Goal: Task Accomplishment & Management: Use online tool/utility

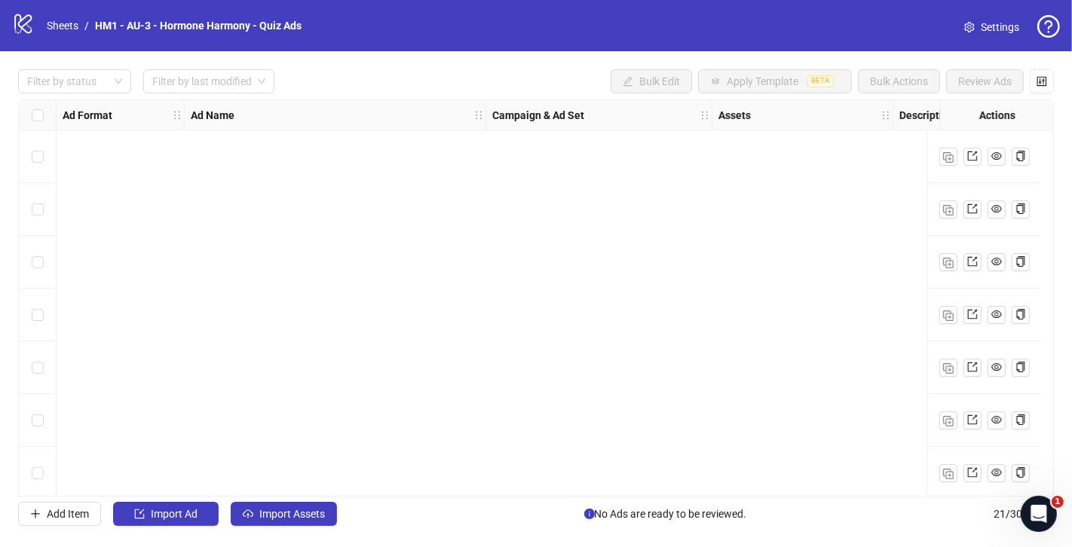
scroll to position [747, 0]
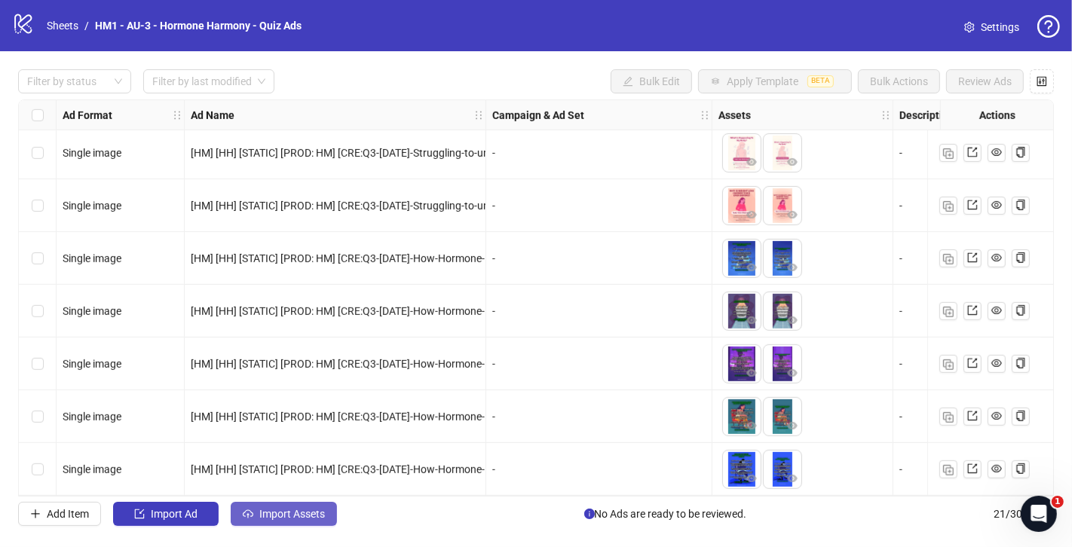
click at [277, 519] on span "Import Assets" at bounding box center [292, 514] width 66 height 12
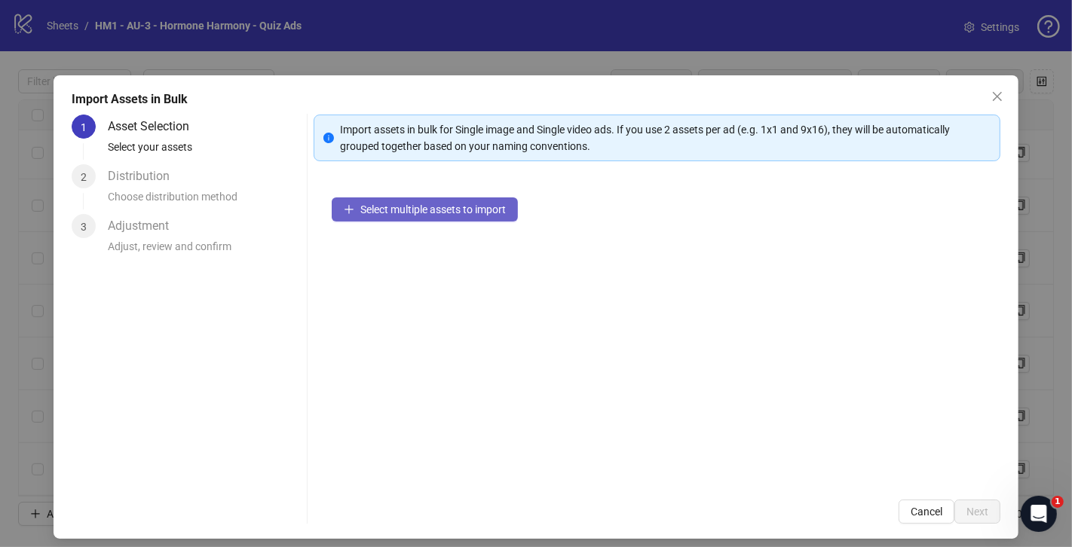
click at [401, 209] on span "Select multiple assets to import" at bounding box center [432, 210] width 145 height 12
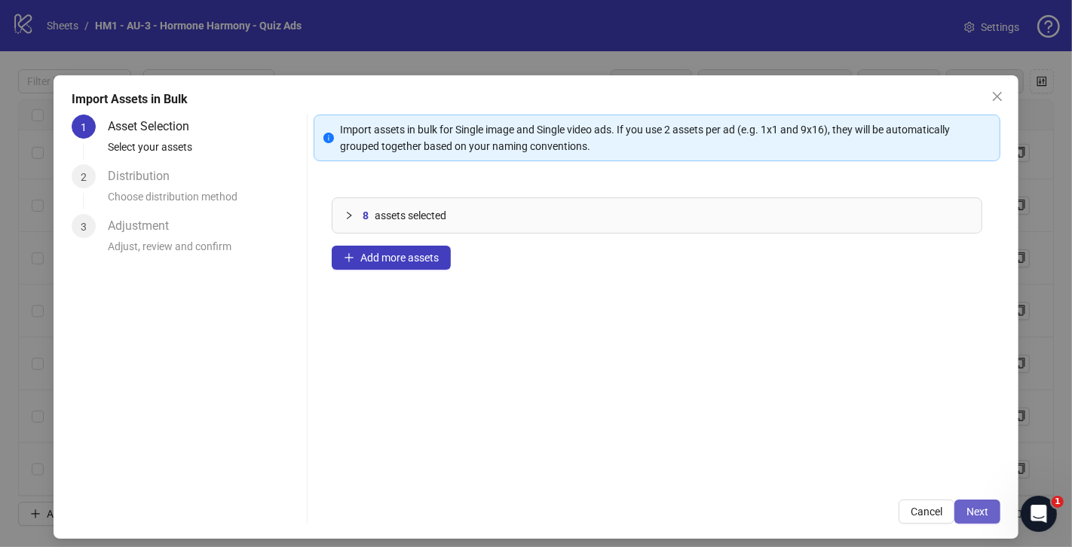
click at [963, 507] on button "Next" at bounding box center [977, 512] width 46 height 24
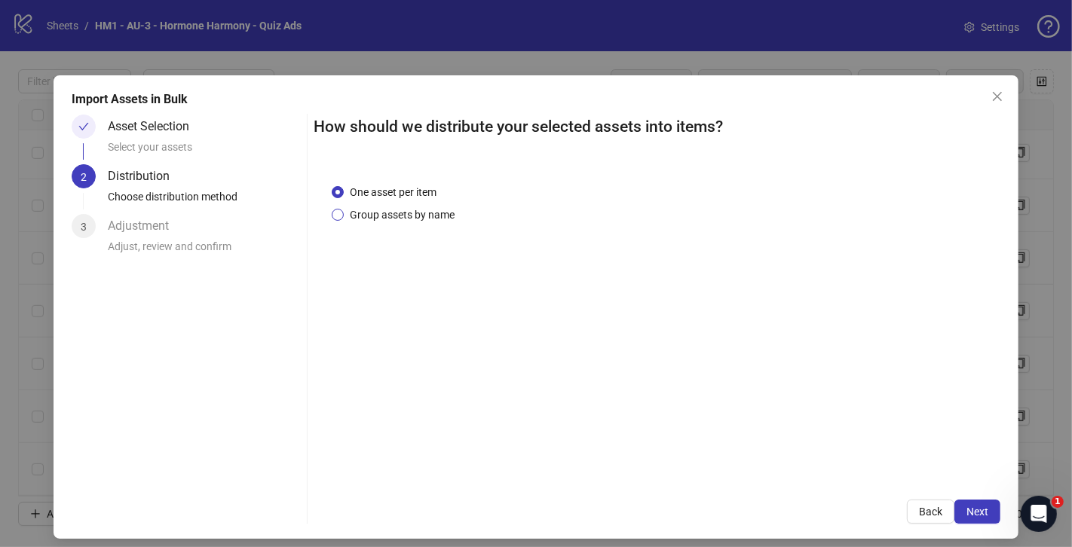
click at [431, 207] on span "Group assets by name" at bounding box center [402, 215] width 117 height 17
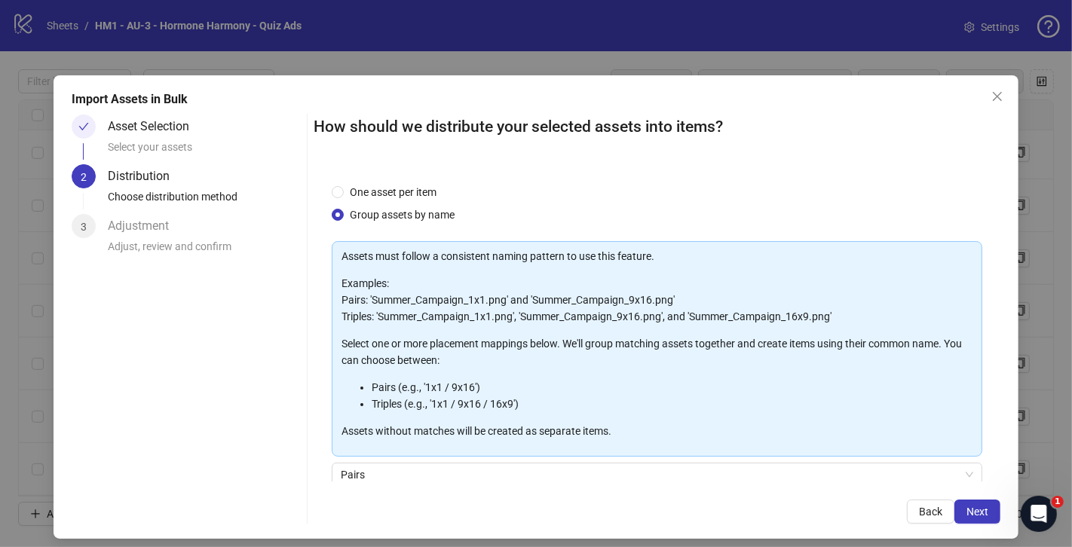
scroll to position [124, 0]
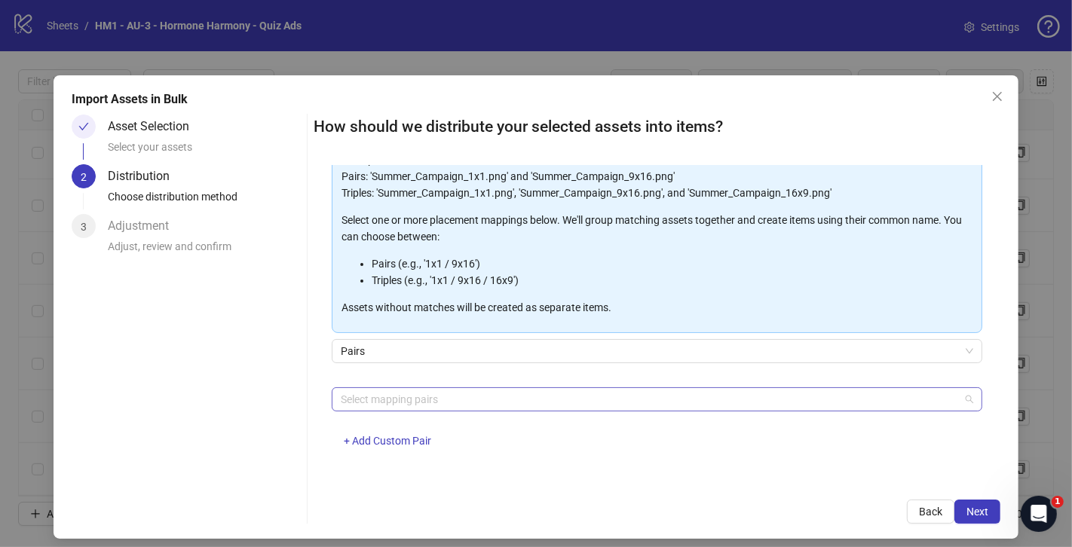
click at [427, 406] on div at bounding box center [649, 399] width 629 height 21
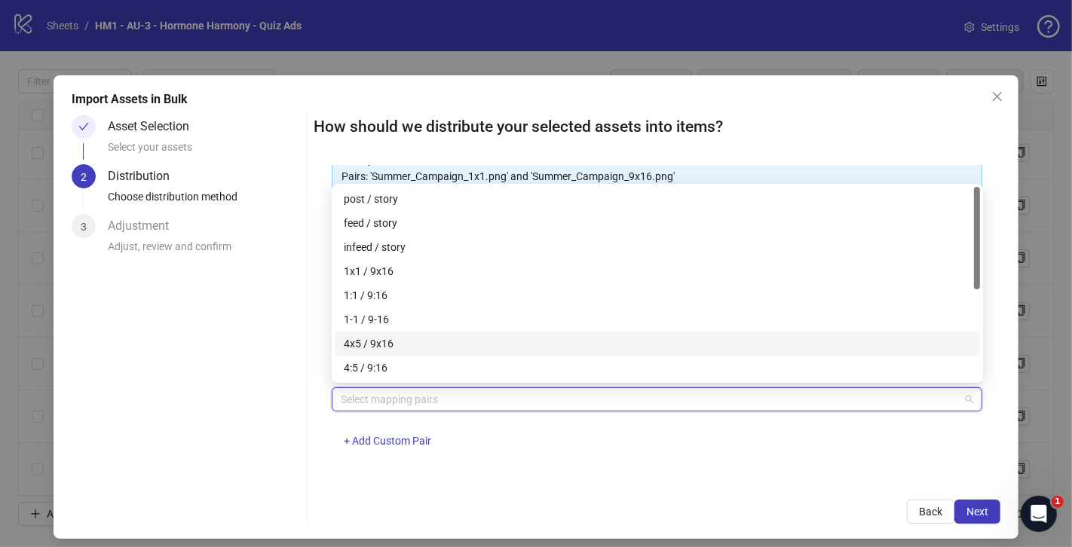
click at [434, 347] on div "4x5 / 9x16" at bounding box center [657, 343] width 627 height 17
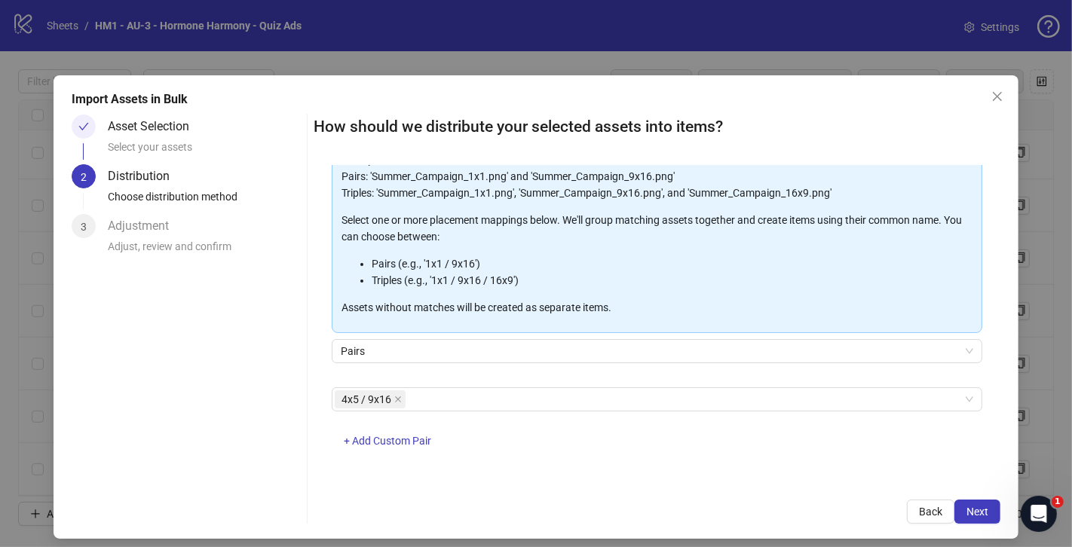
click at [537, 450] on div "4x5 / 9x16 + Add Custom Pair" at bounding box center [657, 426] width 651 height 78
click at [971, 513] on span "Next" at bounding box center [977, 512] width 22 height 12
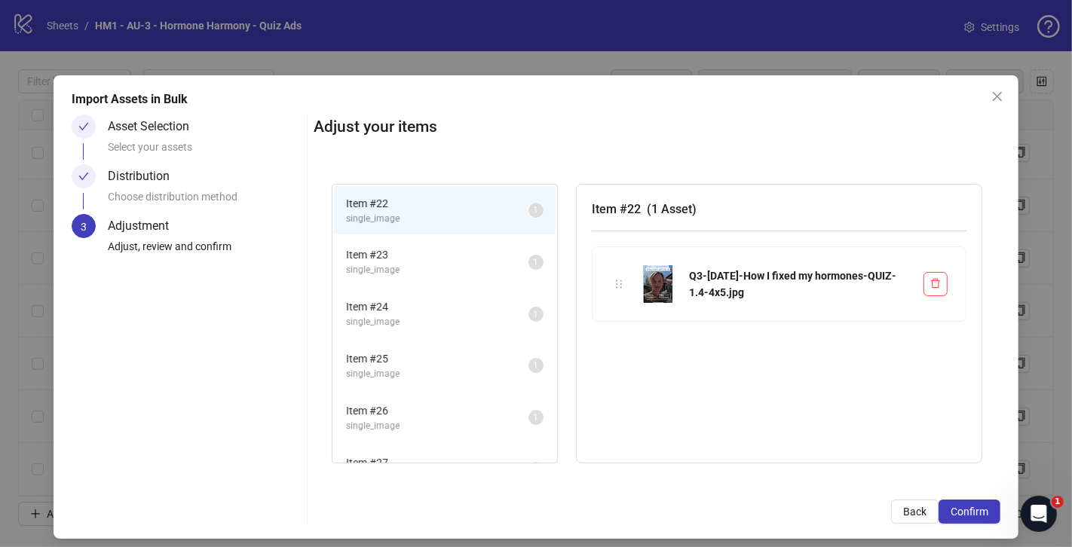
click at [454, 322] on span "single_image" at bounding box center [437, 322] width 182 height 14
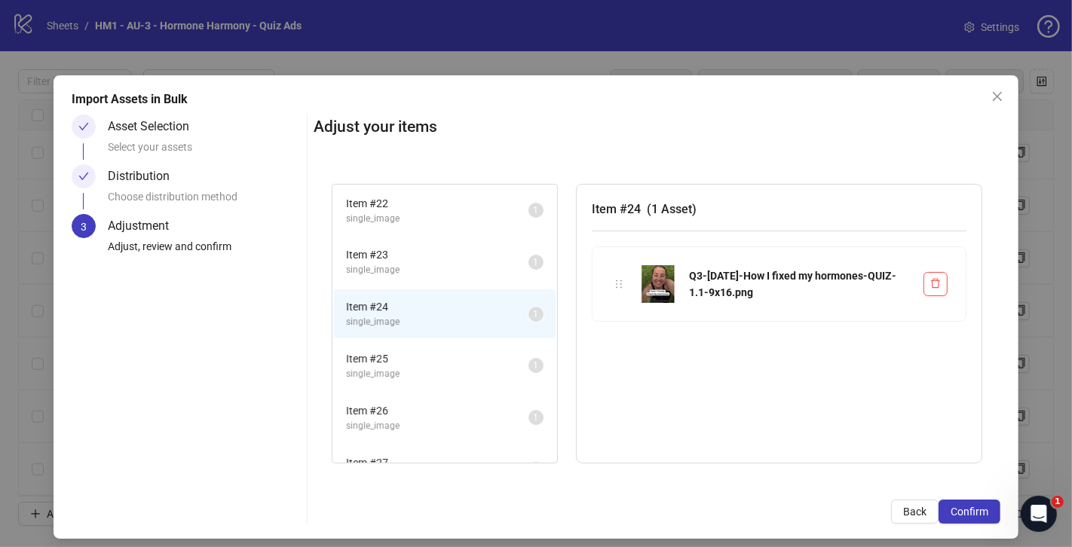
click at [458, 380] on li "Item # 25 single_image 1" at bounding box center [445, 365] width 222 height 49
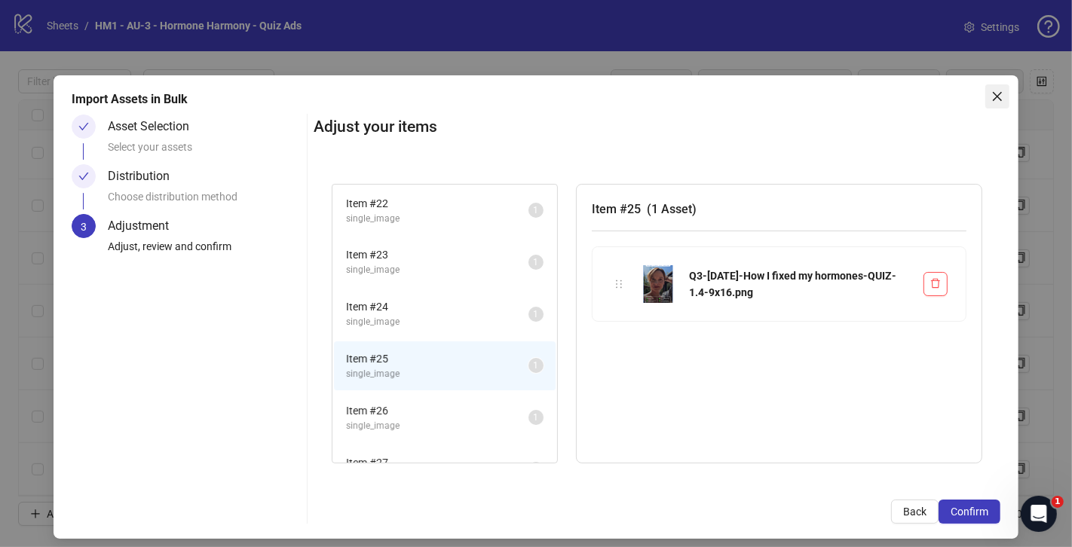
click at [1002, 93] on icon "close" at bounding box center [997, 96] width 12 height 12
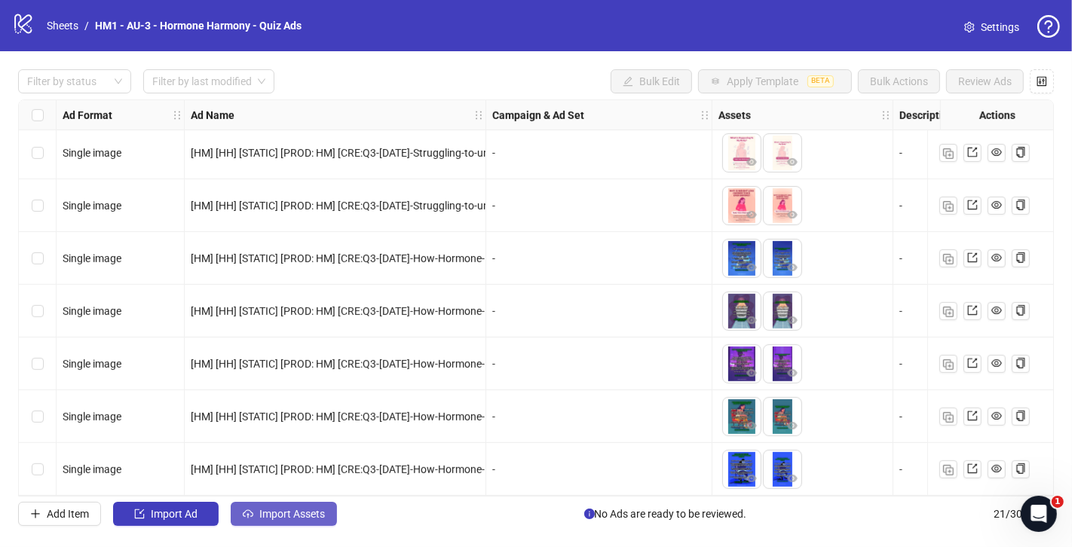
click at [305, 513] on span "Import Assets" at bounding box center [292, 514] width 66 height 12
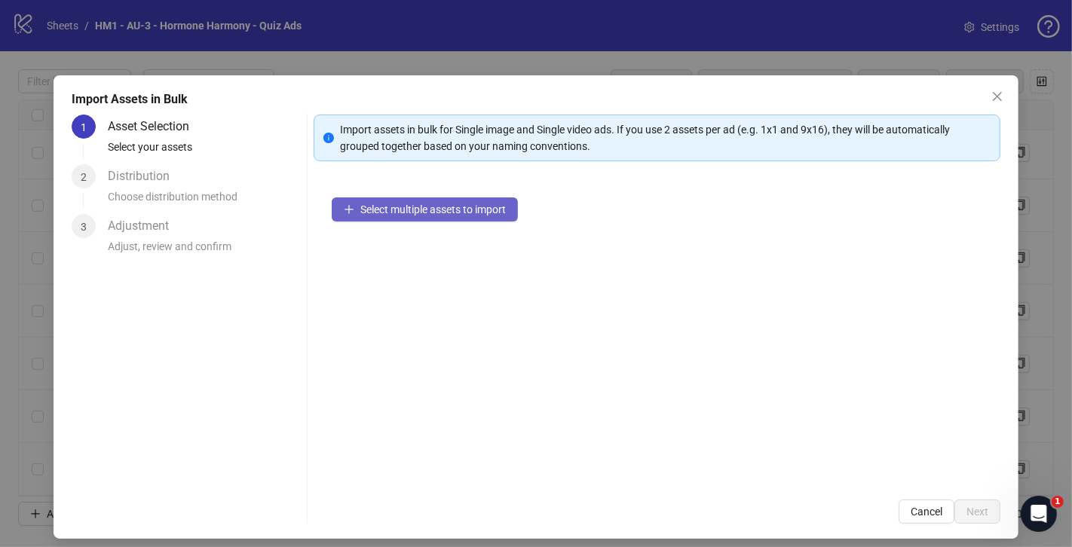
click at [393, 212] on span "Select multiple assets to import" at bounding box center [432, 210] width 145 height 12
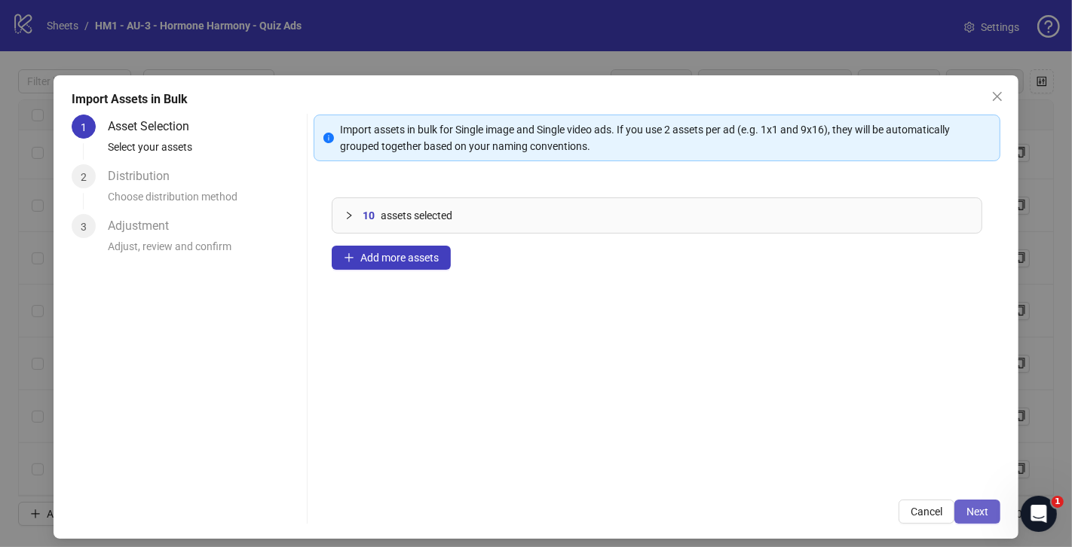
click at [974, 509] on span "Next" at bounding box center [977, 512] width 22 height 12
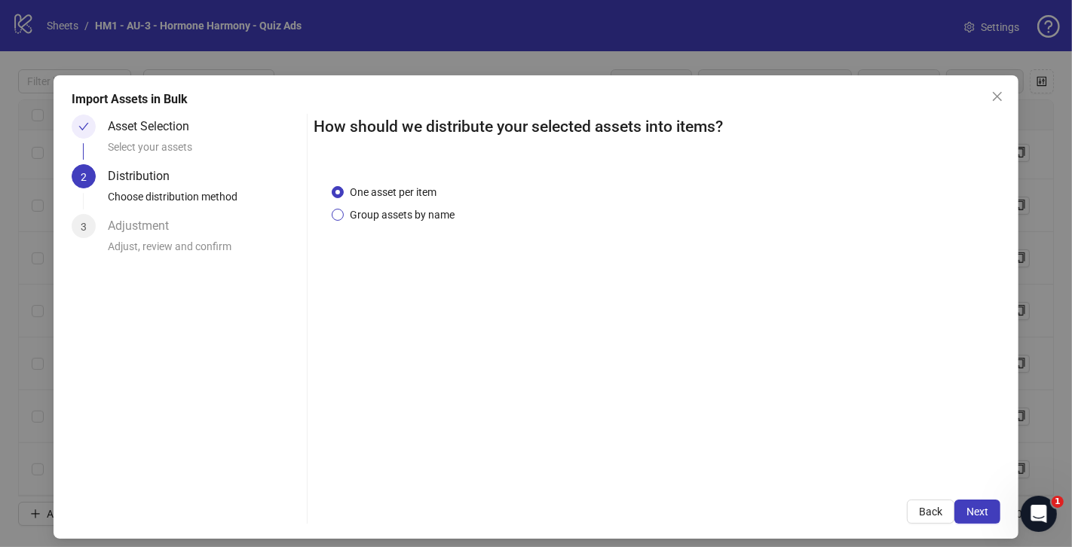
click at [436, 213] on span "Group assets by name" at bounding box center [402, 215] width 117 height 17
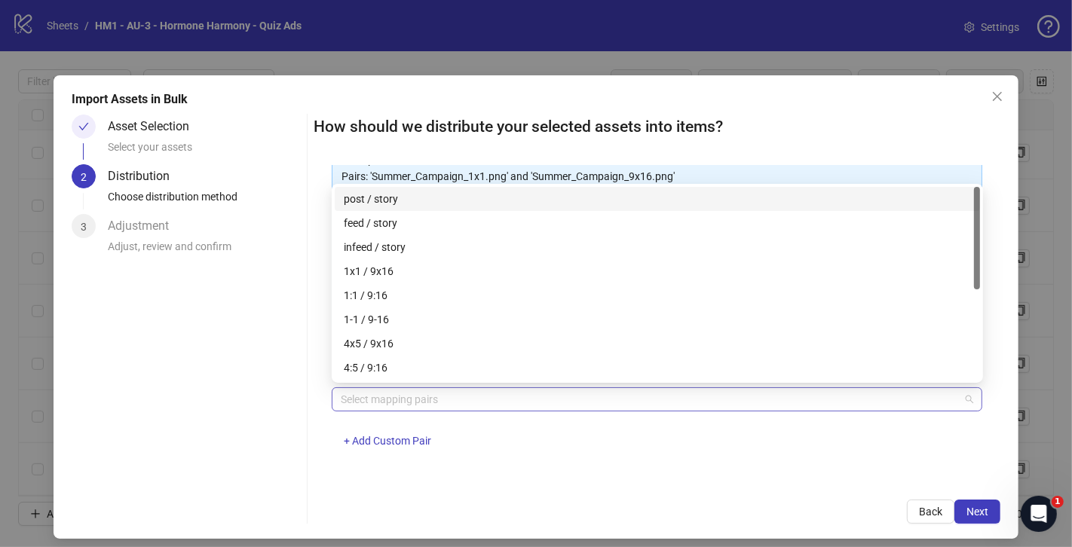
click at [501, 402] on div at bounding box center [649, 399] width 629 height 21
click at [435, 434] on button "+ Add Custom Pair" at bounding box center [388, 442] width 112 height 24
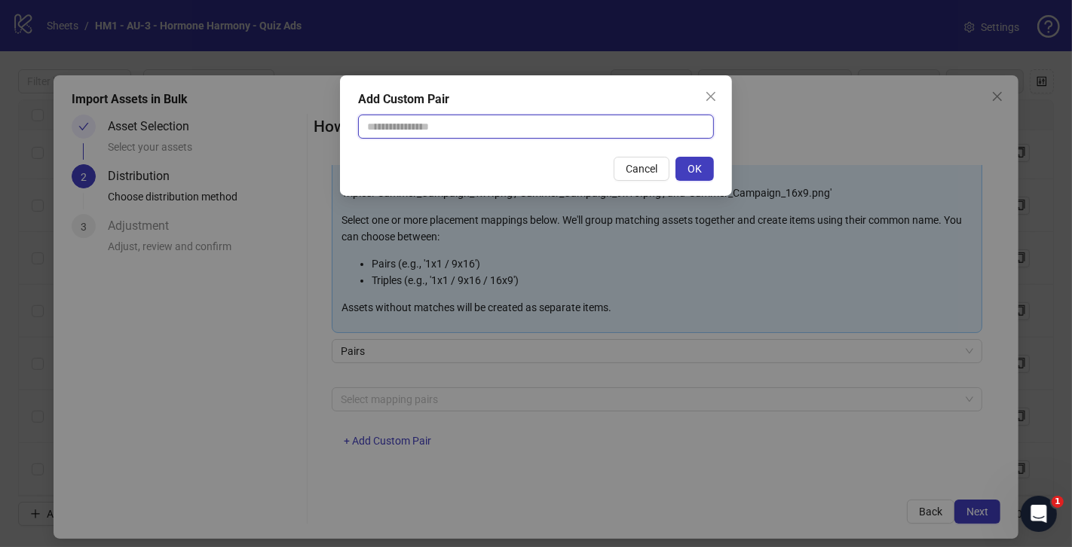
click at [429, 124] on input "text" at bounding box center [536, 127] width 356 height 24
type input "*"
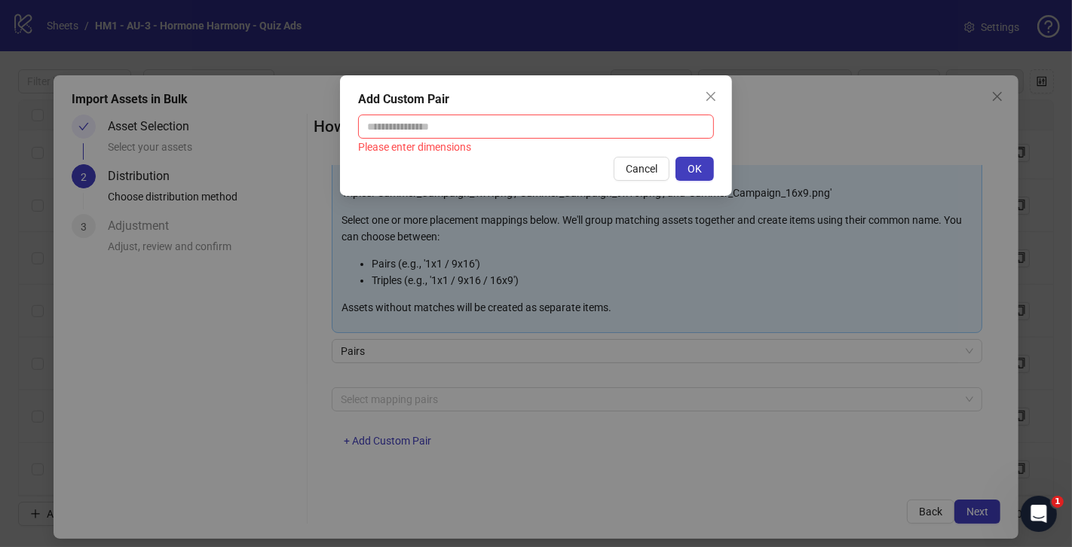
click at [476, 283] on div "Add Custom Pair Please enter dimensions Cancel OK" at bounding box center [536, 273] width 1072 height 547
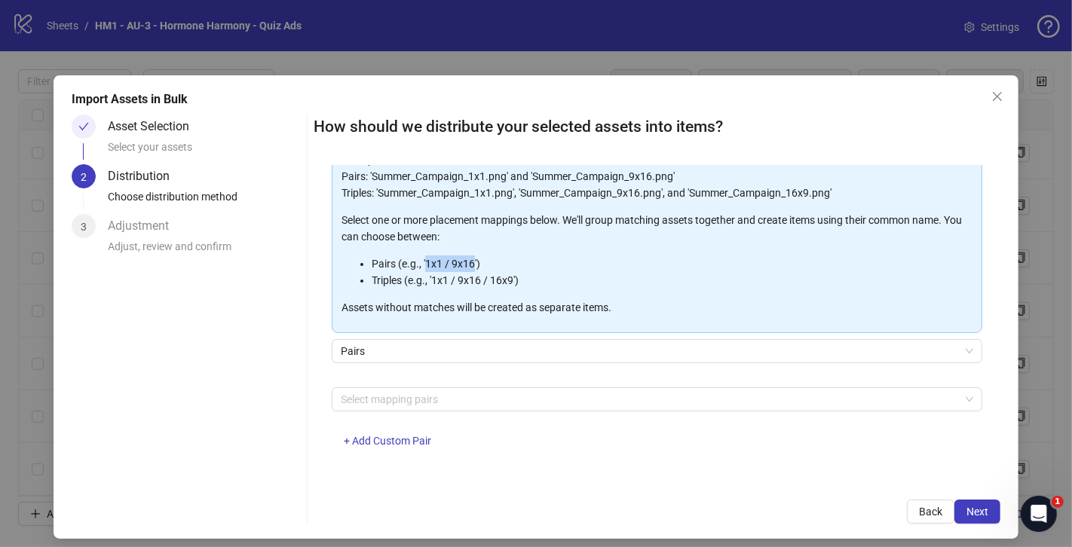
drag, startPoint x: 427, startPoint y: 264, endPoint x: 473, endPoint y: 262, distance: 46.0
click at [473, 262] on li "Pairs (e.g., '1x1 / 9x16')" at bounding box center [672, 264] width 601 height 17
copy li "1x1 / 9x16"
click at [458, 400] on div at bounding box center [649, 399] width 629 height 21
paste input "**********"
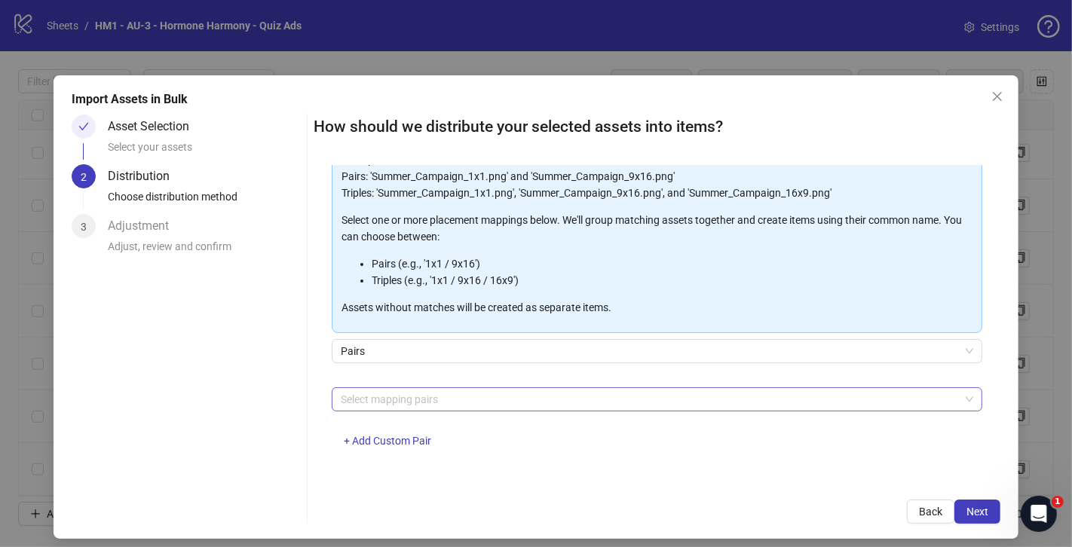
type input "**********"
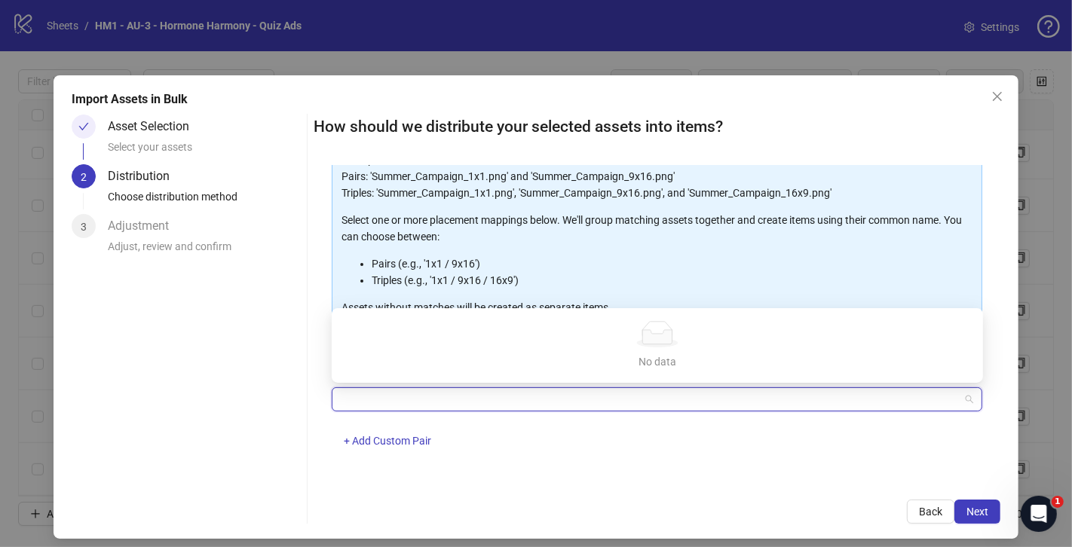
click at [455, 435] on div "1x1 / 9x16 + Add Custom Pair" at bounding box center [657, 426] width 651 height 78
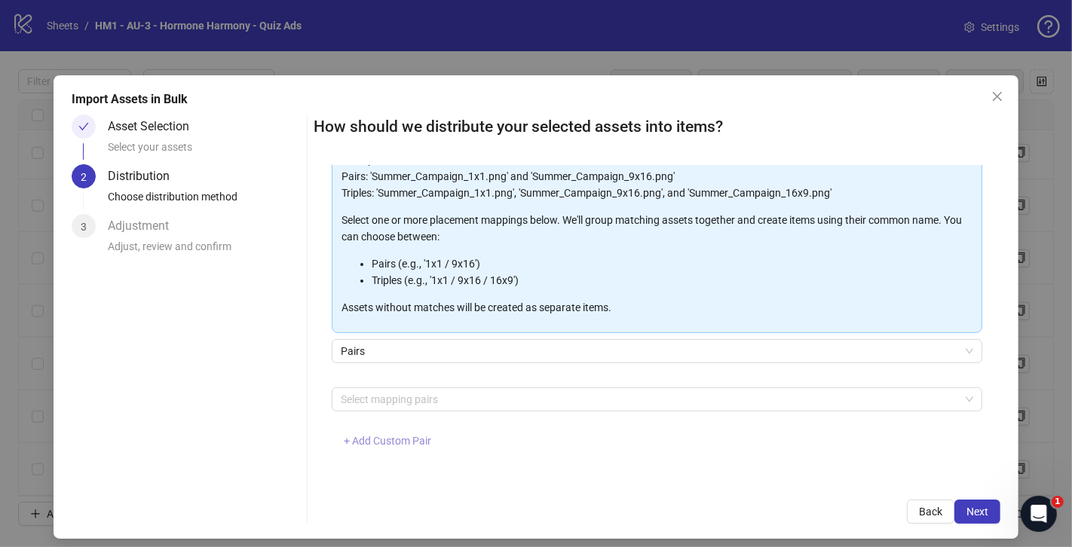
click at [409, 435] on span "+ Add Custom Pair" at bounding box center [387, 441] width 87 height 12
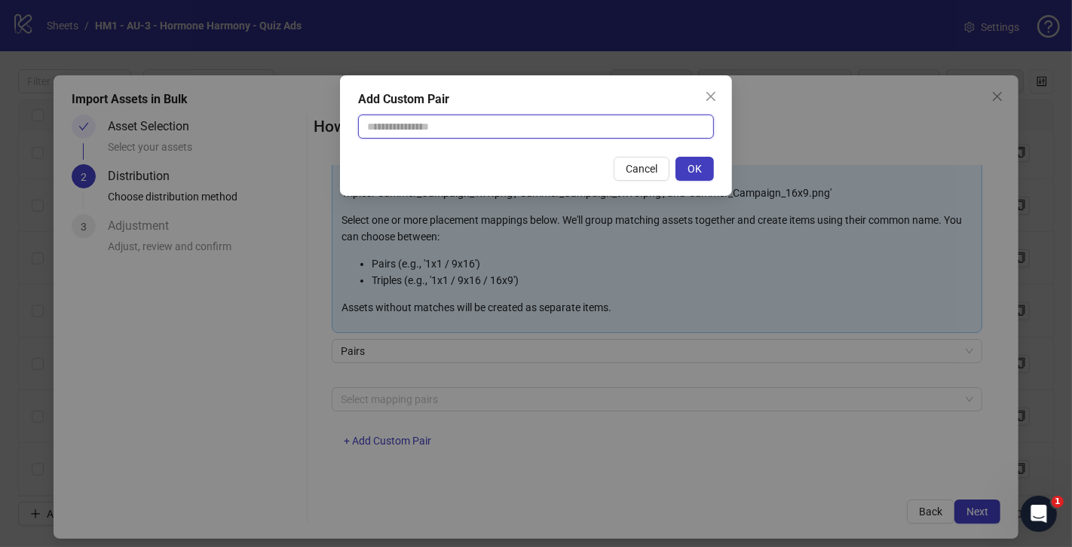
click at [488, 134] on input "text" at bounding box center [536, 127] width 356 height 24
paste input "**********"
click at [367, 129] on input "**********" at bounding box center [536, 127] width 356 height 24
click at [396, 126] on input "**********" at bounding box center [536, 127] width 356 height 24
type input "**********"
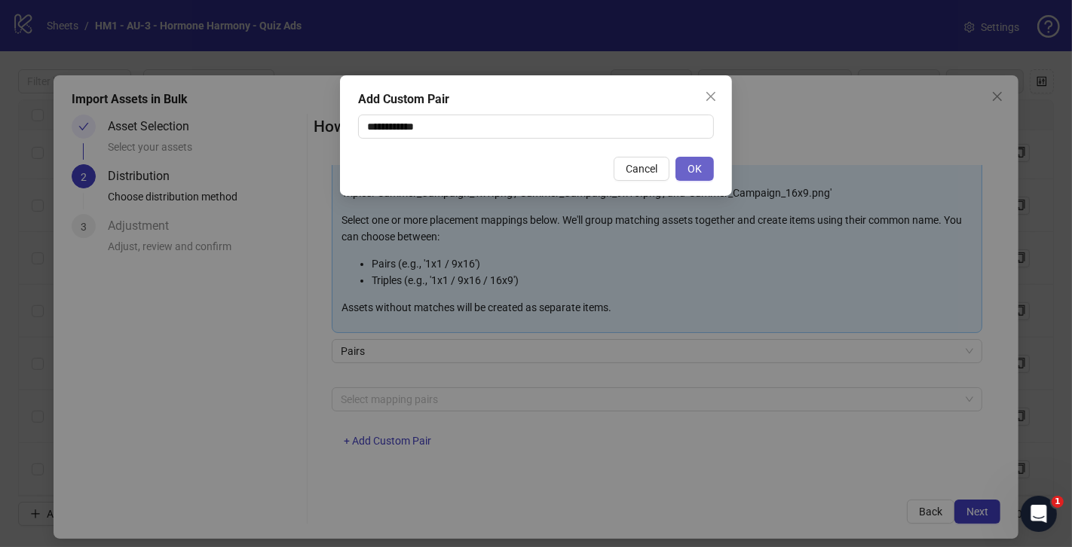
click at [693, 163] on span "OK" at bounding box center [694, 169] width 14 height 12
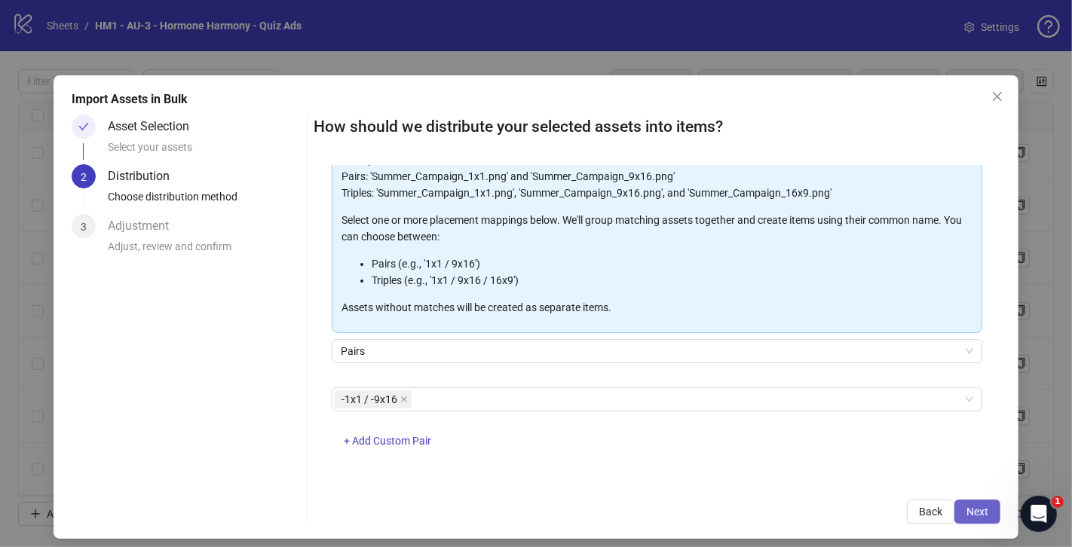
click at [979, 503] on button "Next" at bounding box center [977, 512] width 46 height 24
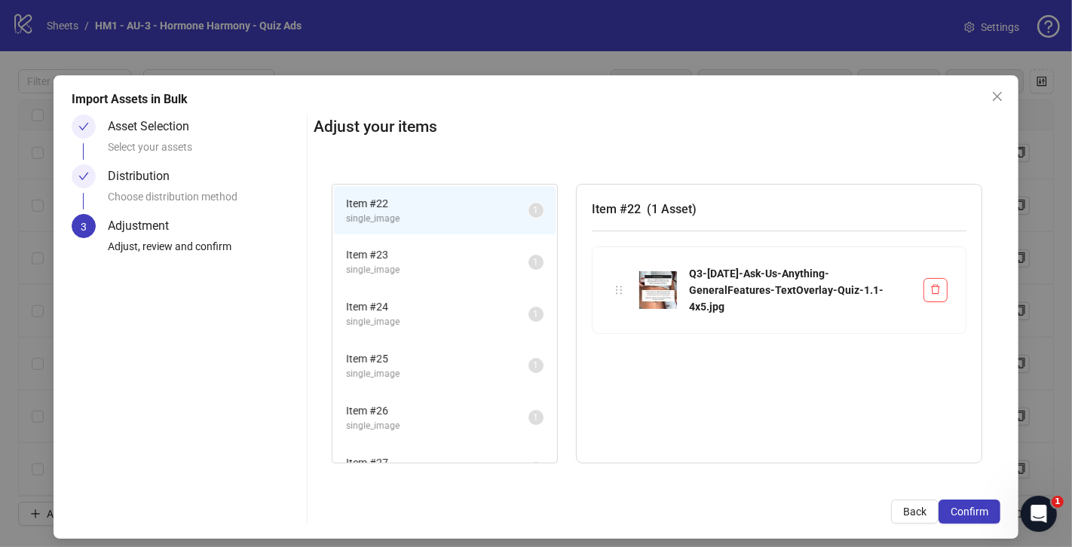
click at [426, 323] on span "single_image" at bounding box center [437, 322] width 182 height 14
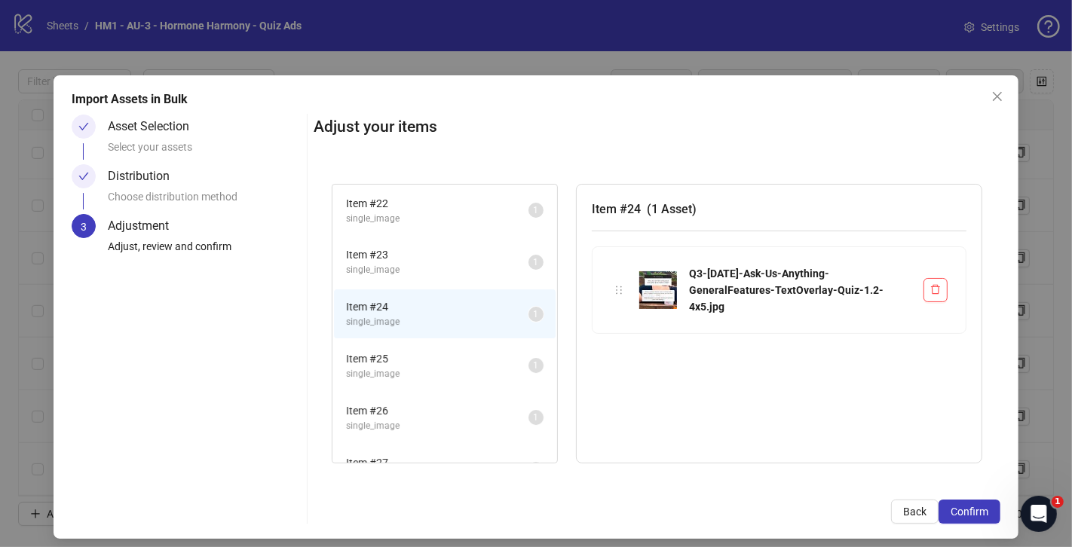
click at [429, 266] on span "single_image" at bounding box center [437, 270] width 182 height 14
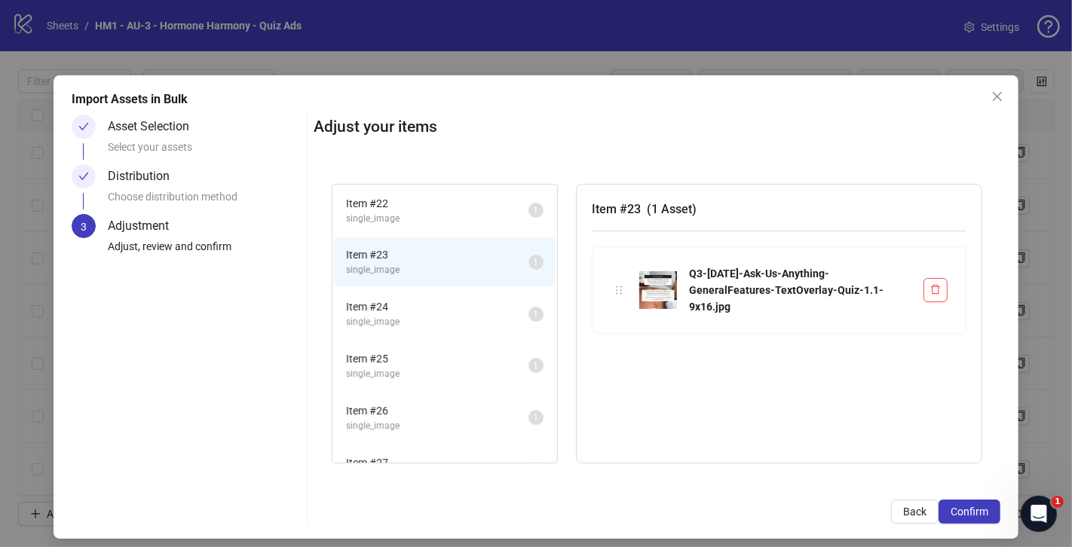
click at [440, 222] on span "single_image" at bounding box center [437, 219] width 182 height 14
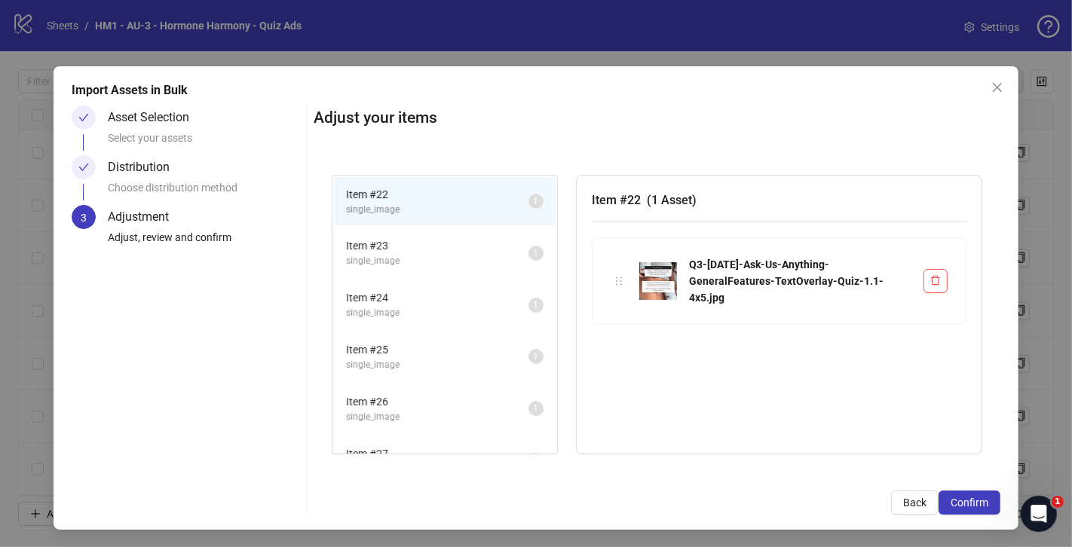
scroll to position [10, 0]
click at [433, 239] on span "Item # 23" at bounding box center [437, 245] width 182 height 17
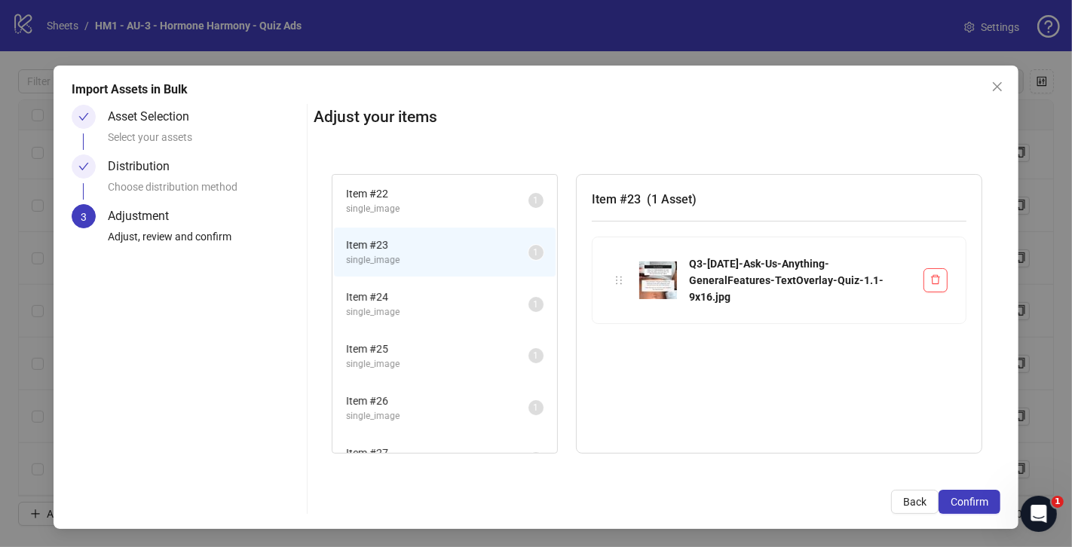
click at [440, 289] on span "Item # 24" at bounding box center [437, 297] width 182 height 17
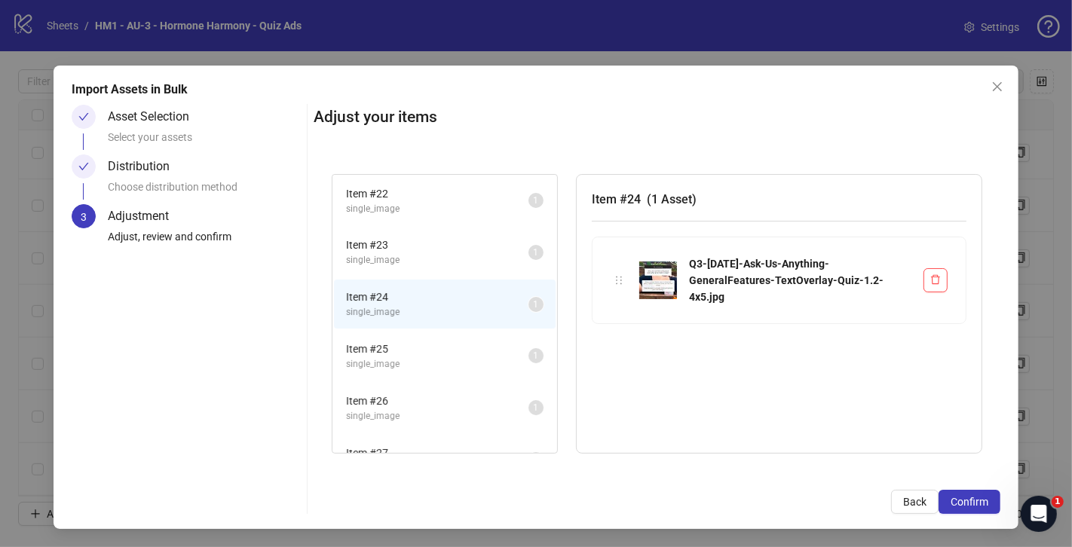
click at [461, 240] on span "Item # 23" at bounding box center [437, 245] width 182 height 17
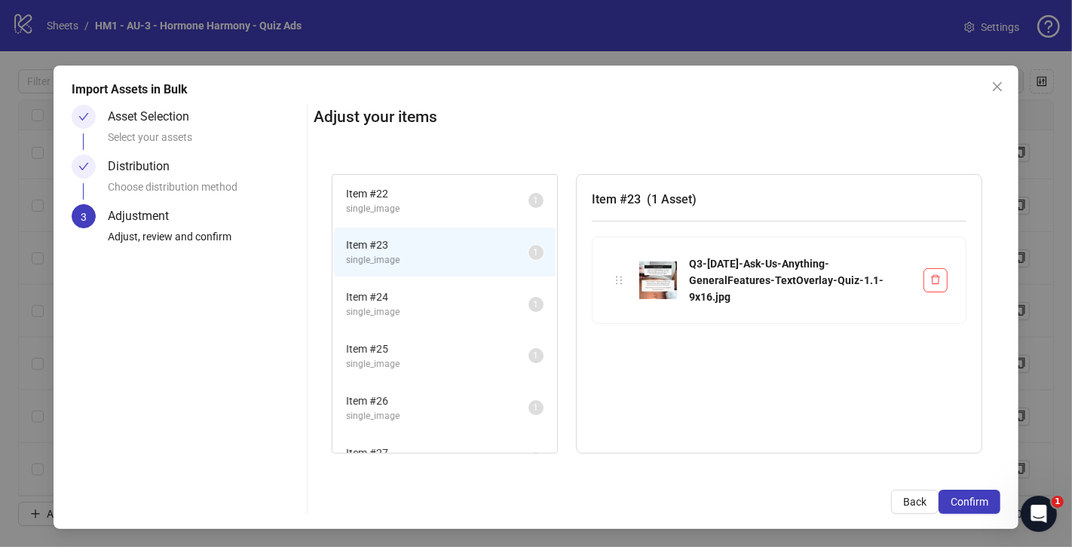
click at [469, 202] on span "single_image" at bounding box center [437, 209] width 182 height 14
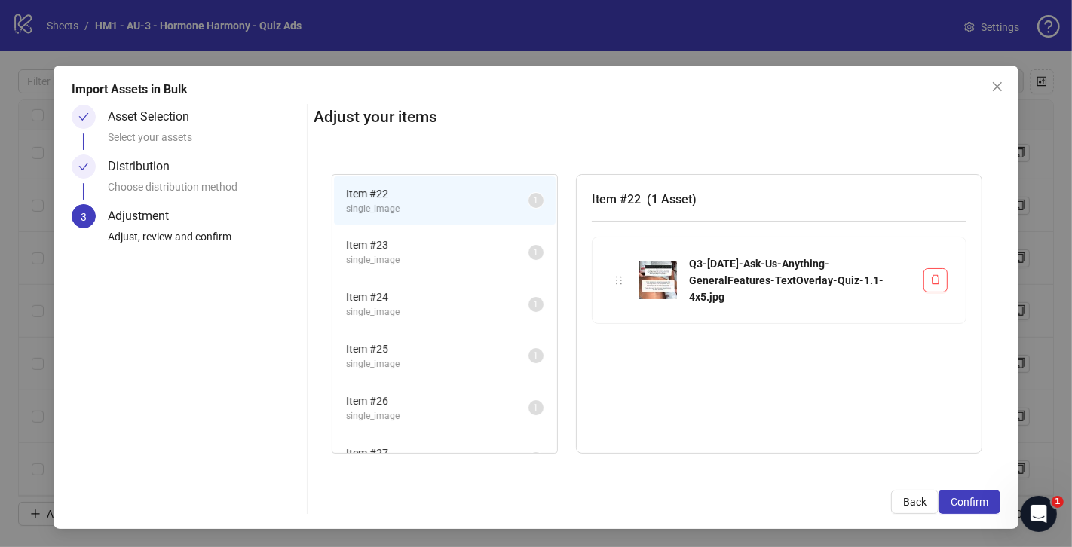
click at [466, 243] on span "Item # 23" at bounding box center [437, 245] width 182 height 17
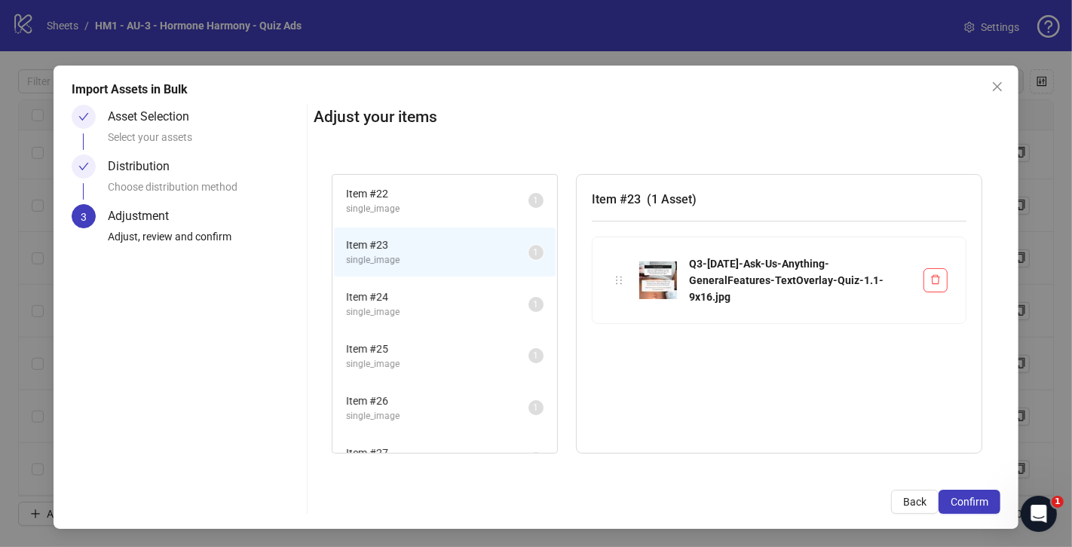
click at [473, 207] on span "single_image" at bounding box center [437, 209] width 182 height 14
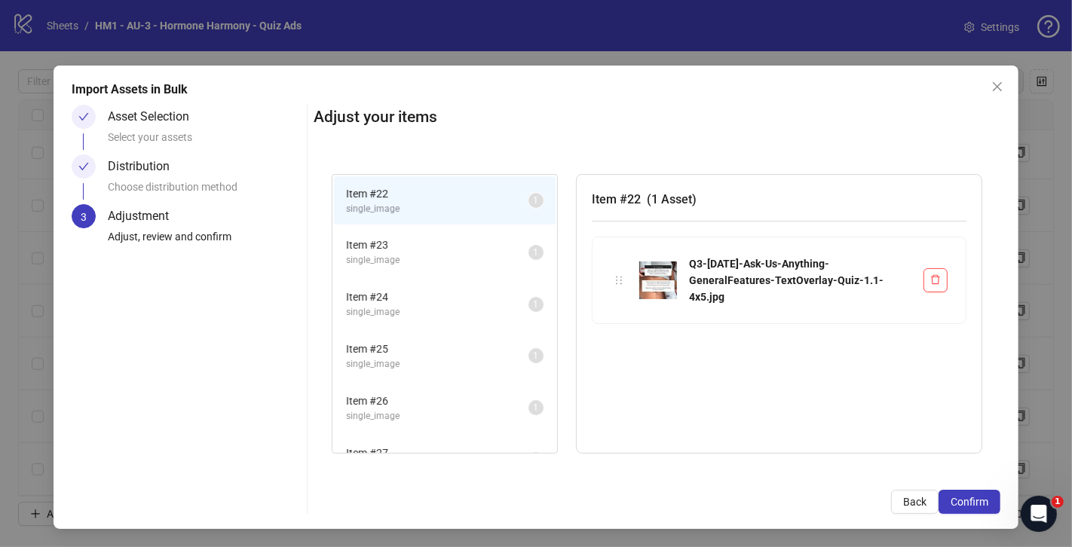
click at [469, 243] on span "Item # 23" at bounding box center [437, 245] width 182 height 17
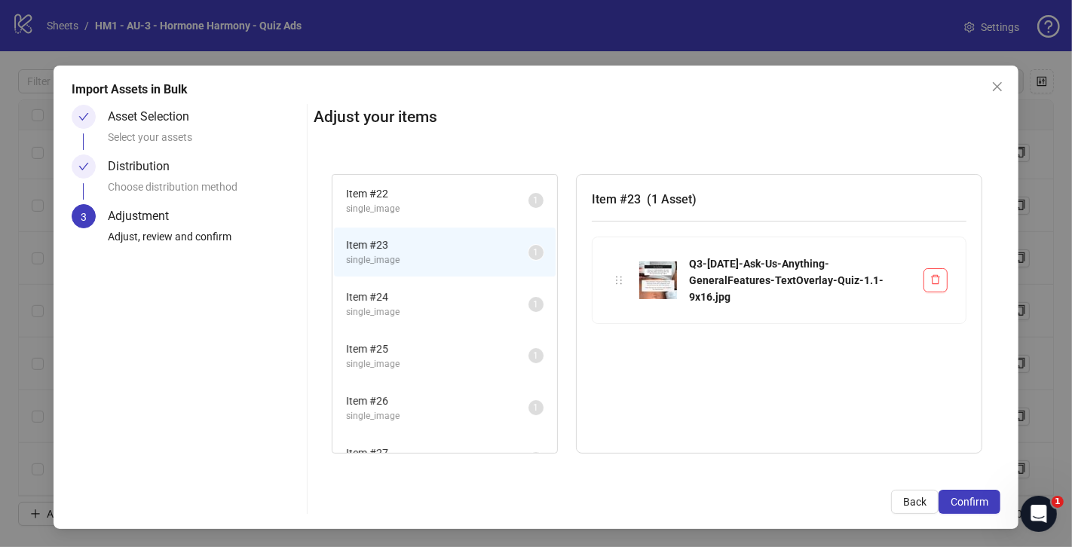
click at [473, 197] on span "Item # 22" at bounding box center [437, 193] width 182 height 17
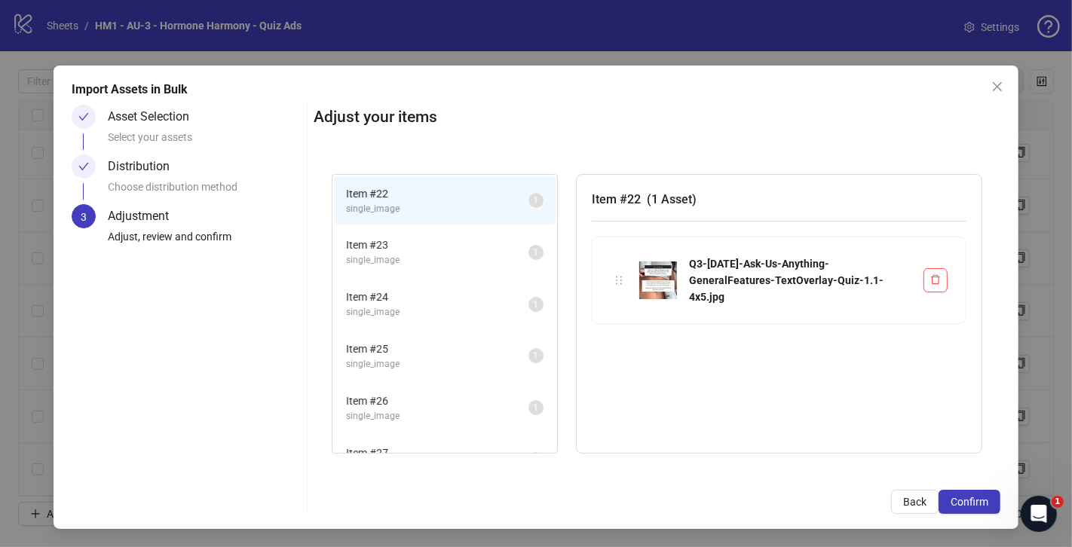
click at [467, 231] on li "Item # 23 single_image 1" at bounding box center [445, 252] width 222 height 49
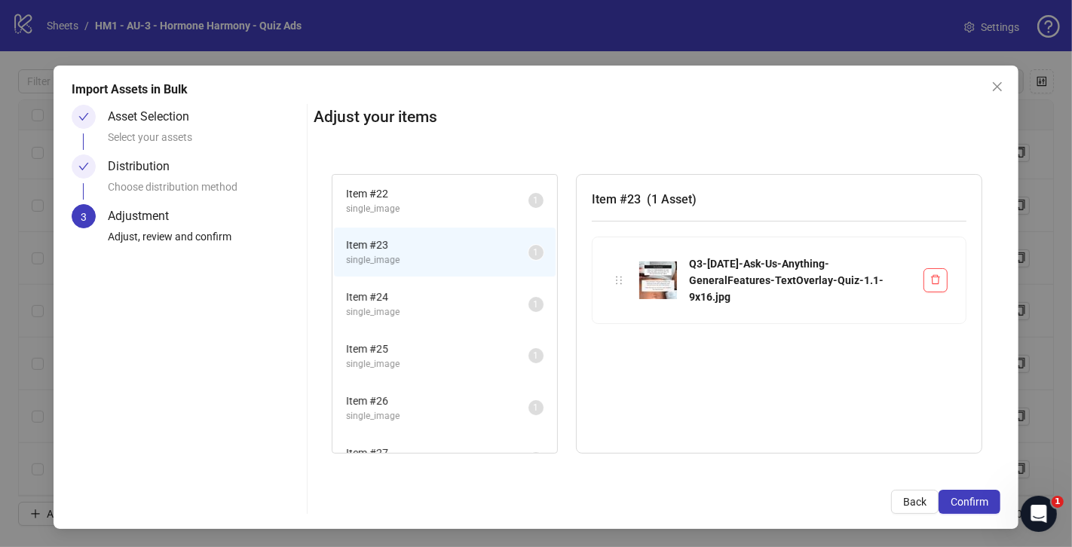
click at [469, 190] on span "Item # 22" at bounding box center [437, 193] width 182 height 17
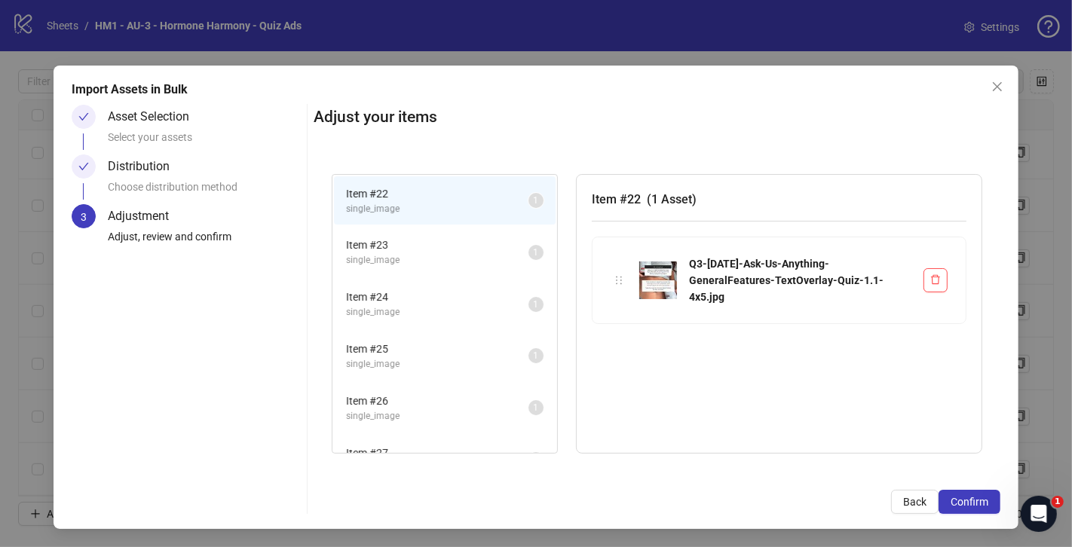
click at [461, 231] on li "Item # 23 single_image 1" at bounding box center [445, 252] width 222 height 49
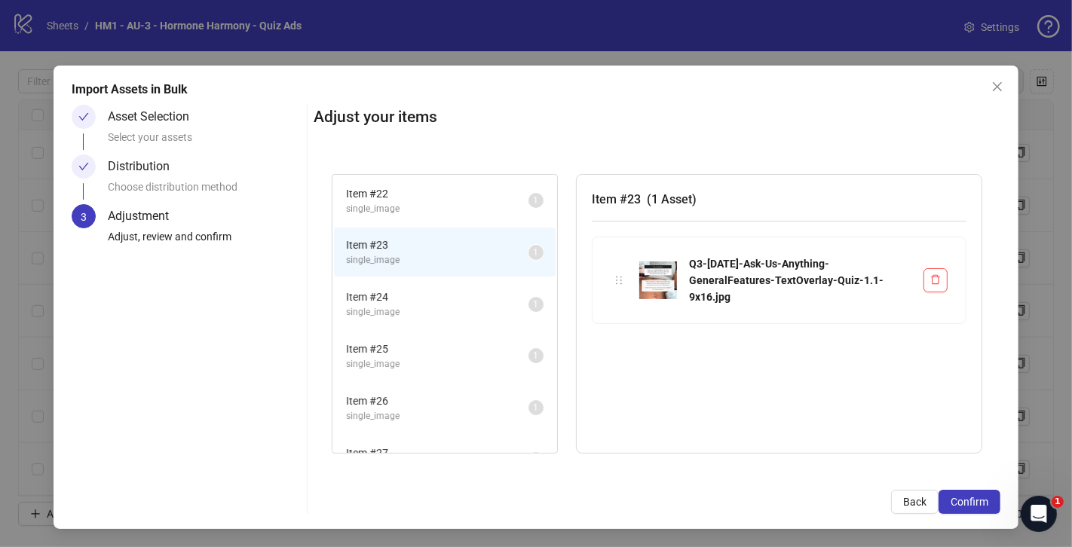
click at [463, 189] on span "Item # 22" at bounding box center [437, 193] width 182 height 17
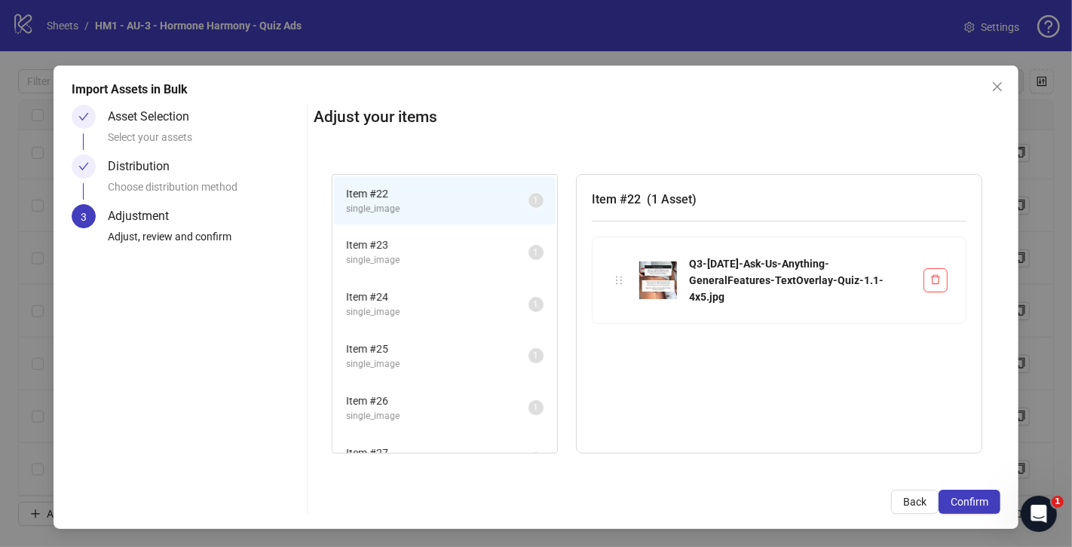
click at [449, 248] on span "Item # 23" at bounding box center [437, 245] width 182 height 17
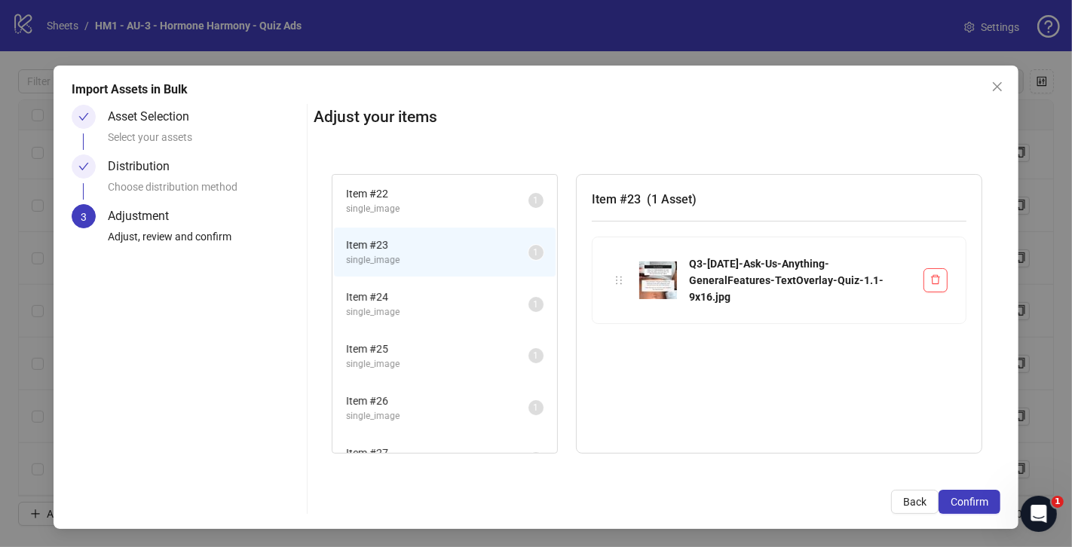
click at [462, 205] on span "single_image" at bounding box center [437, 209] width 182 height 14
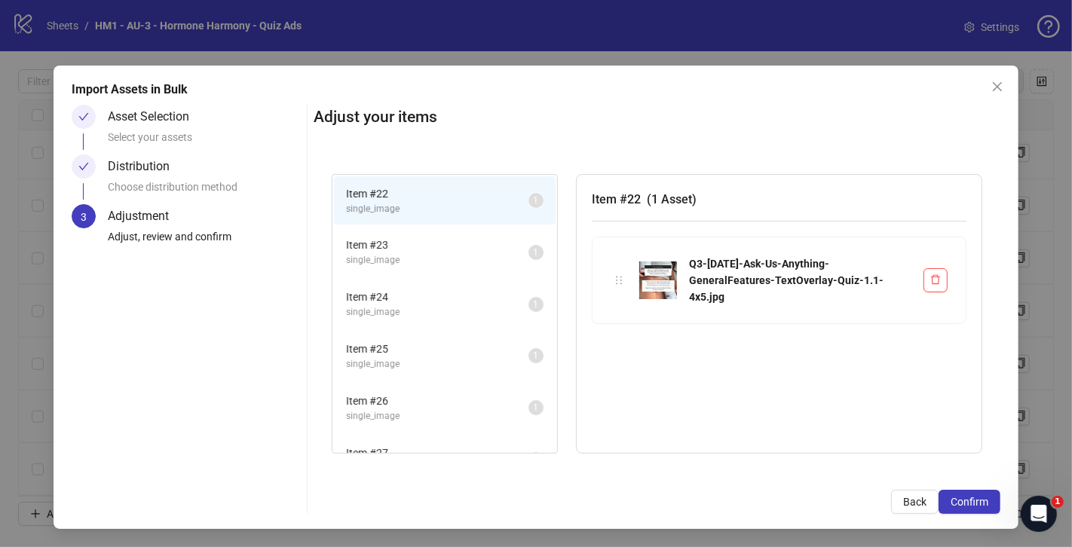
click at [451, 265] on span "single_image" at bounding box center [437, 260] width 182 height 14
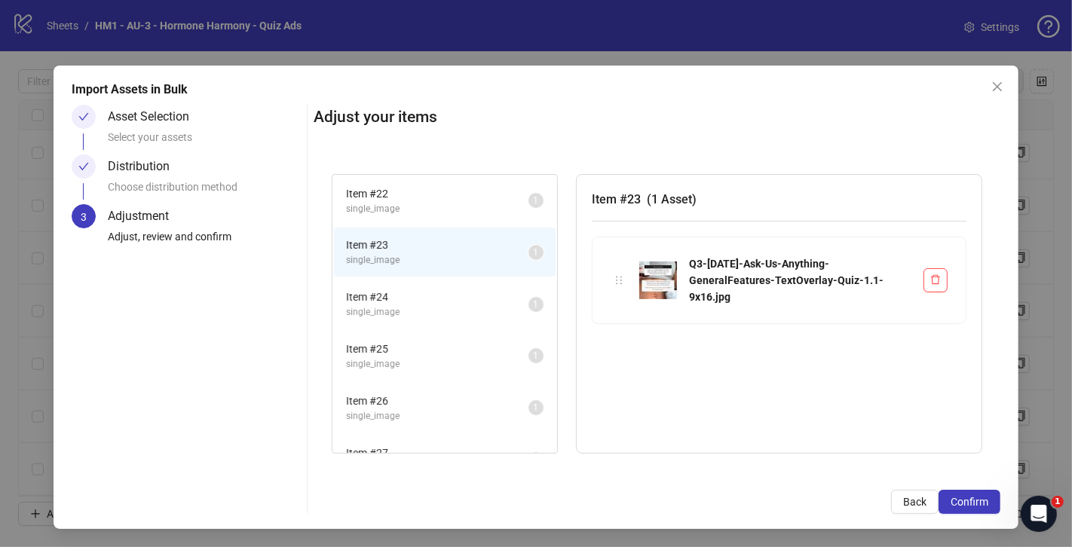
click at [445, 305] on span "single_image" at bounding box center [437, 312] width 182 height 14
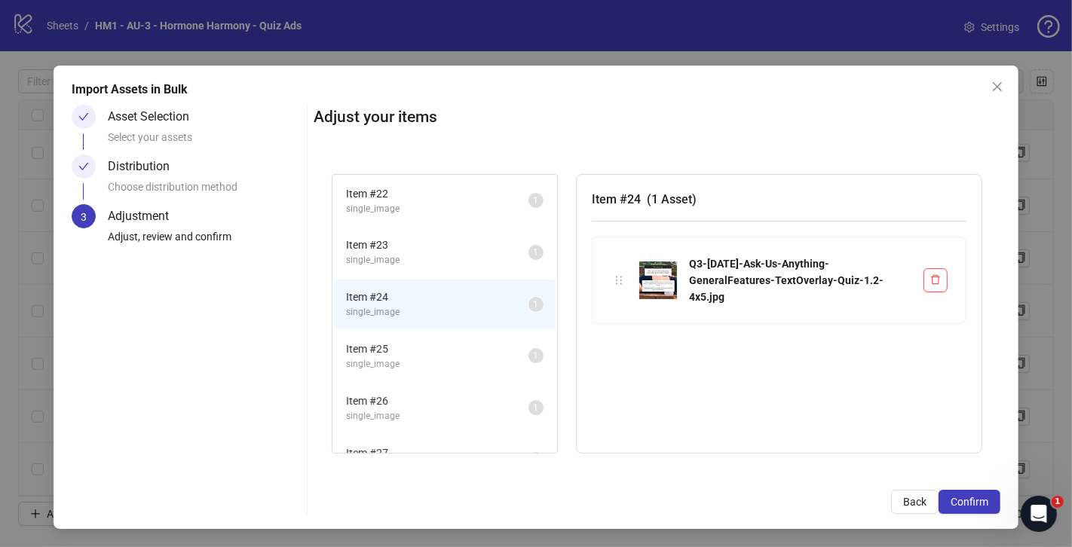
click at [452, 344] on span "Item # 25" at bounding box center [437, 349] width 182 height 17
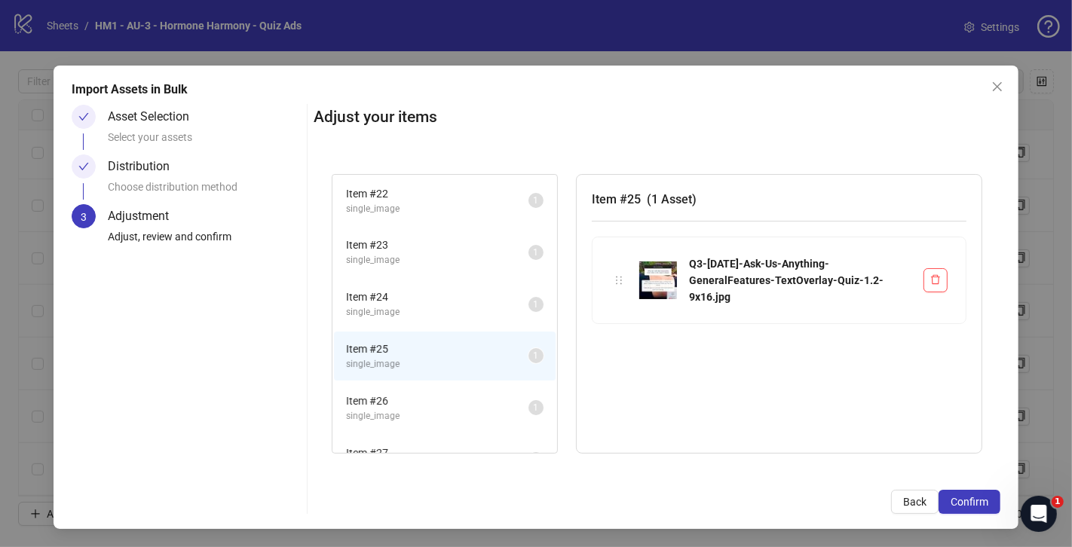
click at [445, 402] on span "Item # 26" at bounding box center [437, 401] width 182 height 17
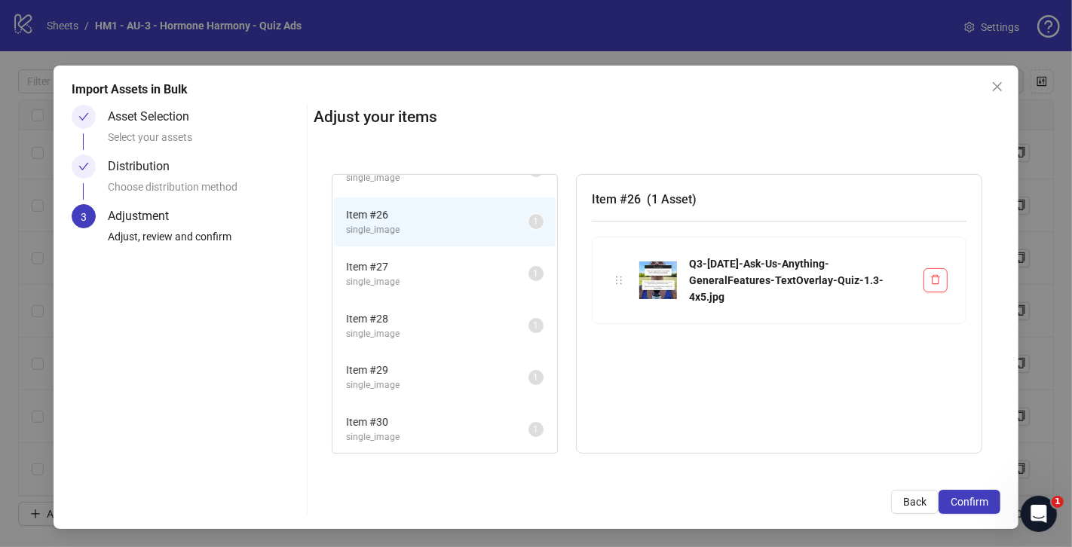
scroll to position [191, 0]
click at [448, 328] on span "single_image" at bounding box center [437, 330] width 182 height 14
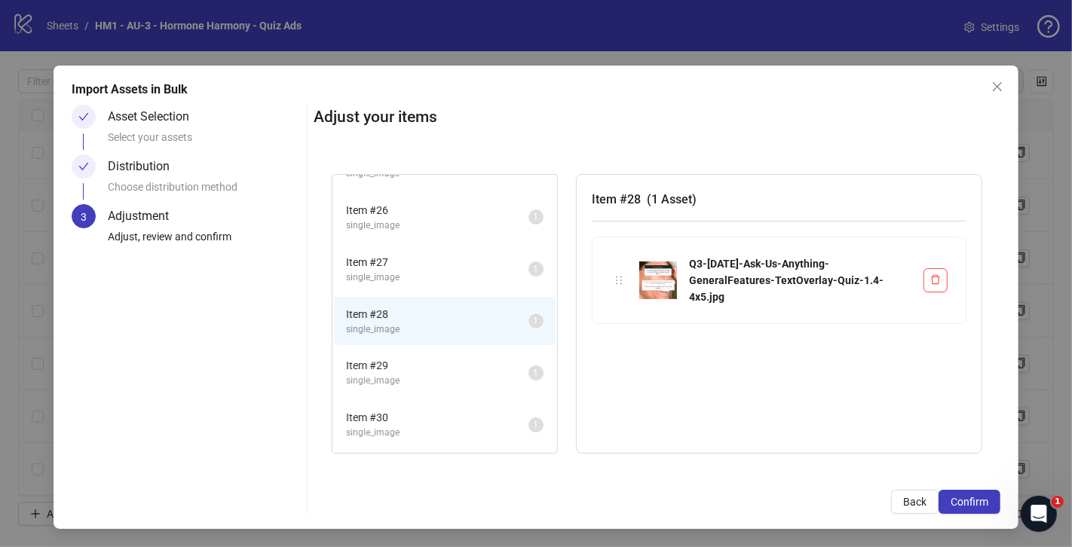
click at [458, 282] on li "Item # 27 single_image 1" at bounding box center [445, 269] width 222 height 49
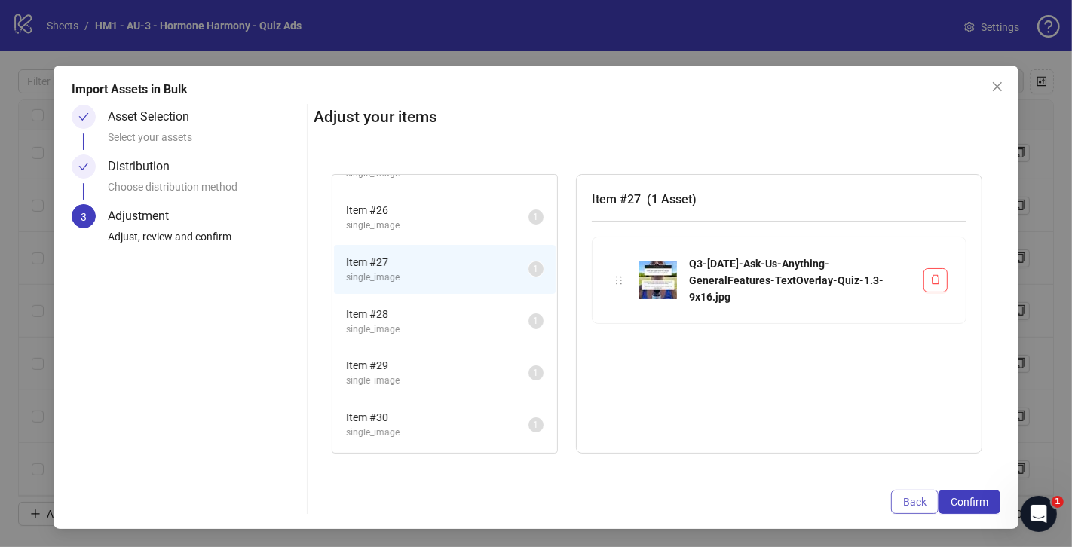
click at [918, 509] on button "Back" at bounding box center [914, 502] width 47 height 24
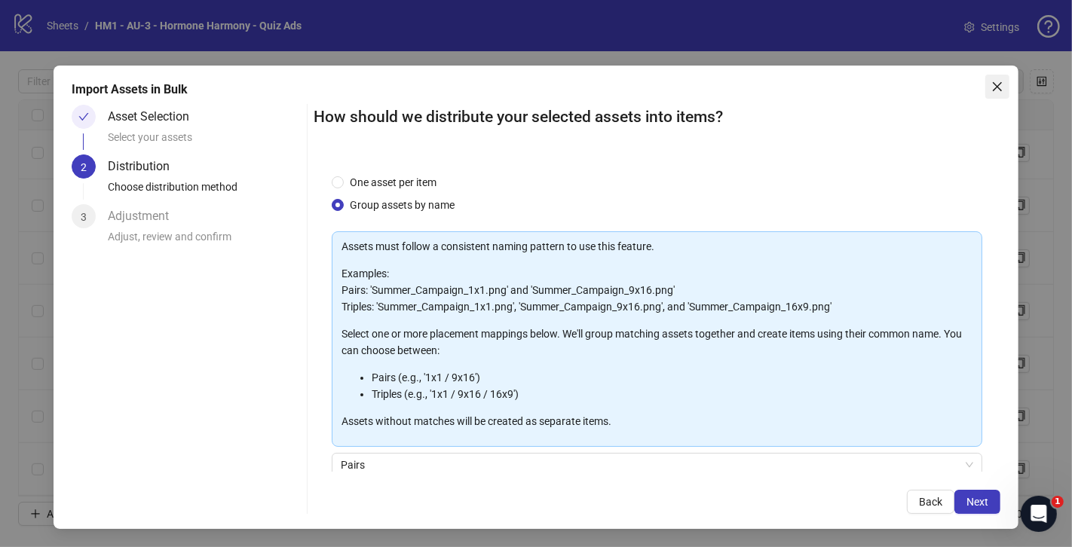
click at [993, 84] on icon "close" at bounding box center [997, 87] width 12 height 12
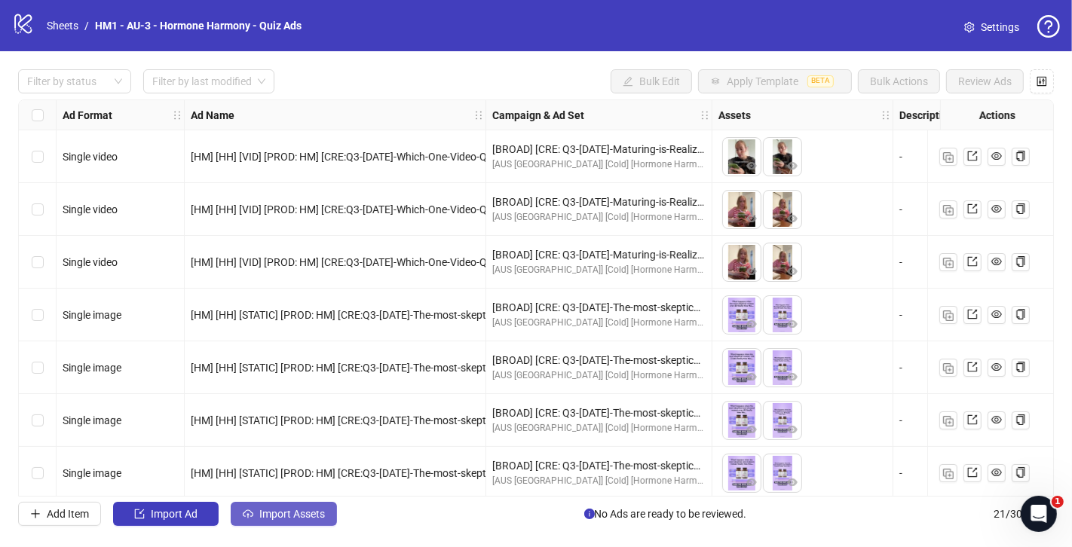
click at [314, 508] on span "Import Assets" at bounding box center [292, 514] width 66 height 12
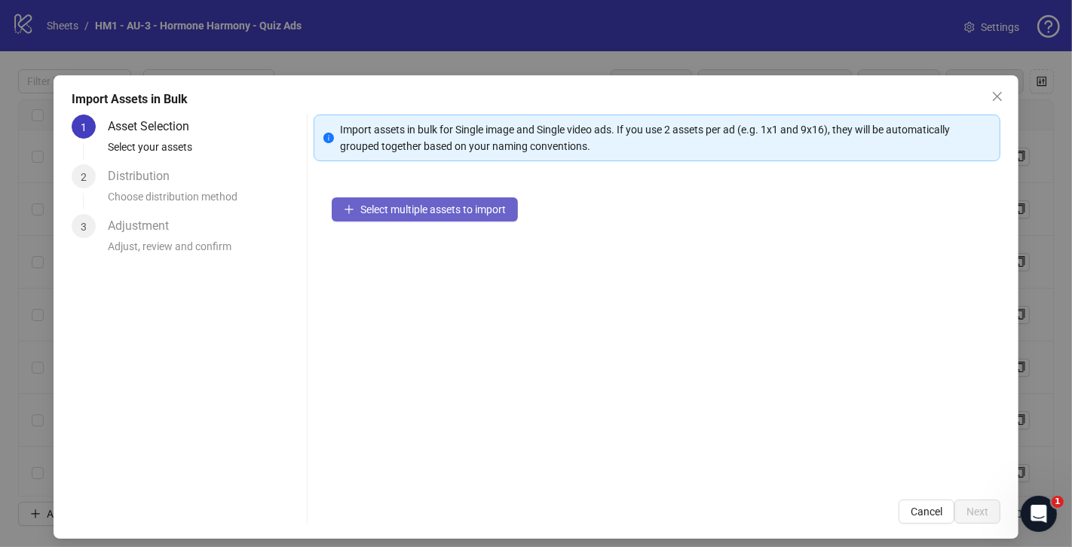
click at [404, 204] on span "Select multiple assets to import" at bounding box center [432, 210] width 145 height 12
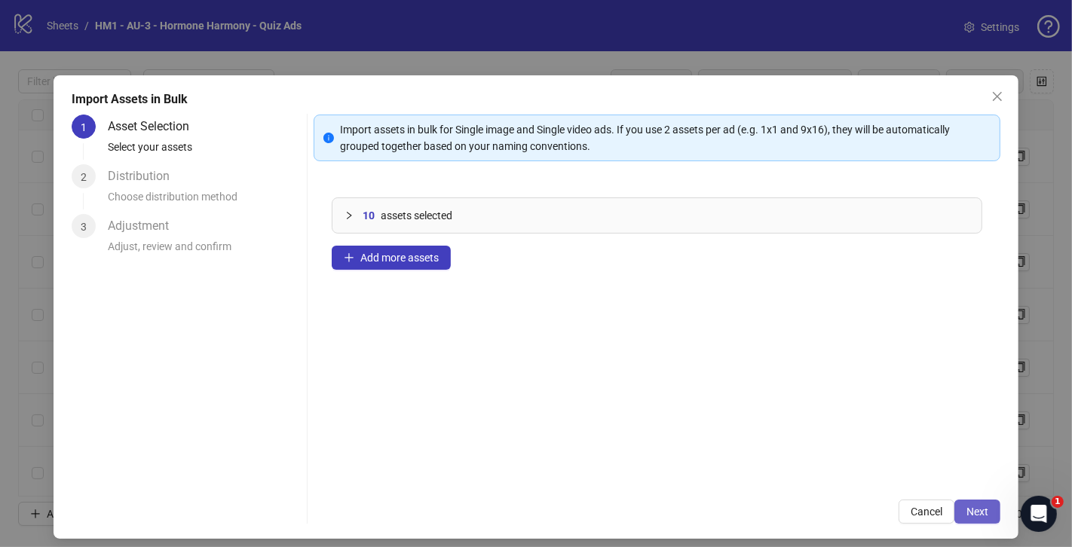
click at [979, 506] on span "Next" at bounding box center [977, 512] width 22 height 12
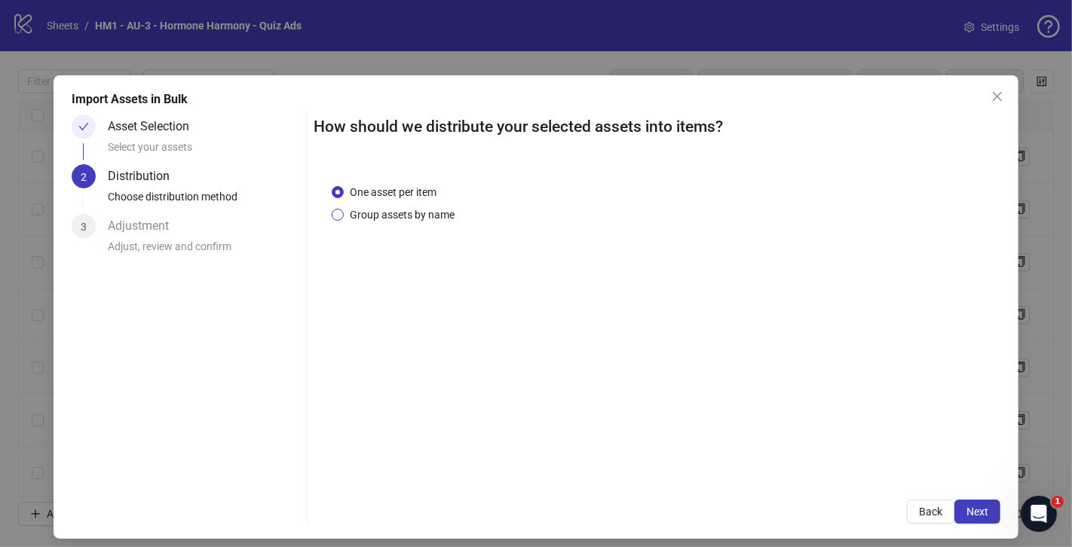
click at [402, 213] on span "Group assets by name" at bounding box center [402, 215] width 117 height 17
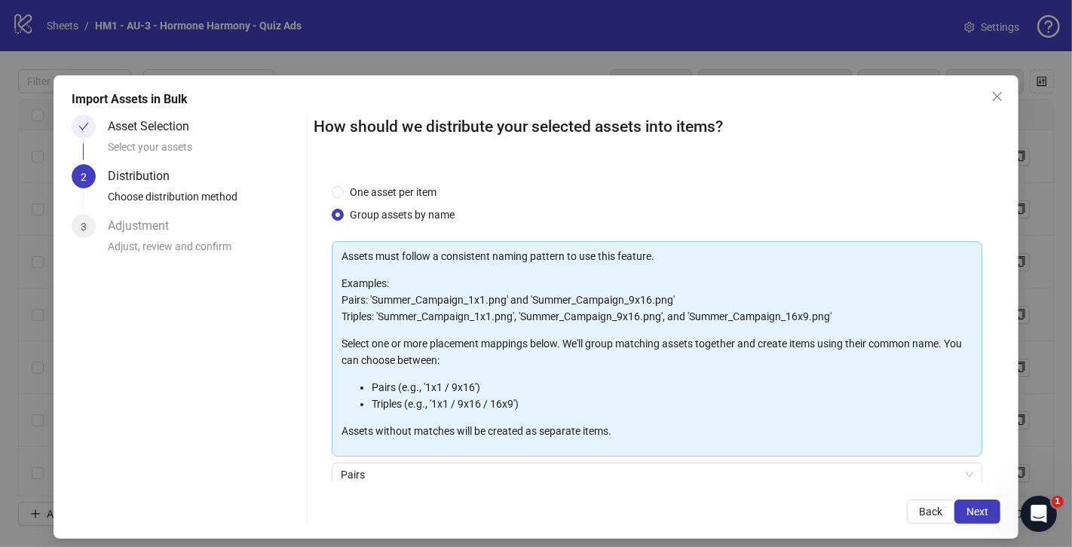
scroll to position [124, 0]
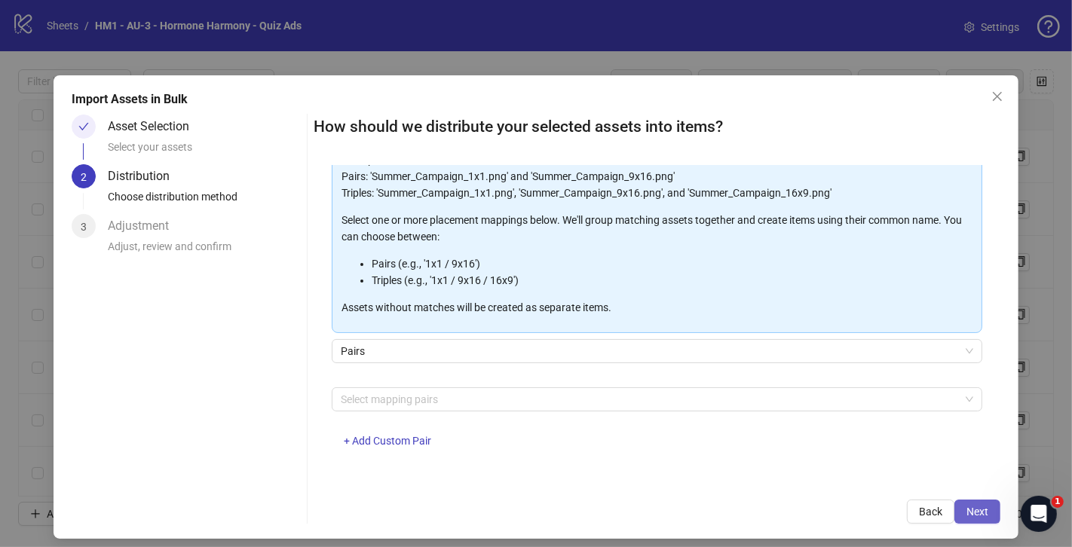
click at [979, 510] on span "Next" at bounding box center [977, 512] width 22 height 12
click at [553, 400] on div at bounding box center [649, 399] width 629 height 21
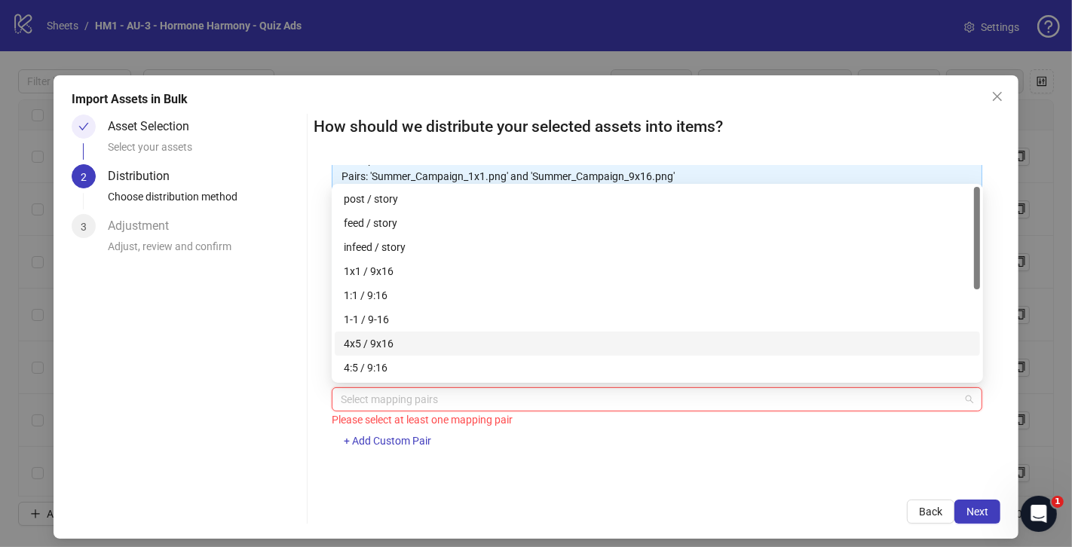
click at [497, 344] on div "4x5 / 9x16" at bounding box center [657, 343] width 627 height 17
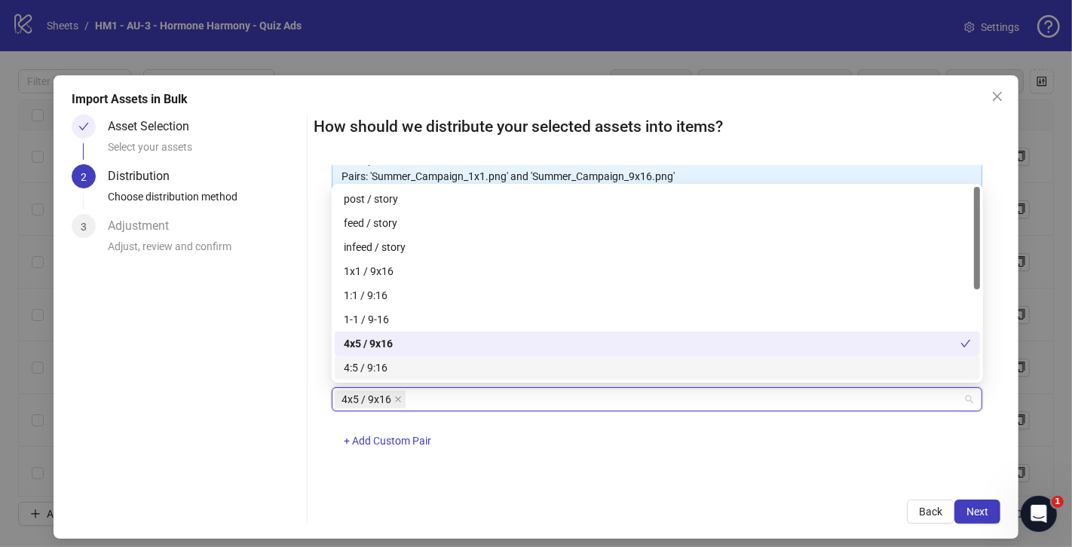
click at [214, 374] on div "Asset Selection Select your assets 2 Distribution Choose distribution method 3 …" at bounding box center [186, 319] width 229 height 409
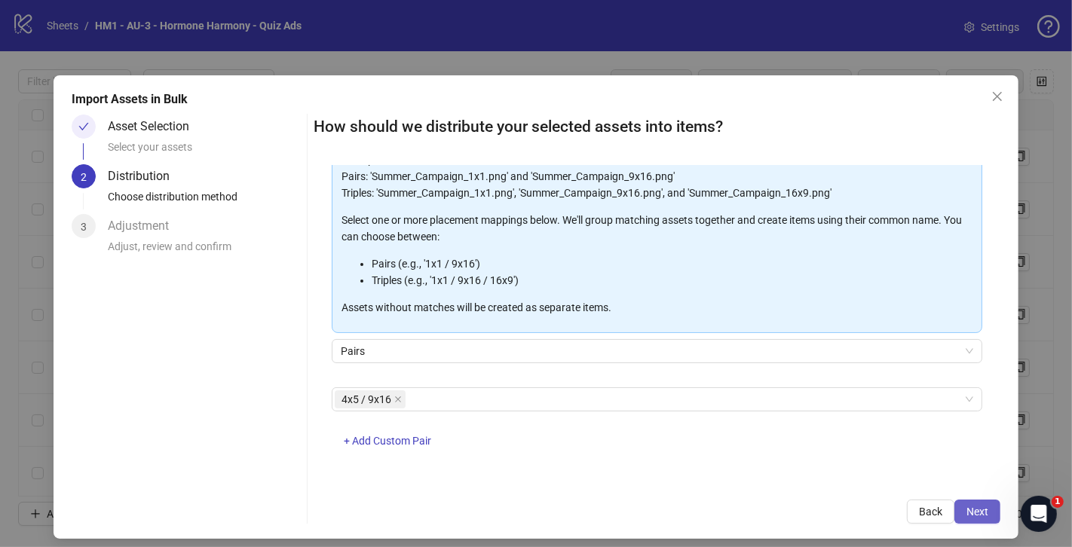
click at [978, 513] on span "Next" at bounding box center [977, 512] width 22 height 12
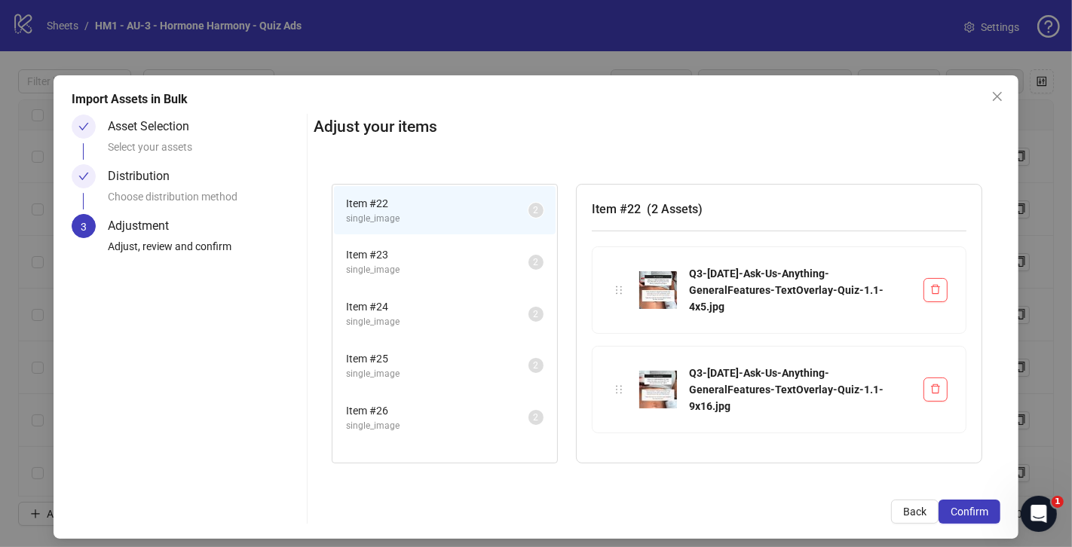
click at [438, 263] on span "single_image" at bounding box center [437, 270] width 182 height 14
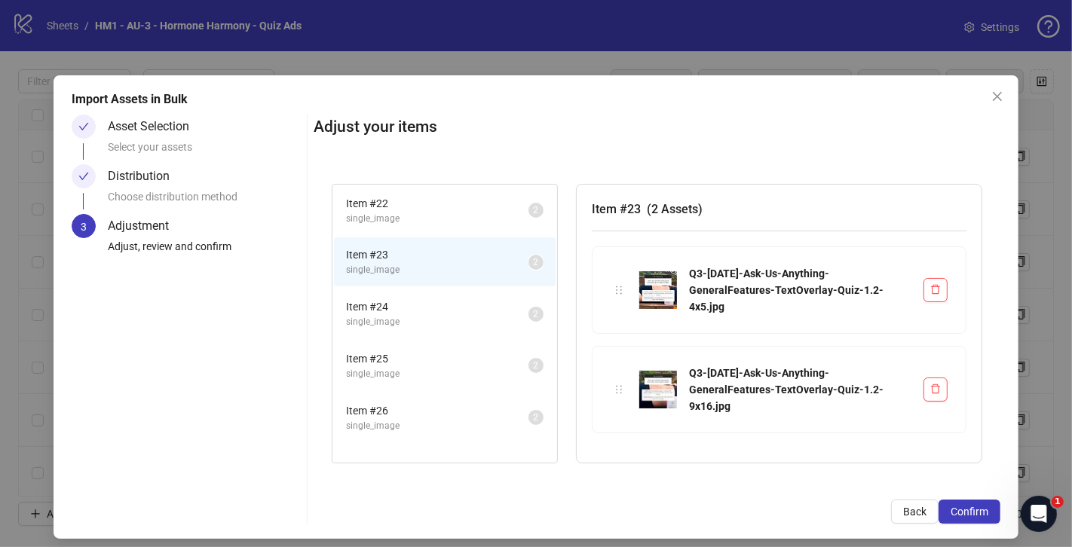
click at [442, 311] on span "Item # 24" at bounding box center [437, 306] width 182 height 17
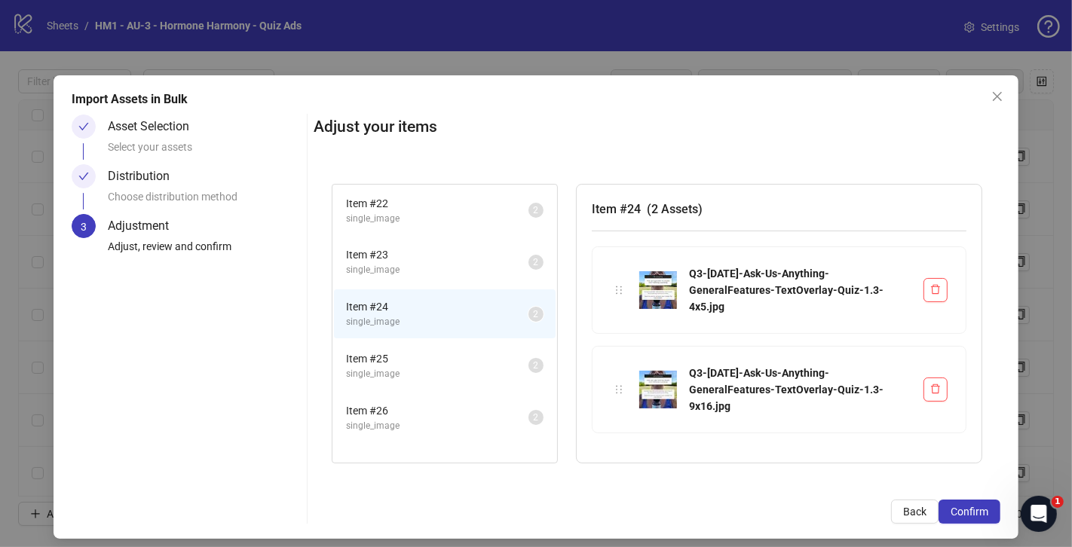
click at [448, 351] on span "Item # 25" at bounding box center [437, 359] width 182 height 17
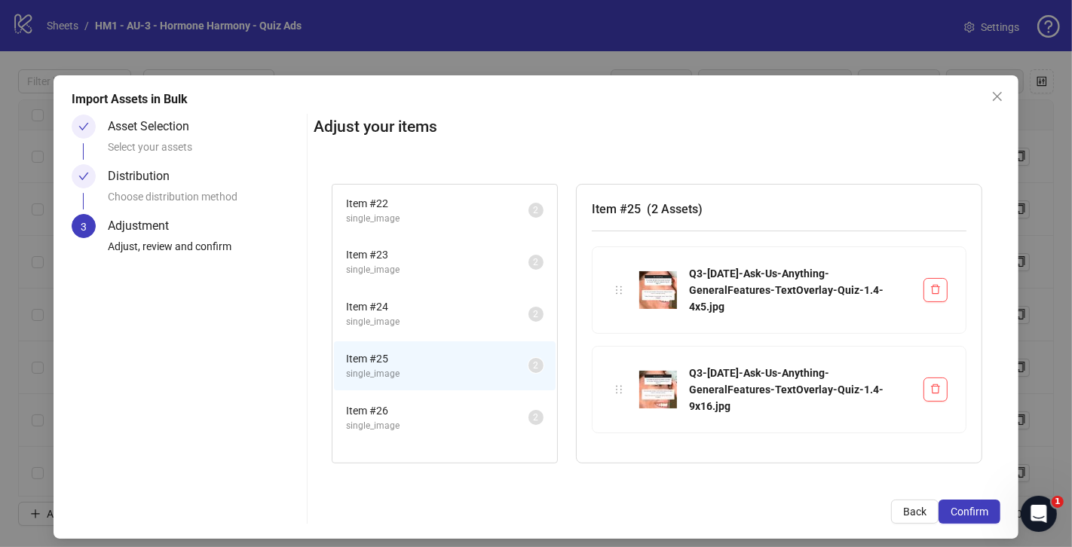
scroll to position [10, 0]
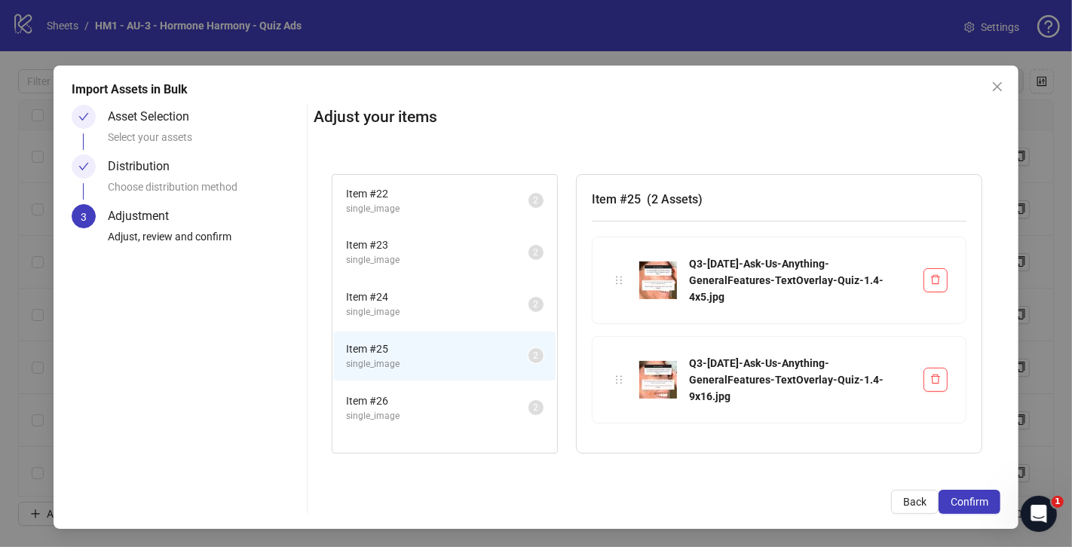
click at [442, 414] on span "single_image" at bounding box center [437, 416] width 182 height 14
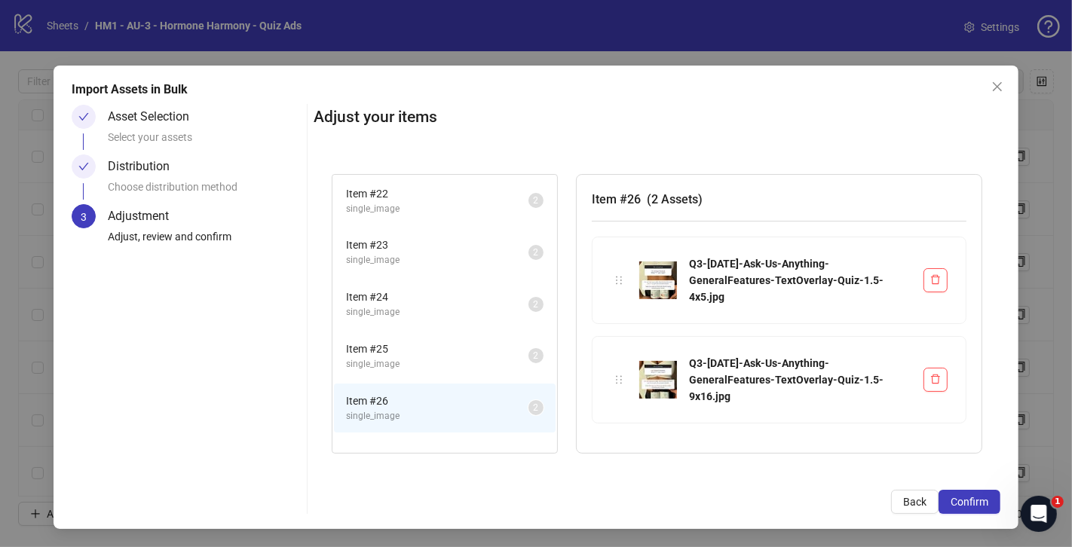
click at [406, 206] on span "single_image" at bounding box center [437, 209] width 182 height 14
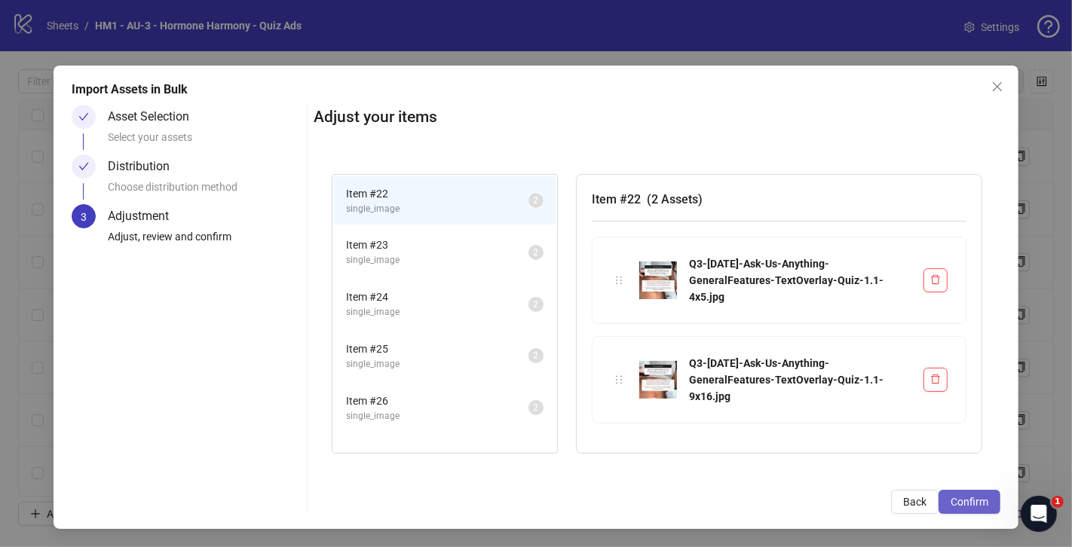
click at [986, 509] on button "Confirm" at bounding box center [969, 502] width 62 height 24
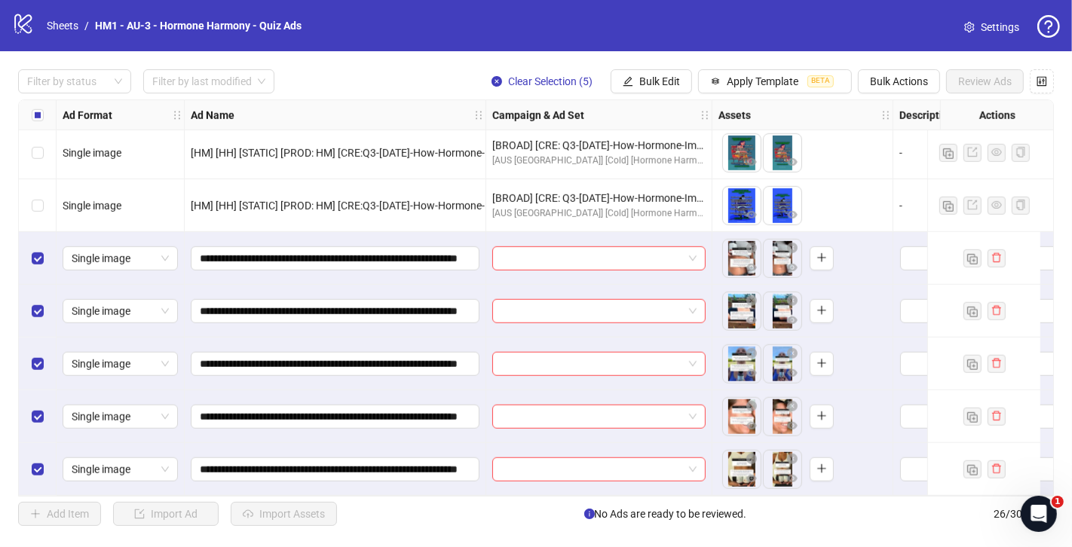
scroll to position [1011, 0]
click at [657, 75] on span "Bulk Edit" at bounding box center [659, 81] width 41 height 12
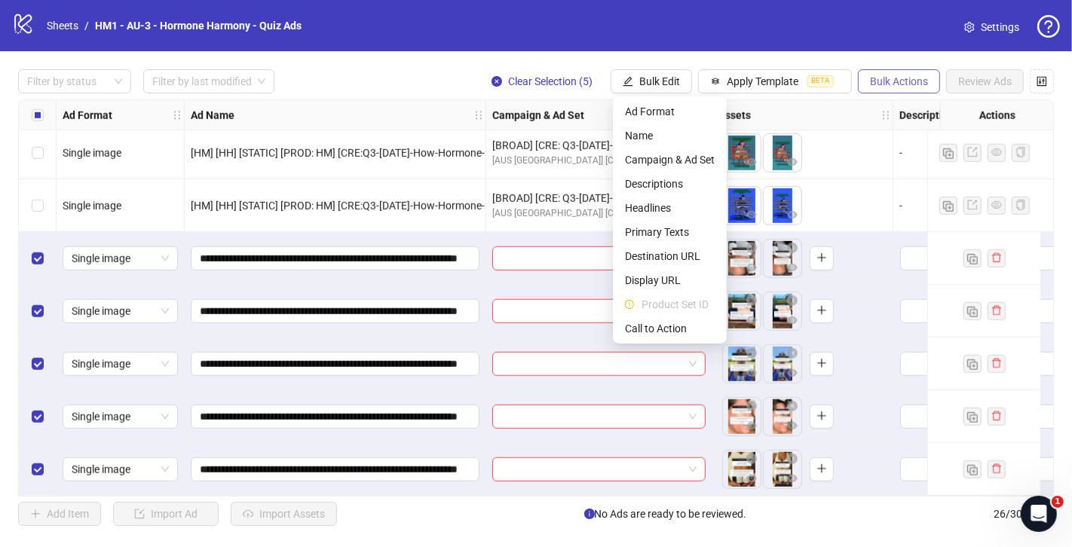
click at [889, 85] on span "Bulk Actions" at bounding box center [899, 81] width 58 height 12
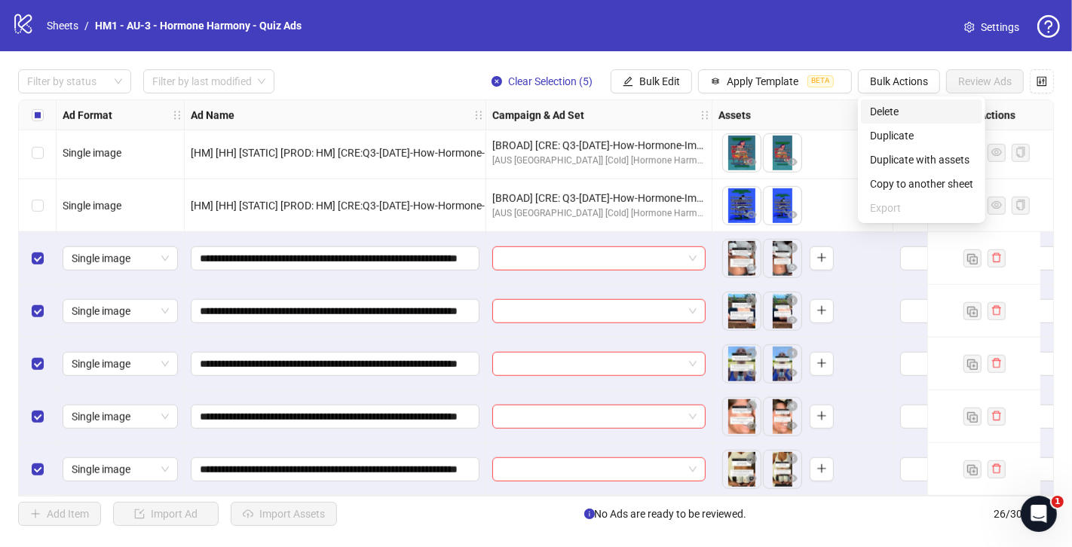
click at [900, 115] on span "Delete" at bounding box center [921, 111] width 103 height 17
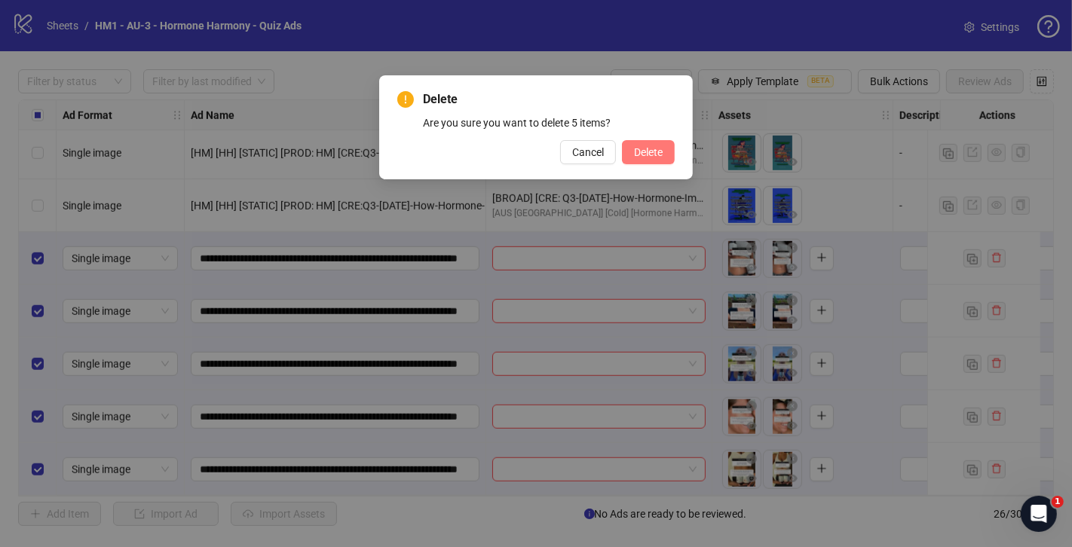
click at [665, 148] on button "Delete" at bounding box center [648, 152] width 53 height 24
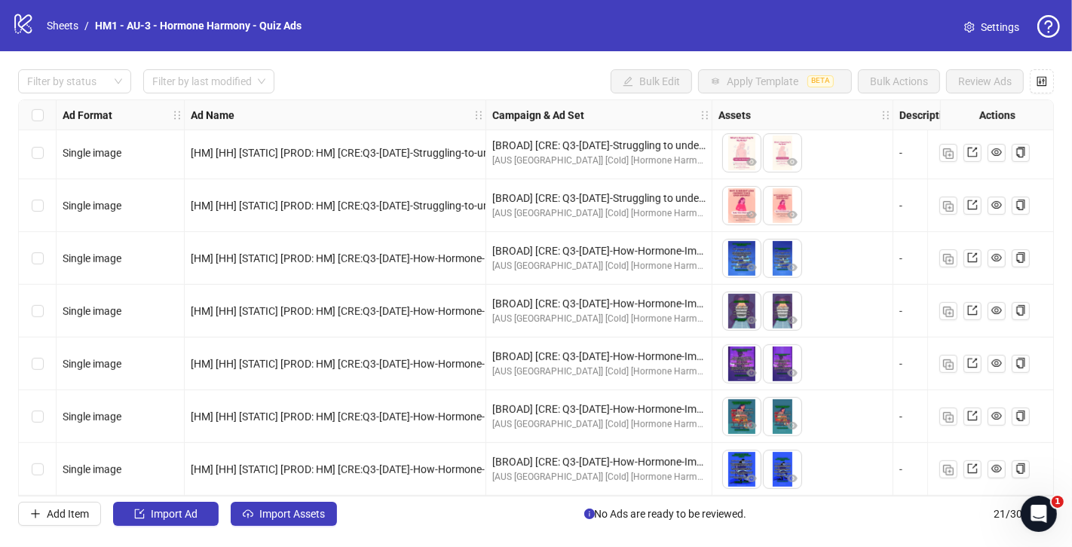
scroll to position [747, 0]
click at [310, 510] on span "Import Assets" at bounding box center [292, 514] width 66 height 12
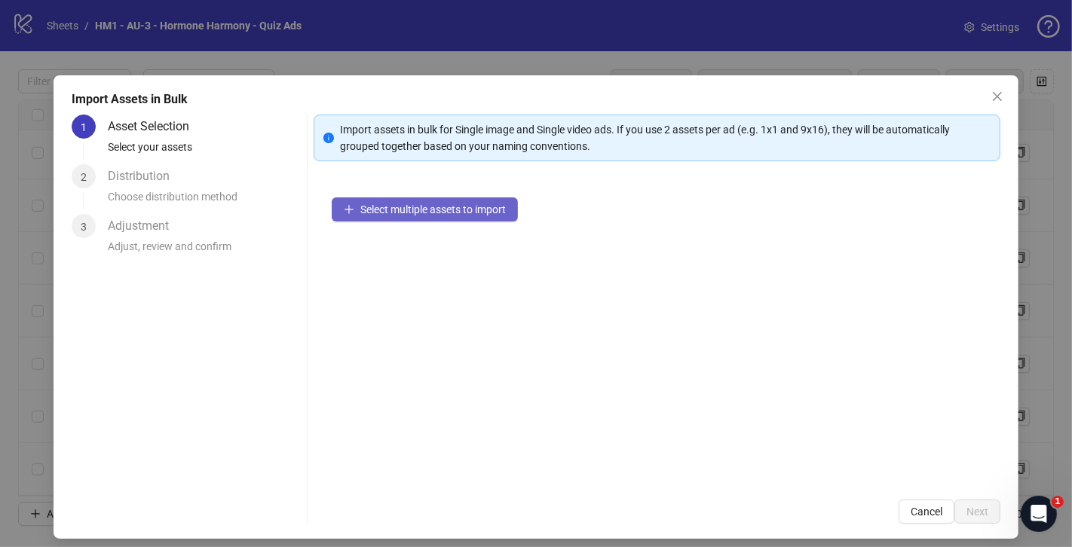
click at [436, 204] on span "Select multiple assets to import" at bounding box center [432, 210] width 145 height 12
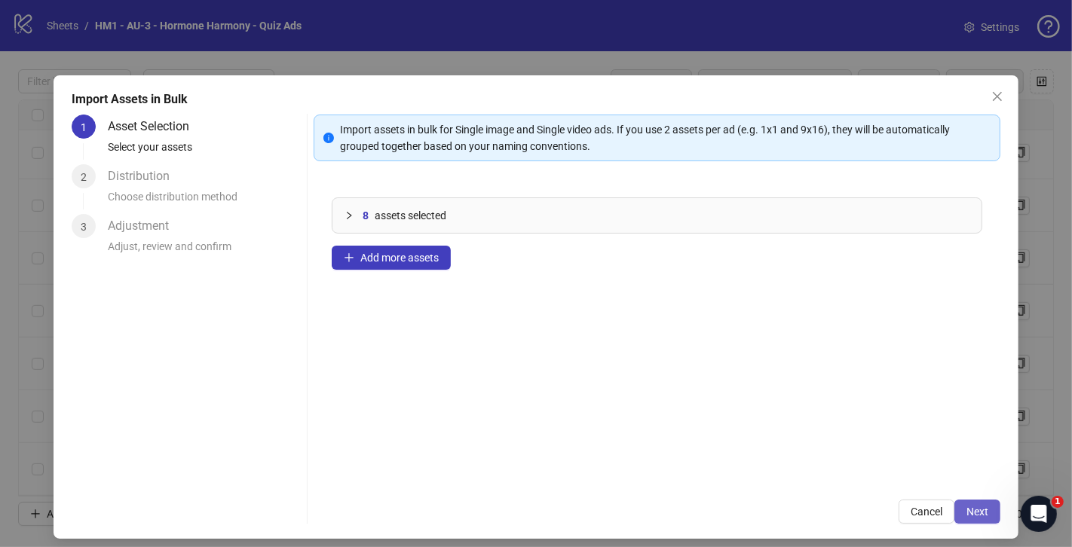
click at [978, 510] on span "Next" at bounding box center [977, 512] width 22 height 12
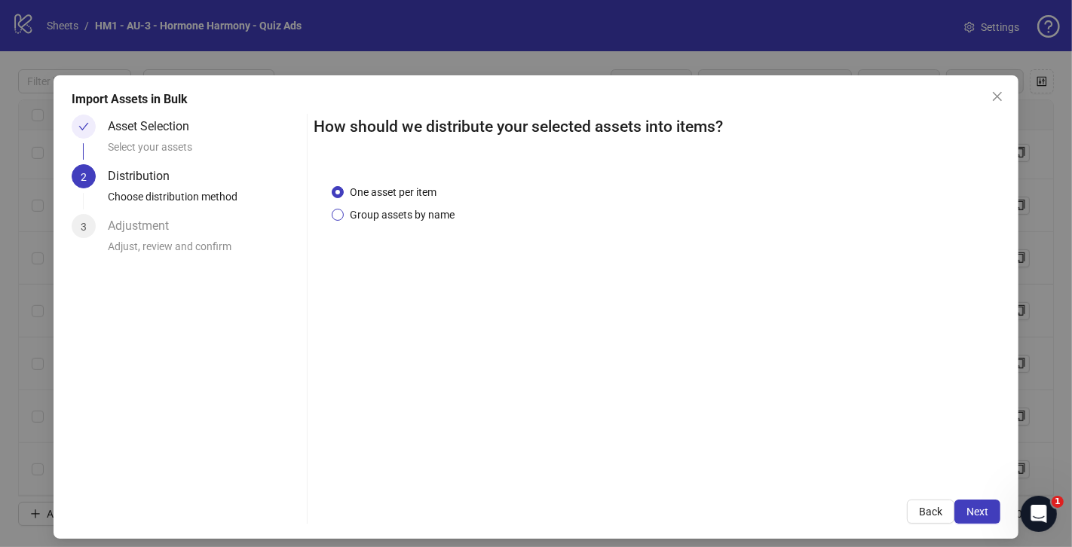
click at [413, 218] on span "Group assets by name" at bounding box center [402, 215] width 117 height 17
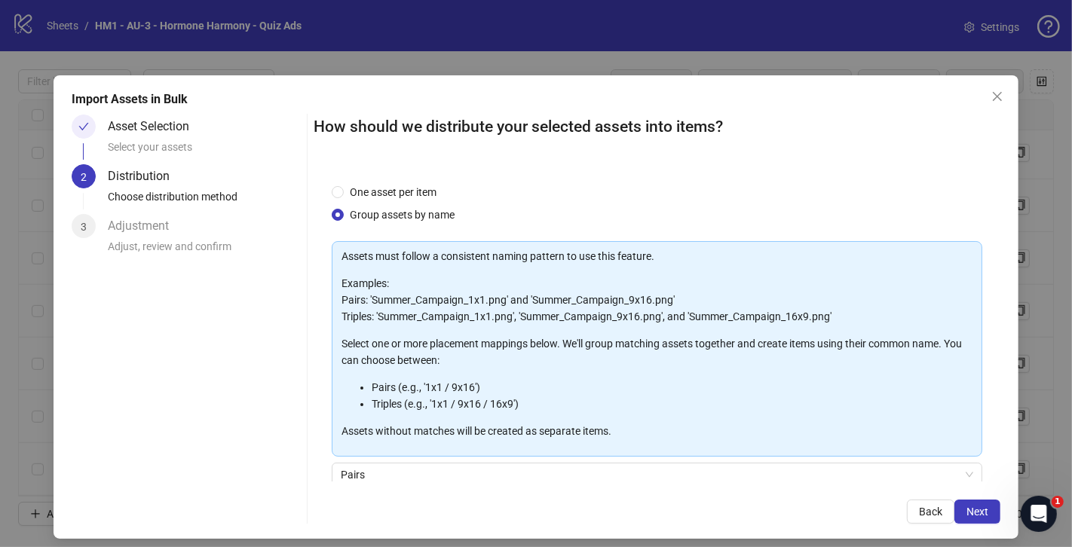
scroll to position [124, 0]
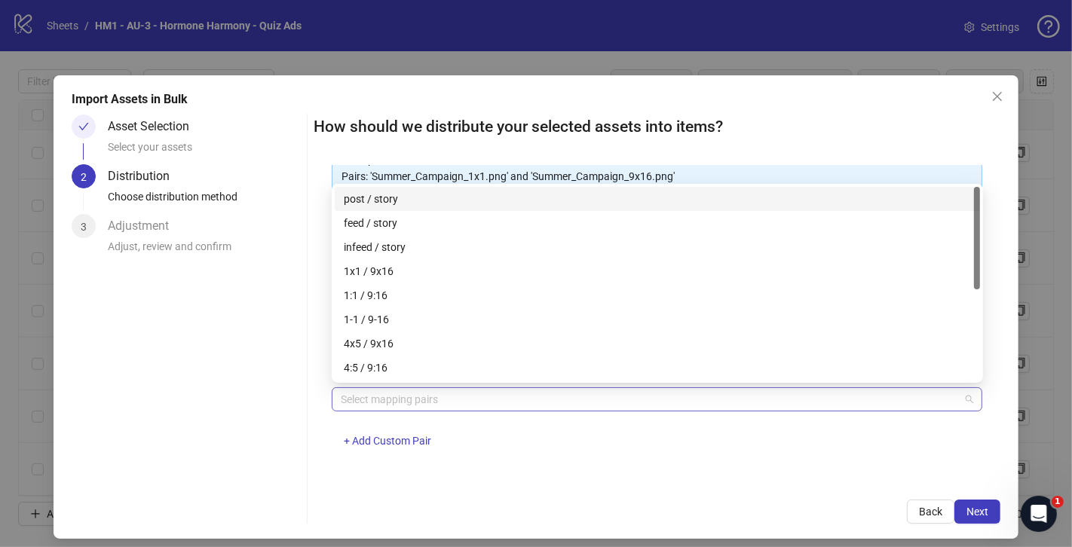
click at [441, 396] on div at bounding box center [649, 399] width 629 height 21
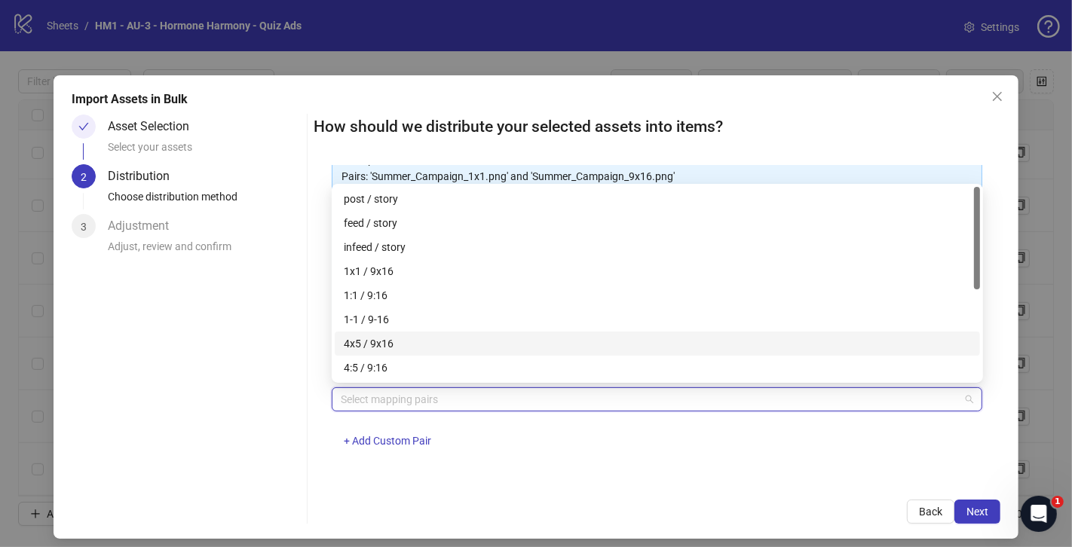
click at [434, 335] on div "4x5 / 9x16" at bounding box center [657, 343] width 627 height 17
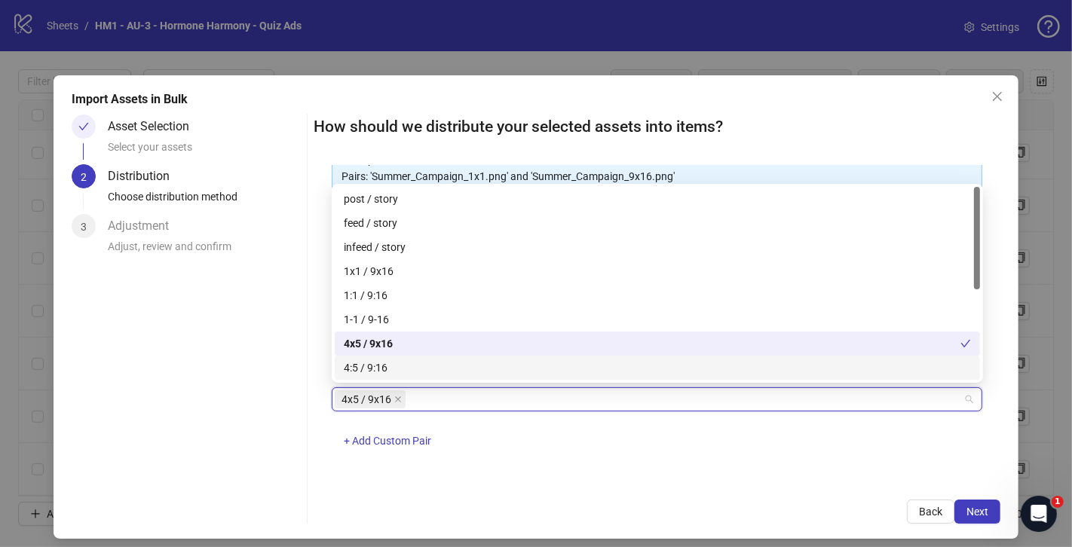
click at [638, 473] on div "One asset per item Group assets by name Assets must follow a consistent naming …" at bounding box center [657, 324] width 687 height 317
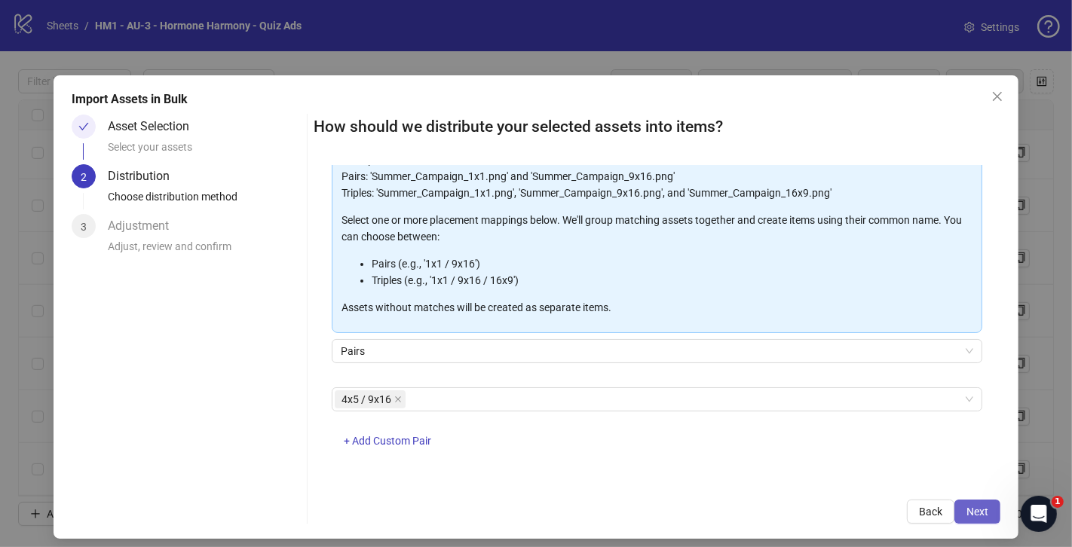
click at [981, 514] on span "Next" at bounding box center [977, 512] width 22 height 12
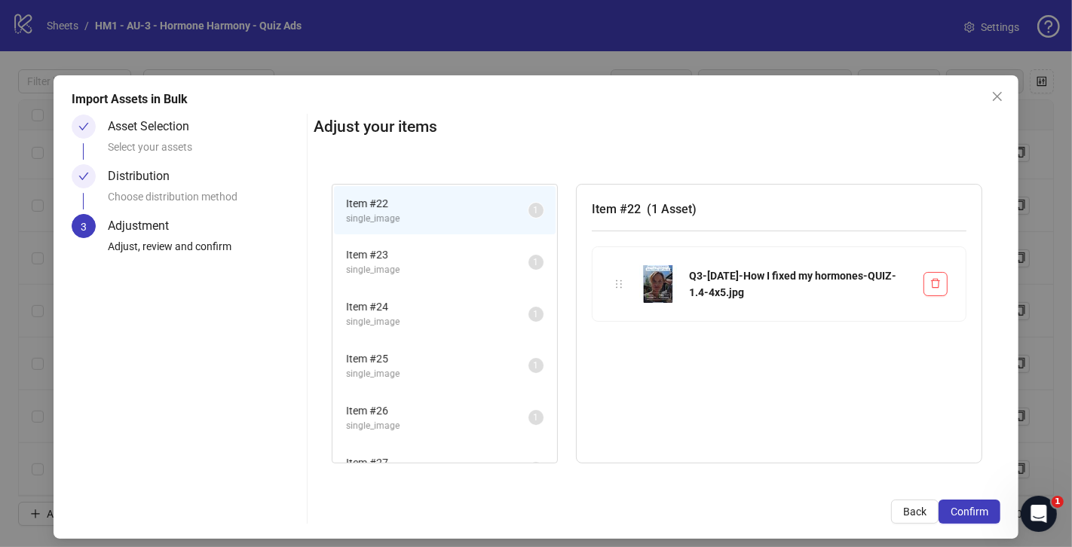
click at [423, 259] on span "Item # 23" at bounding box center [437, 254] width 182 height 17
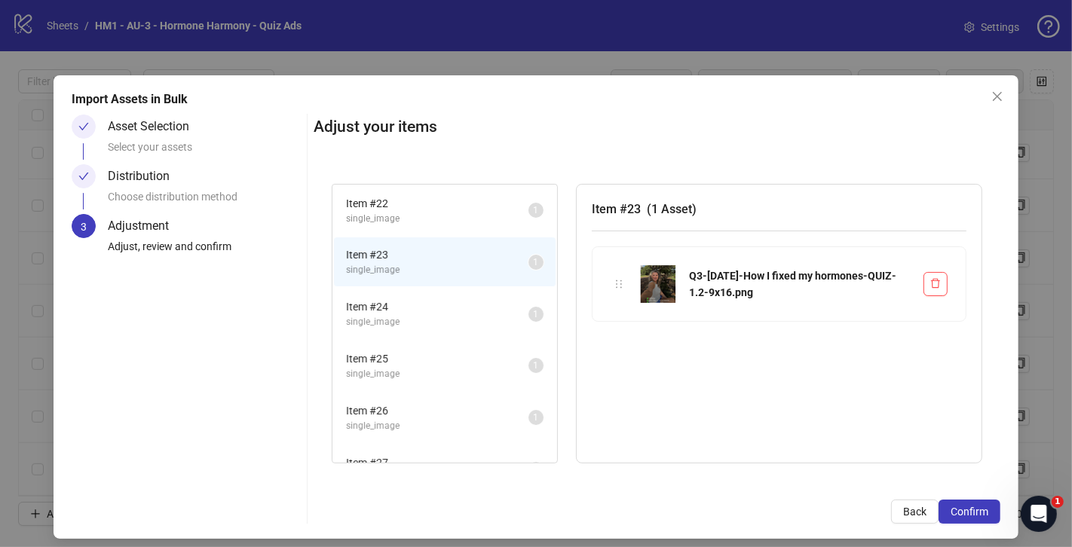
click at [430, 298] on span "Item # 24" at bounding box center [437, 306] width 182 height 17
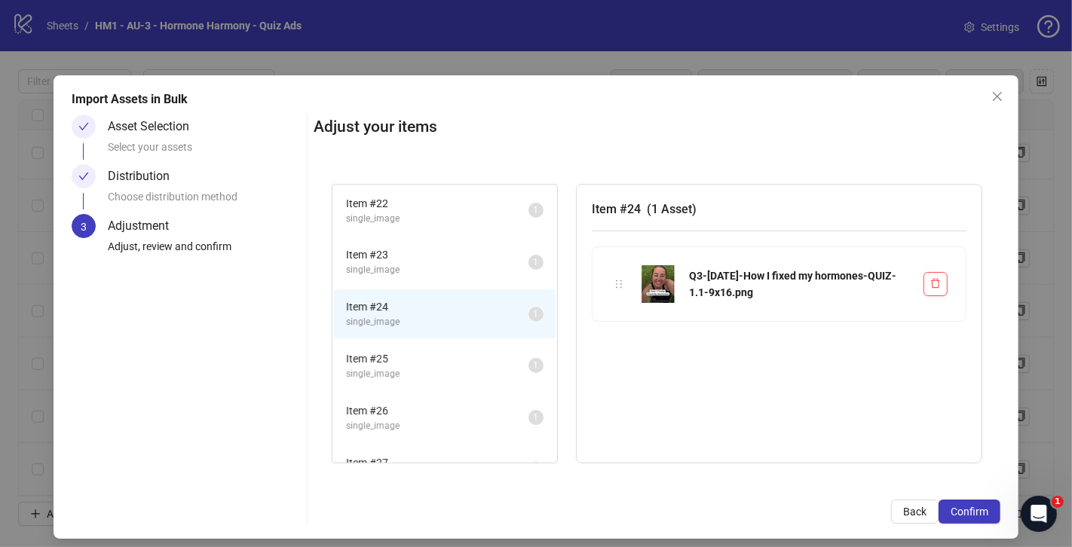
click at [471, 259] on span "Item # 23" at bounding box center [437, 254] width 182 height 17
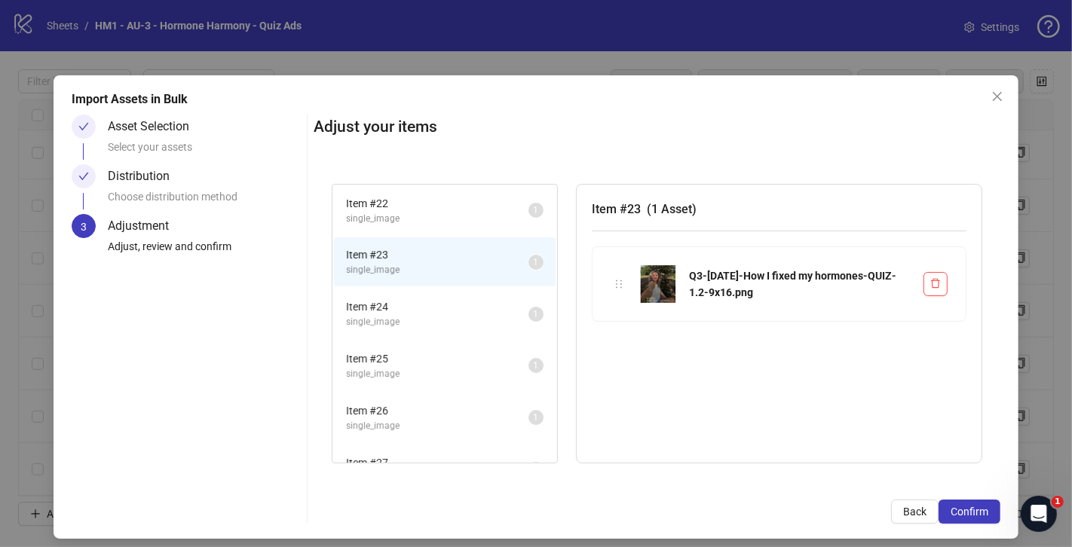
click at [474, 222] on span "single_image" at bounding box center [437, 219] width 182 height 14
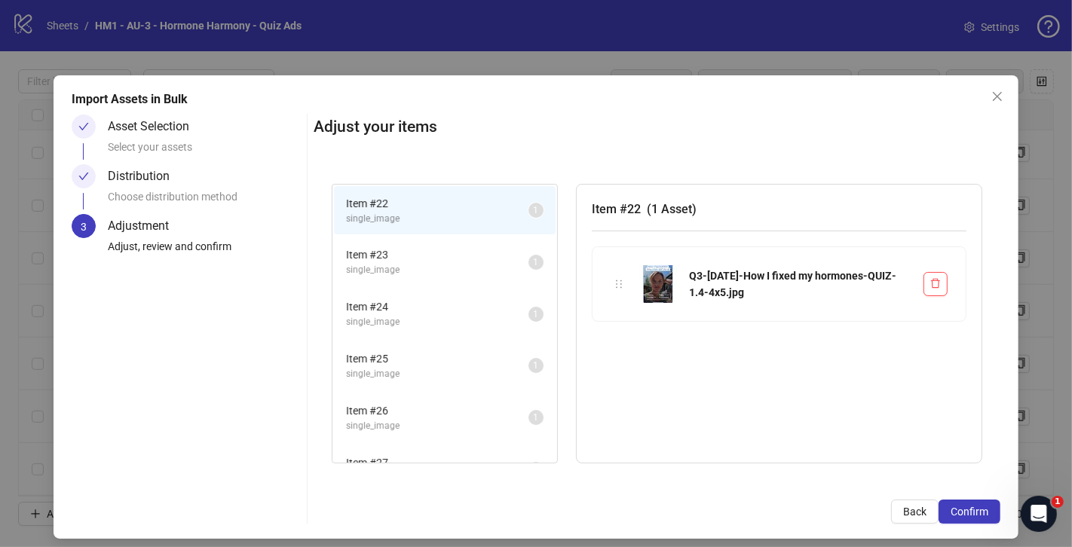
click at [452, 257] on span "Item # 23" at bounding box center [437, 254] width 182 height 17
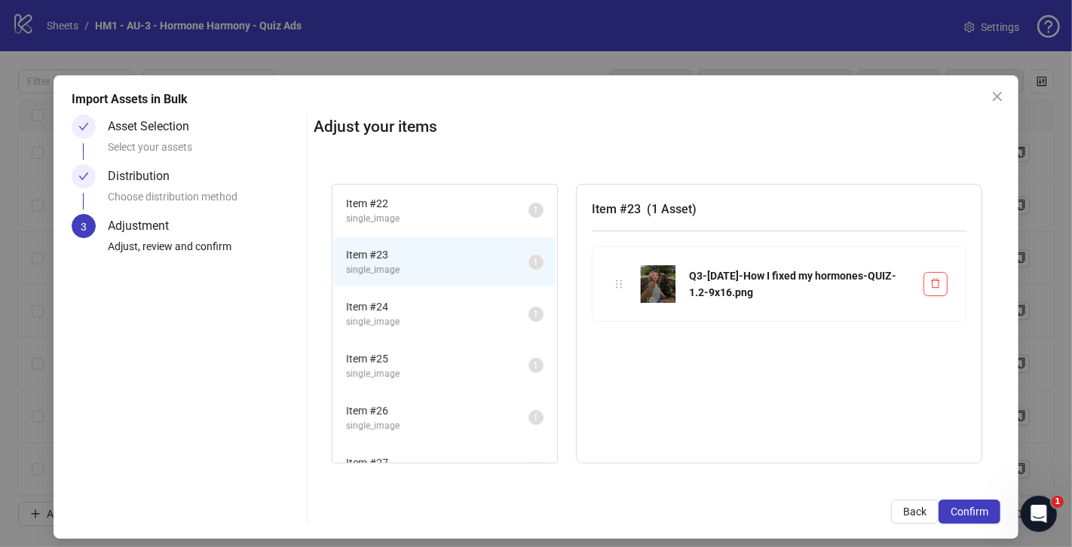
click at [452, 306] on span "Item # 24" at bounding box center [437, 306] width 182 height 17
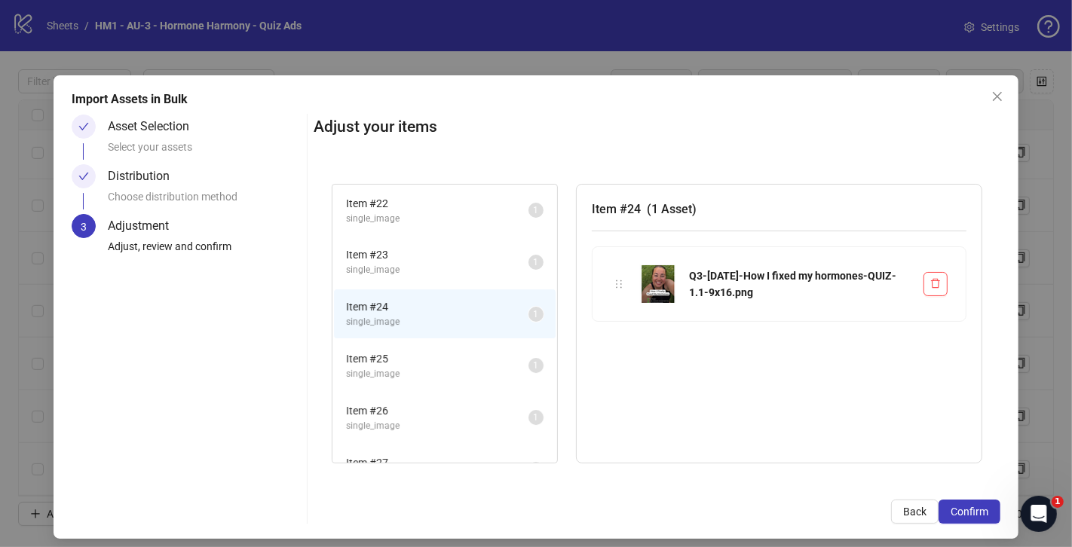
click at [456, 280] on li "Item # 23 single_image 1" at bounding box center [445, 261] width 222 height 49
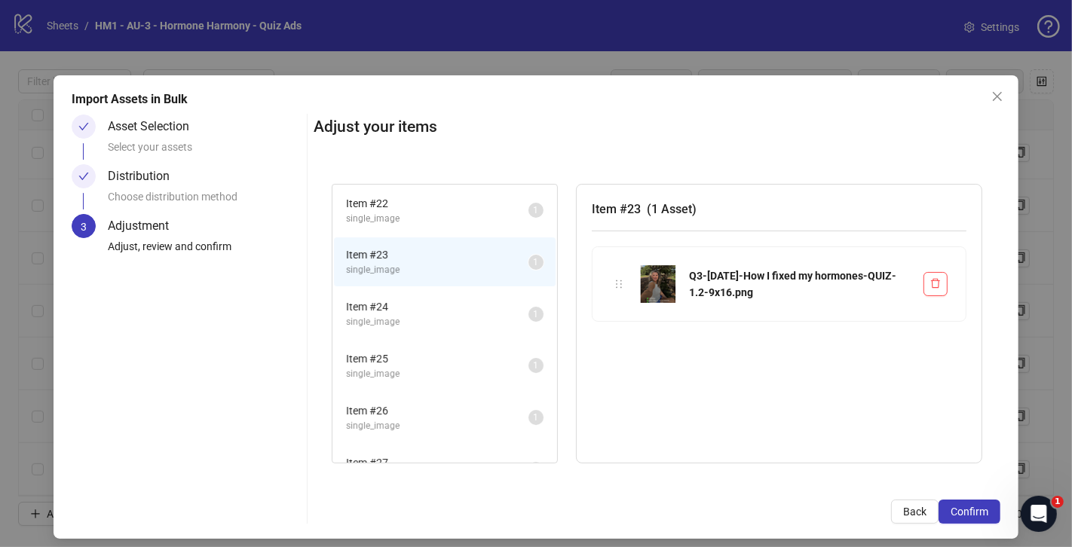
click at [458, 212] on span "single_image" at bounding box center [437, 219] width 182 height 14
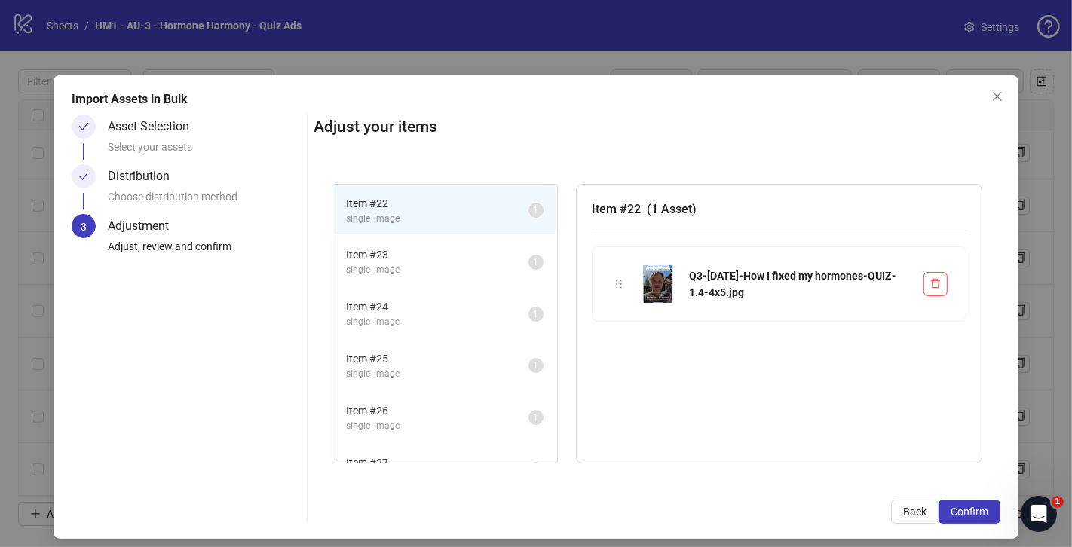
click at [462, 259] on span "Item # 23" at bounding box center [437, 254] width 182 height 17
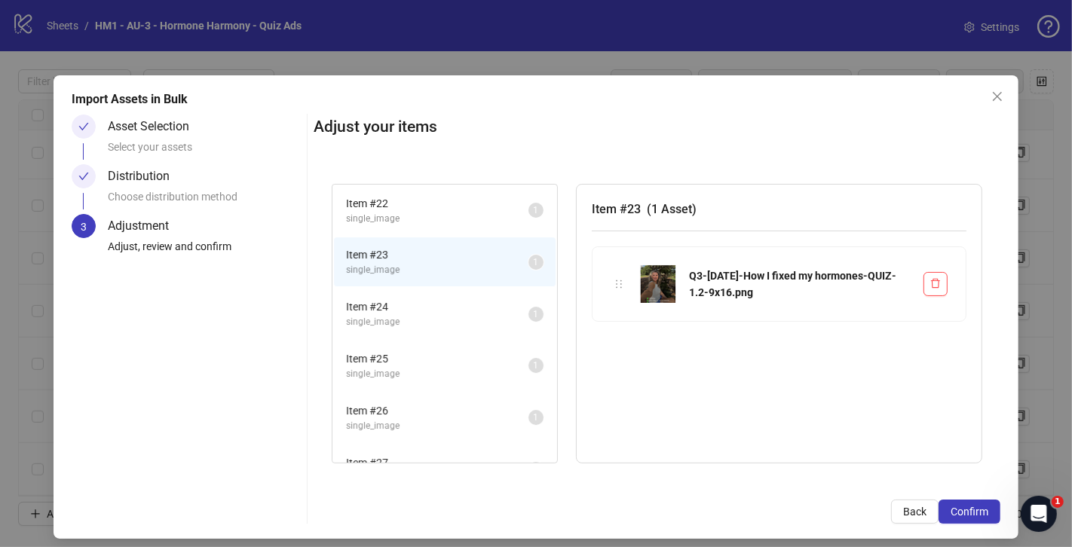
click at [464, 234] on li "Item # 22 single_image 1" at bounding box center [445, 210] width 222 height 49
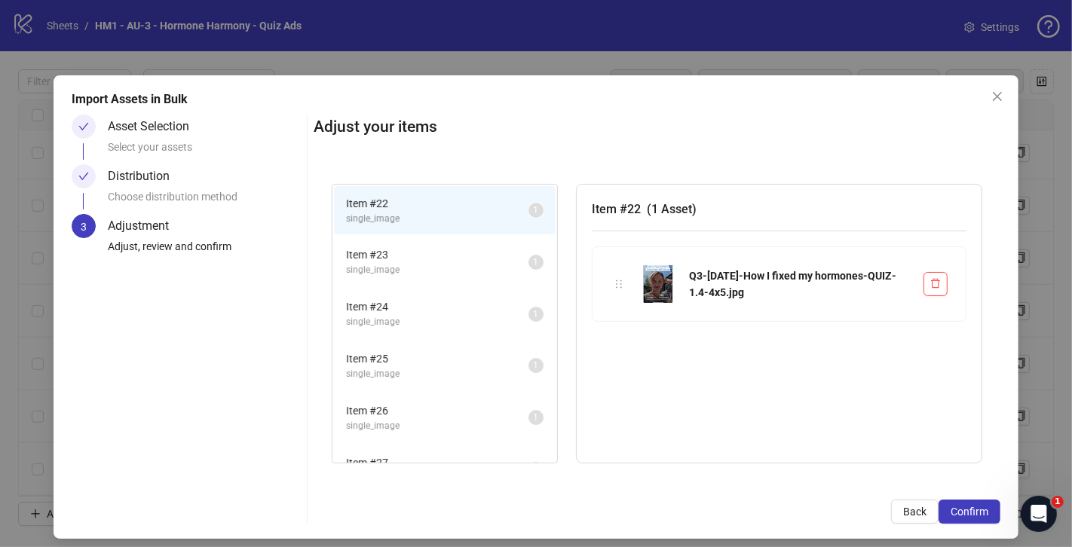
click at [459, 320] on span "single_image" at bounding box center [437, 322] width 182 height 14
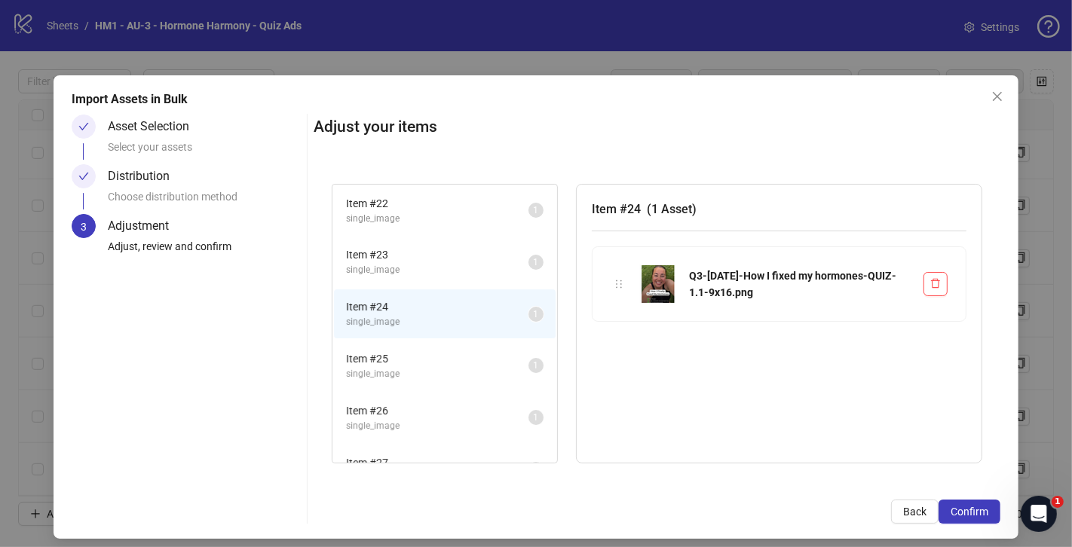
click at [452, 354] on span "Item # 25" at bounding box center [437, 359] width 182 height 17
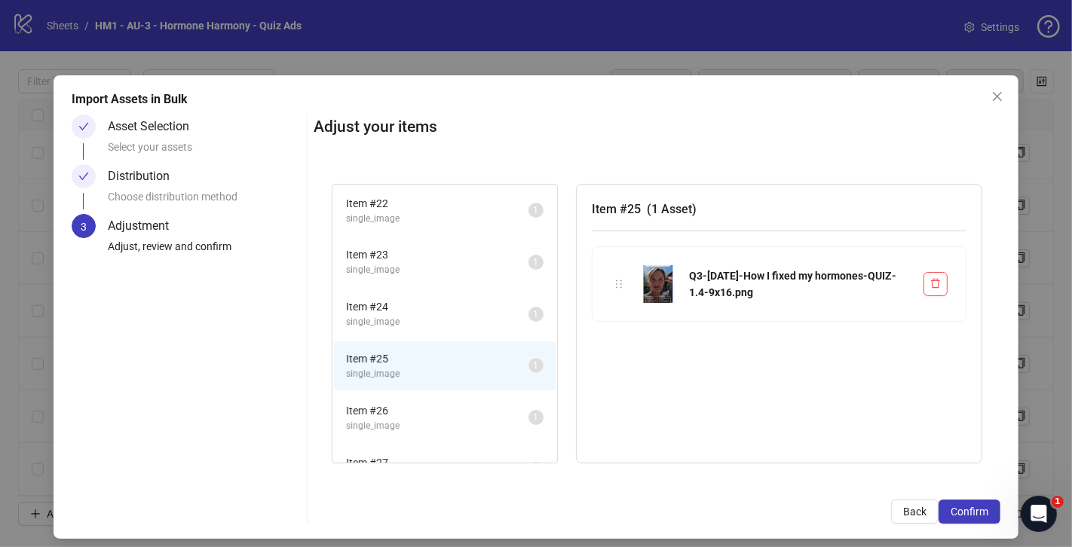
click at [453, 406] on span "Item # 26" at bounding box center [437, 411] width 182 height 17
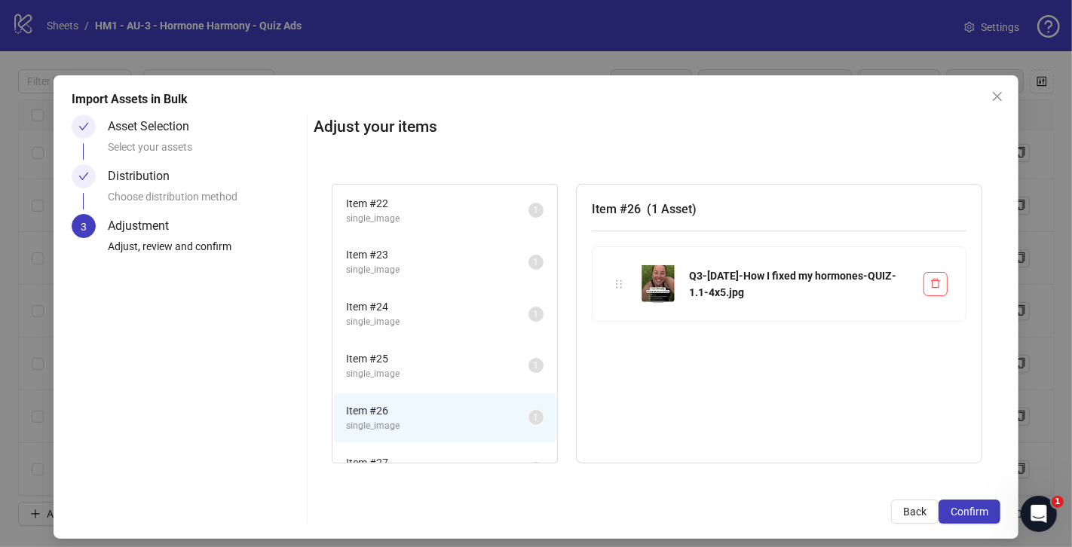
scroll to position [72, 0]
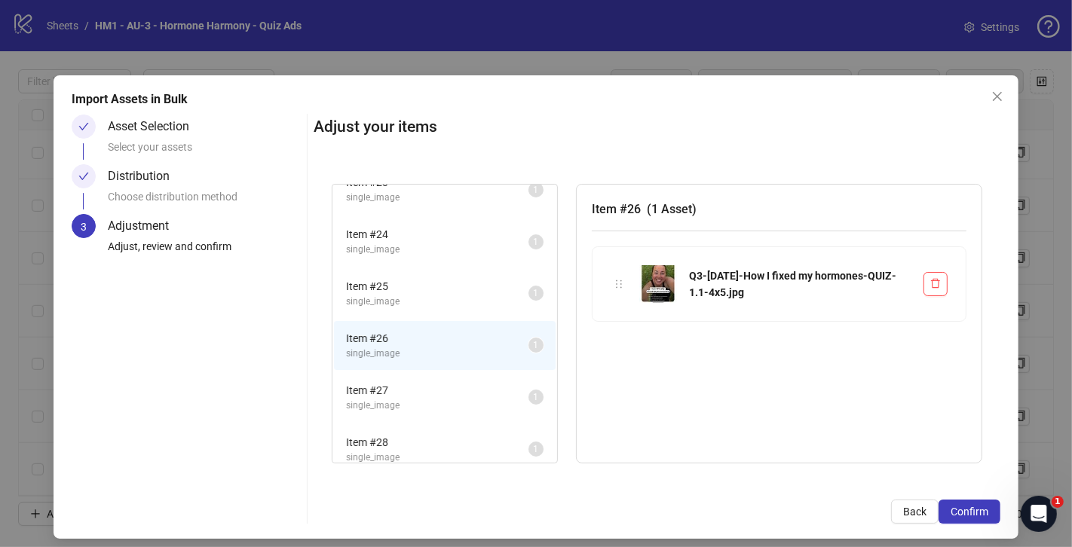
click at [445, 246] on span "single_image" at bounding box center [437, 250] width 182 height 14
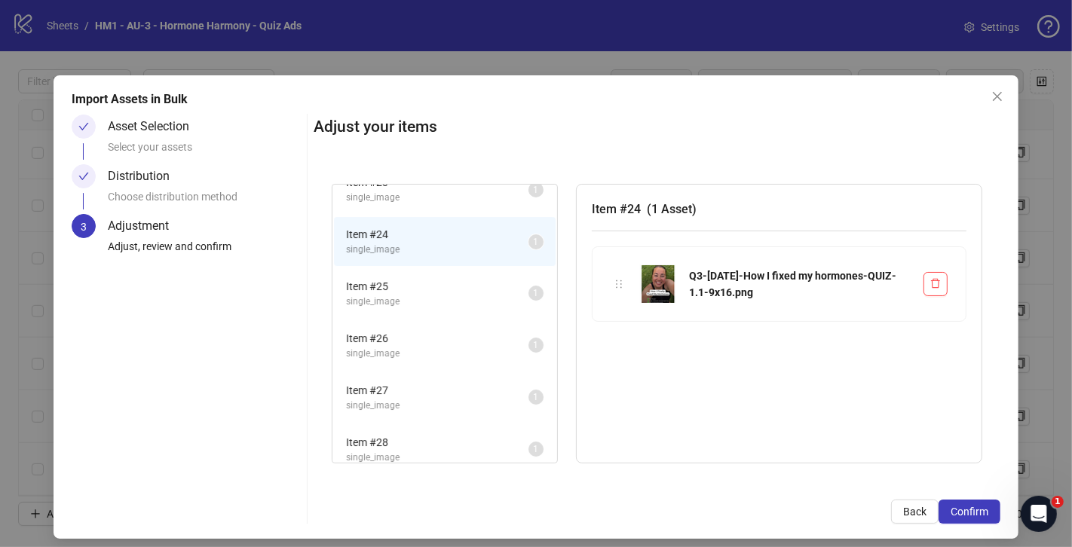
click at [432, 373] on li "Item # 27 single_image 1" at bounding box center [445, 397] width 222 height 49
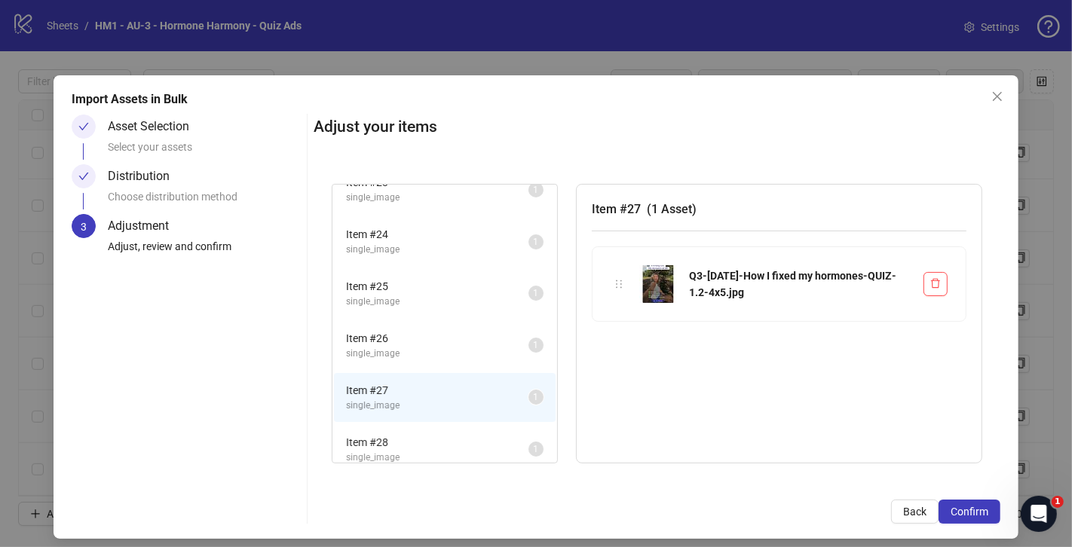
click at [440, 246] on span "single_image" at bounding box center [437, 250] width 182 height 14
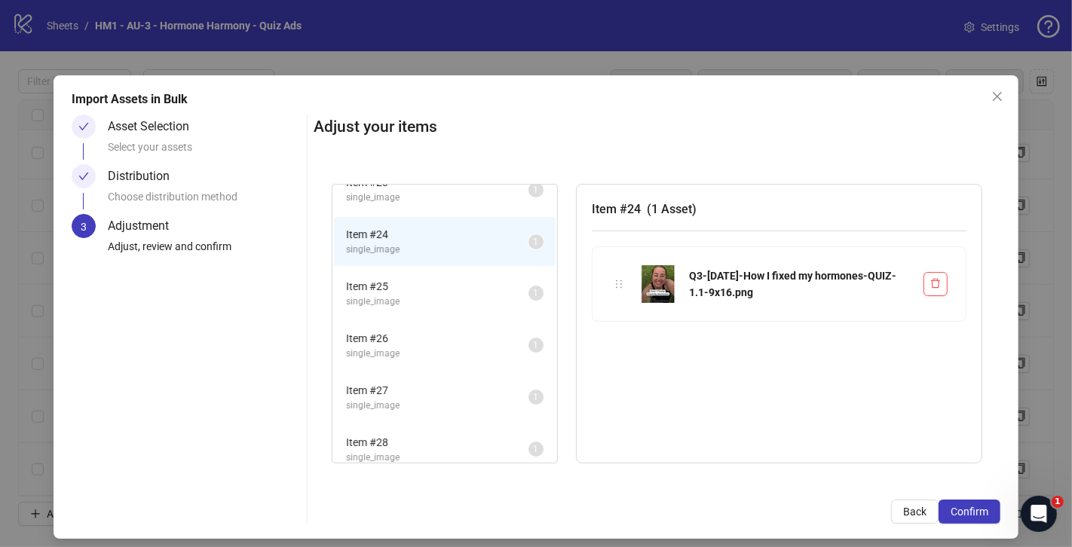
click at [430, 308] on li "Item # 25 single_image 1" at bounding box center [445, 293] width 222 height 49
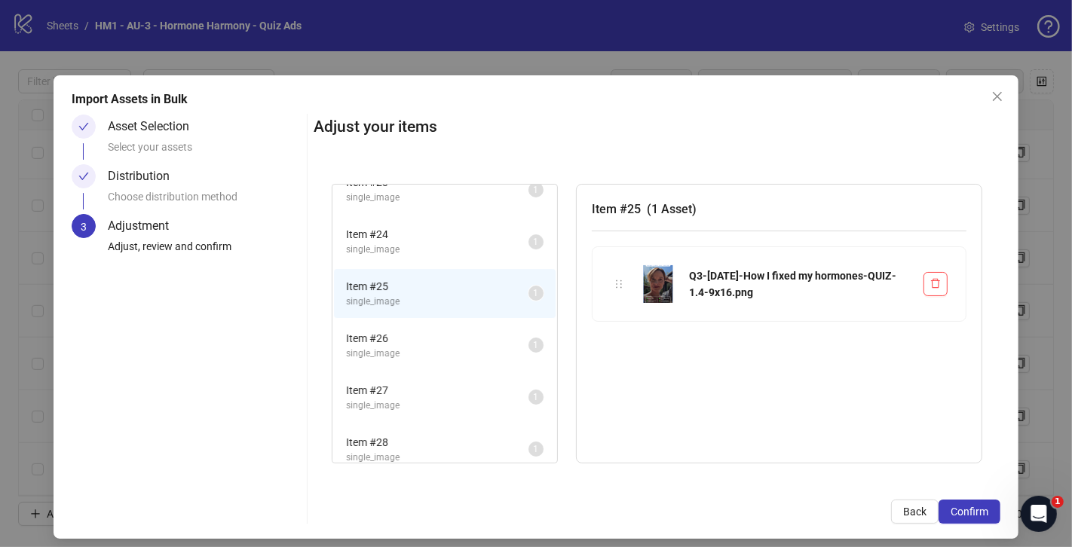
click at [430, 367] on div "Item # 26 single_image 1" at bounding box center [444, 346] width 225 height 52
click at [432, 409] on li "Item # 27 single_image 1" at bounding box center [445, 397] width 222 height 49
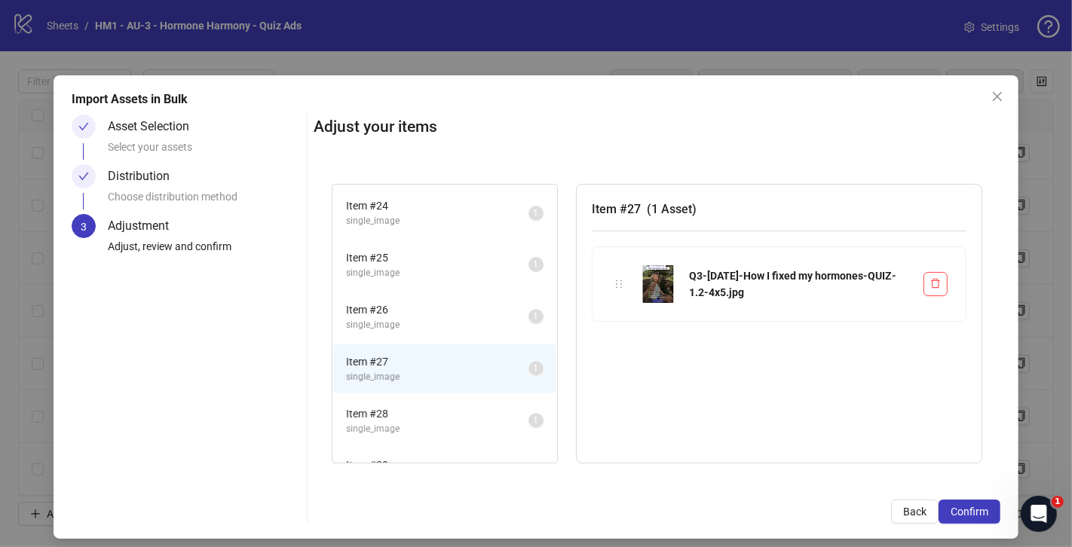
scroll to position [104, 0]
click at [430, 411] on span "Item # 28" at bounding box center [437, 411] width 182 height 17
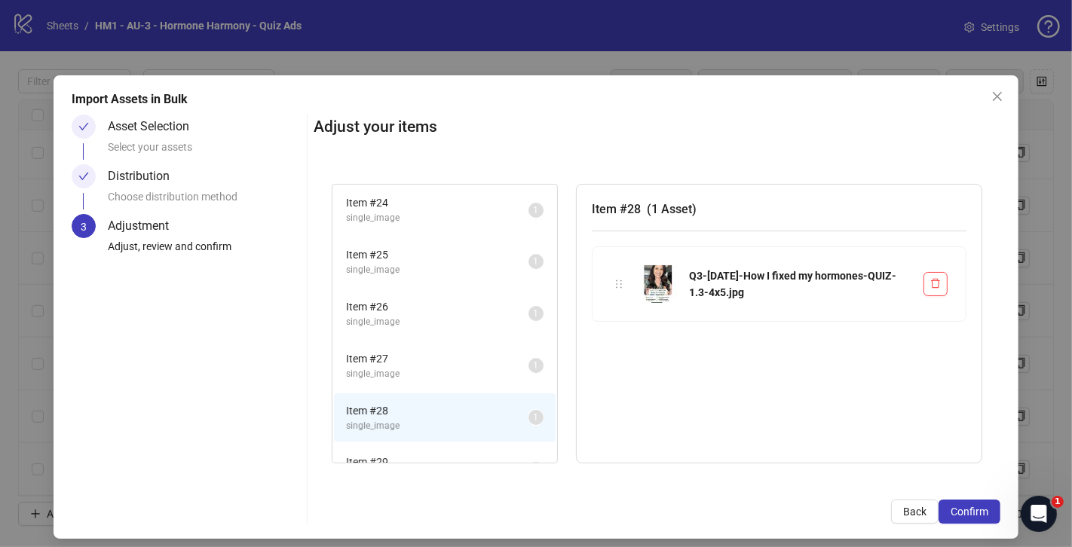
scroll to position [130, 0]
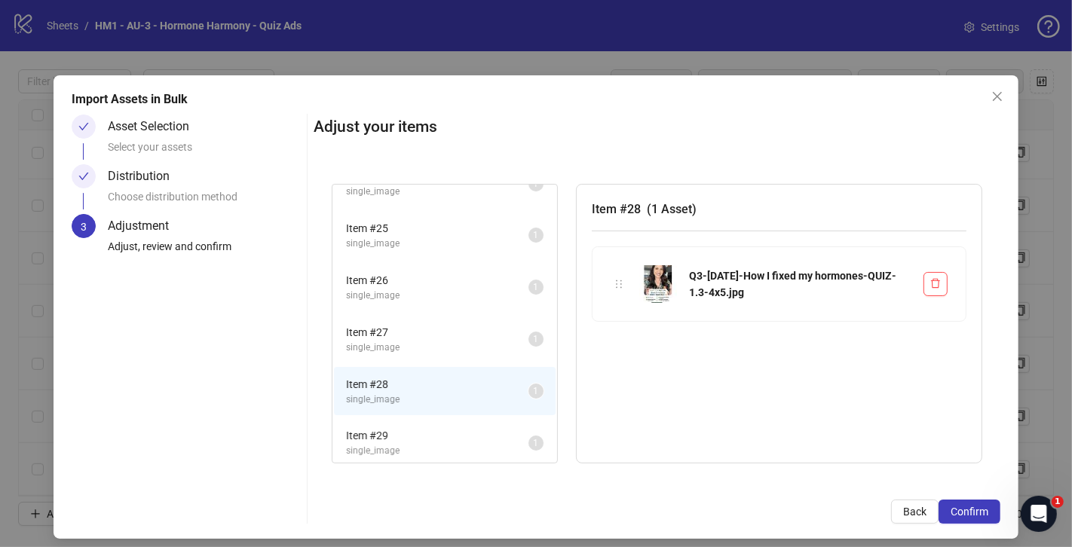
click at [457, 439] on span "Item # 29" at bounding box center [437, 435] width 182 height 17
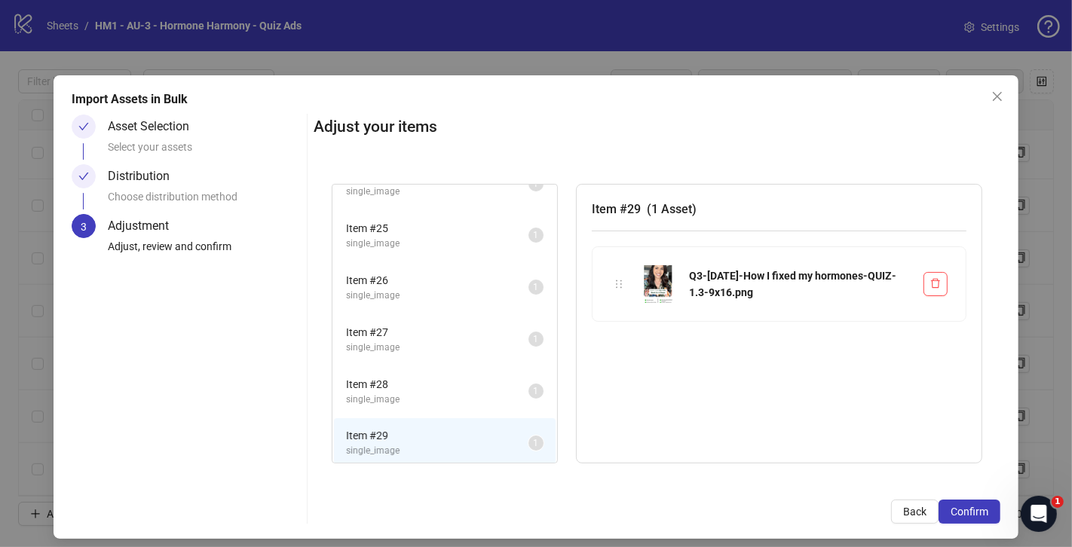
click at [460, 400] on span "single_image" at bounding box center [437, 400] width 182 height 14
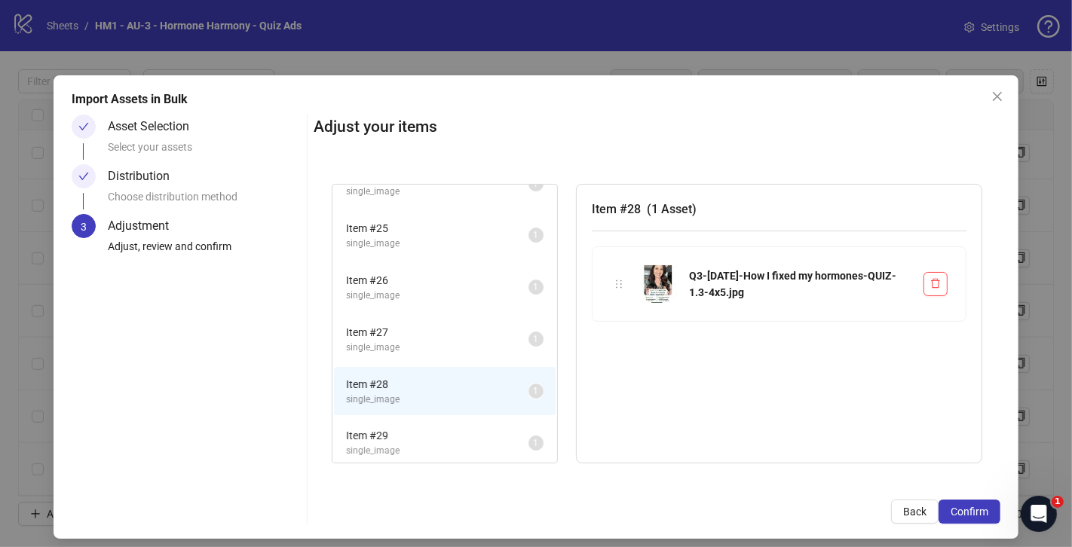
click at [455, 446] on span "single_image" at bounding box center [437, 451] width 182 height 14
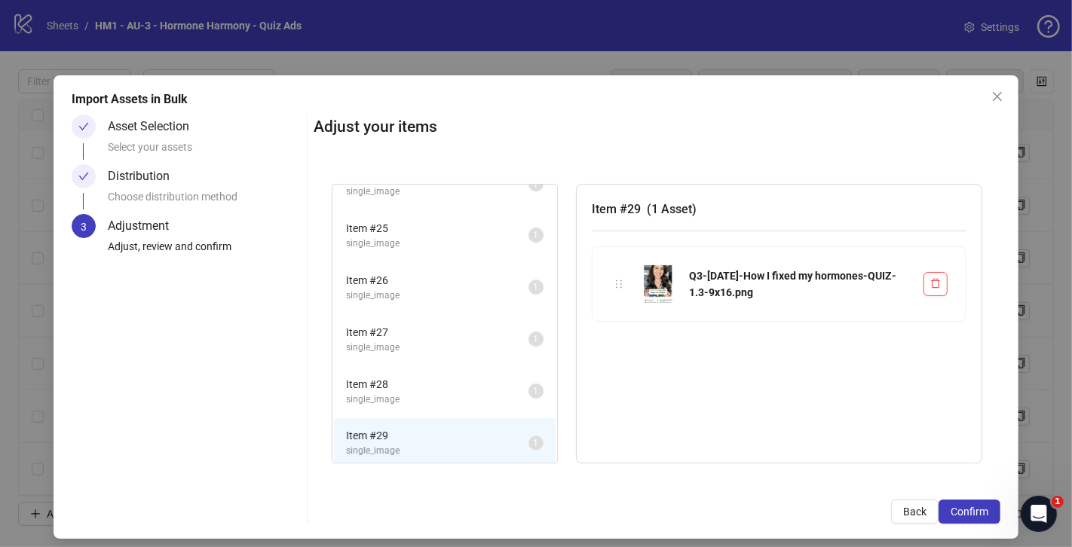
click at [463, 408] on li "Item # 28 single_image 1" at bounding box center [445, 391] width 222 height 49
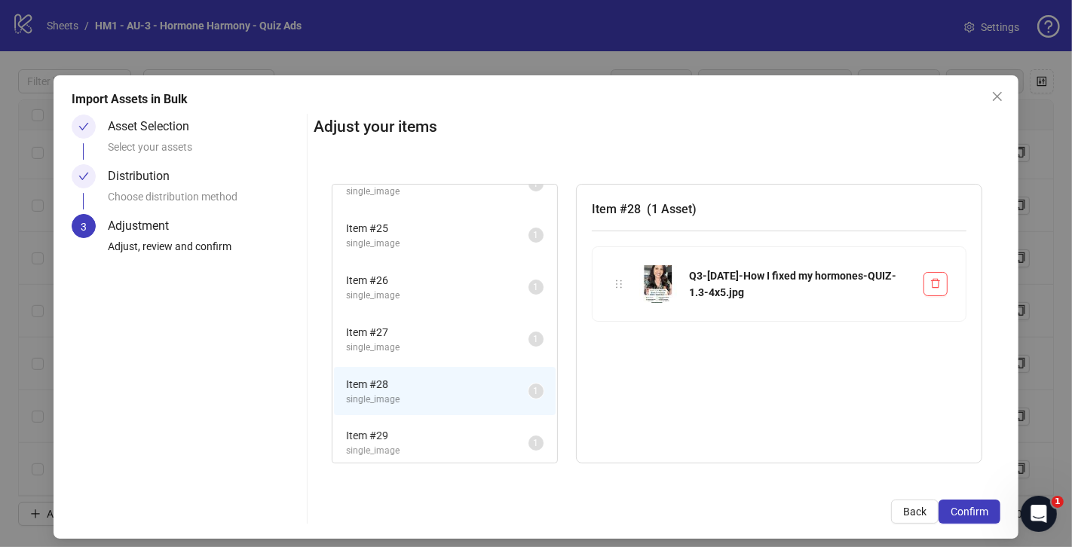
click at [456, 437] on span "Item # 29" at bounding box center [437, 435] width 182 height 17
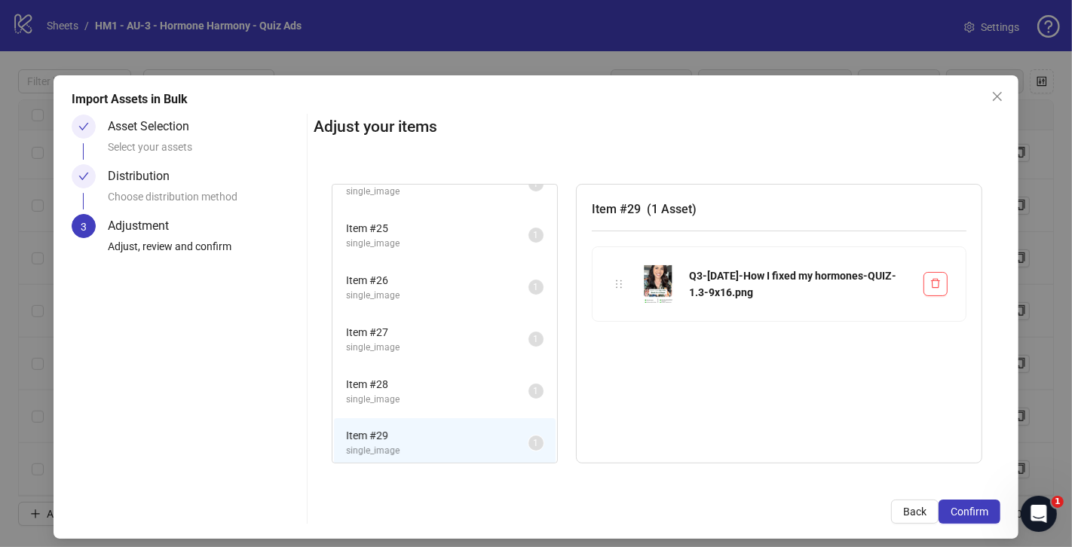
click at [461, 401] on span "single_image" at bounding box center [437, 400] width 182 height 14
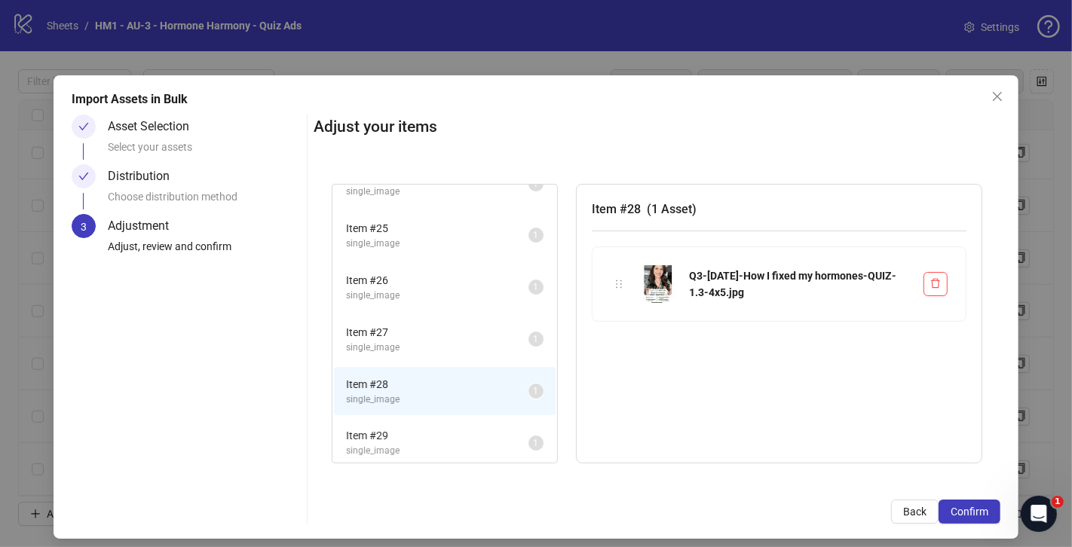
click at [451, 434] on span "Item # 29" at bounding box center [437, 435] width 182 height 17
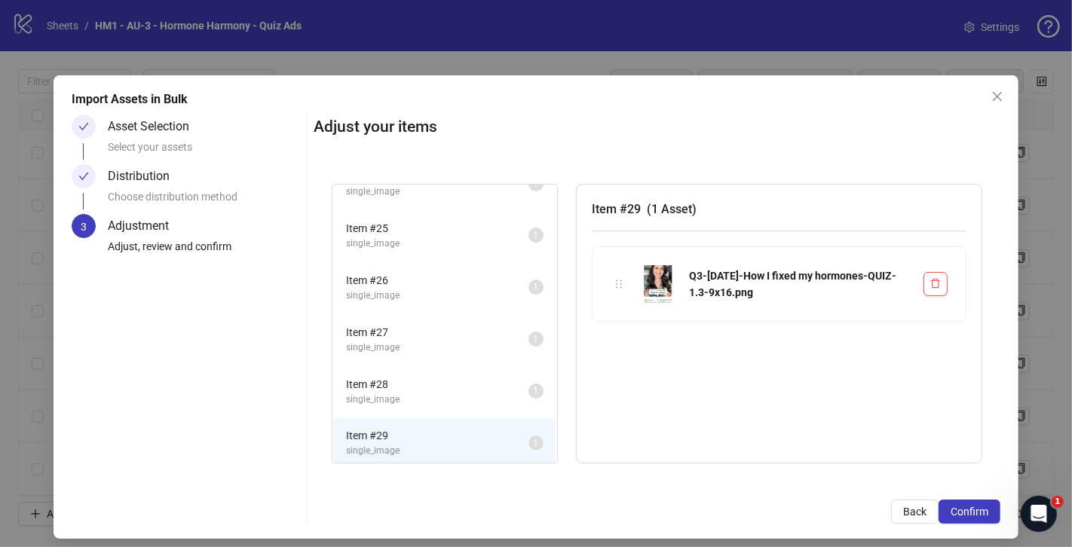
click at [453, 404] on li "Item # 28 single_image 1" at bounding box center [445, 391] width 222 height 49
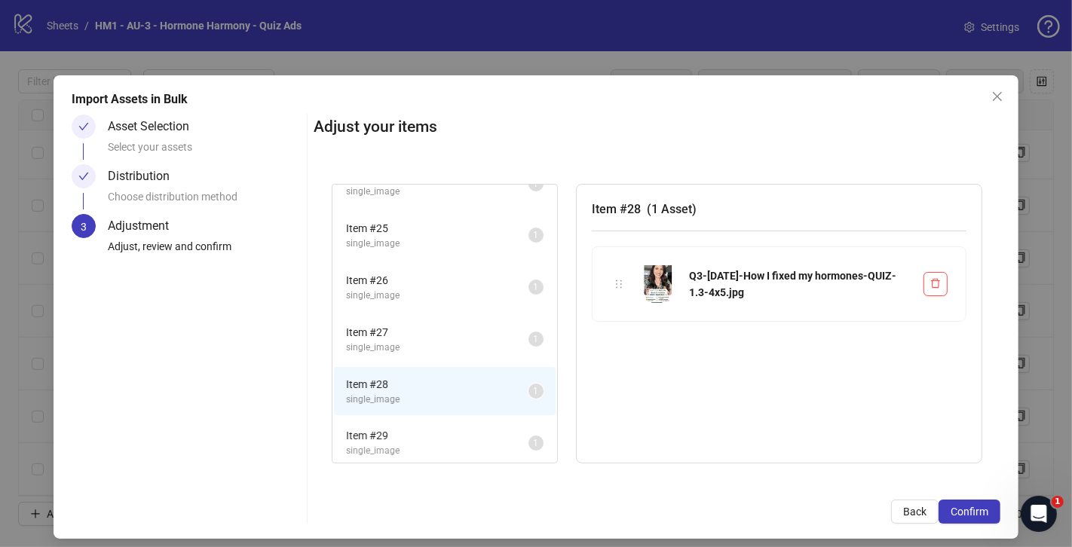
click at [453, 369] on li "Item # 28 single_image 1" at bounding box center [445, 391] width 222 height 49
click at [454, 346] on span "single_image" at bounding box center [437, 348] width 182 height 14
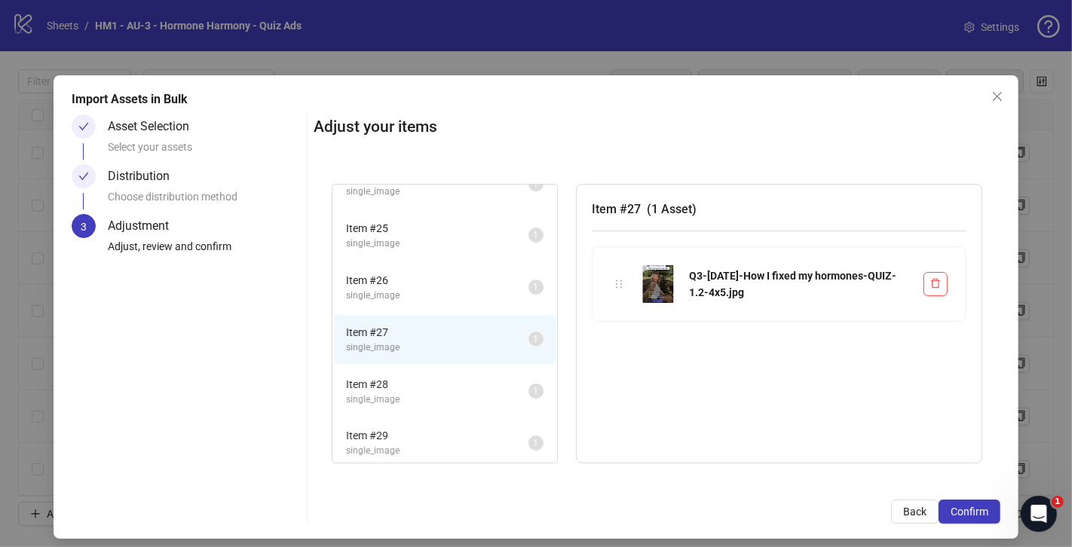
click at [459, 294] on span "single_image" at bounding box center [437, 296] width 182 height 14
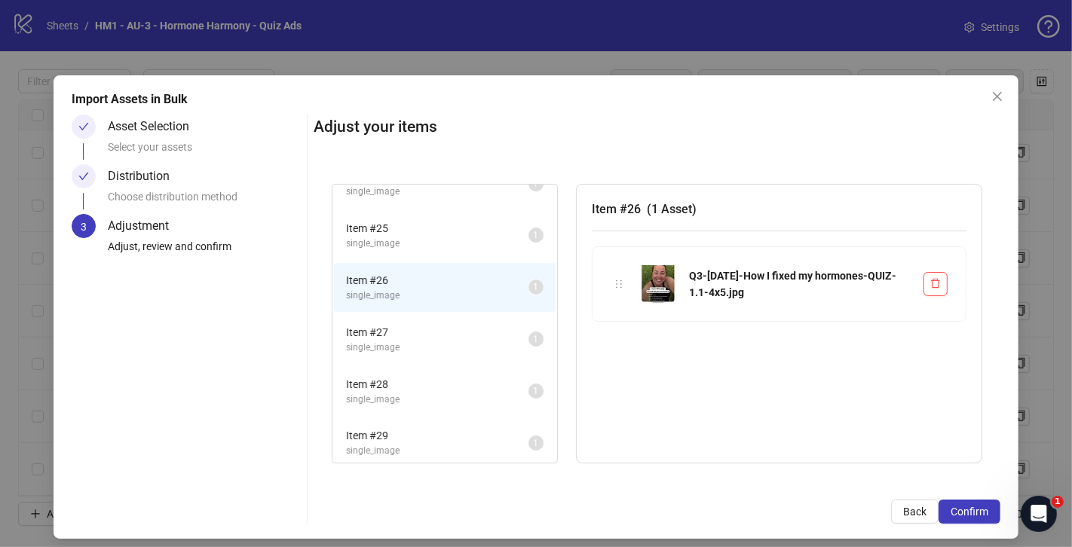
click at [459, 445] on span "single_image" at bounding box center [437, 451] width 182 height 14
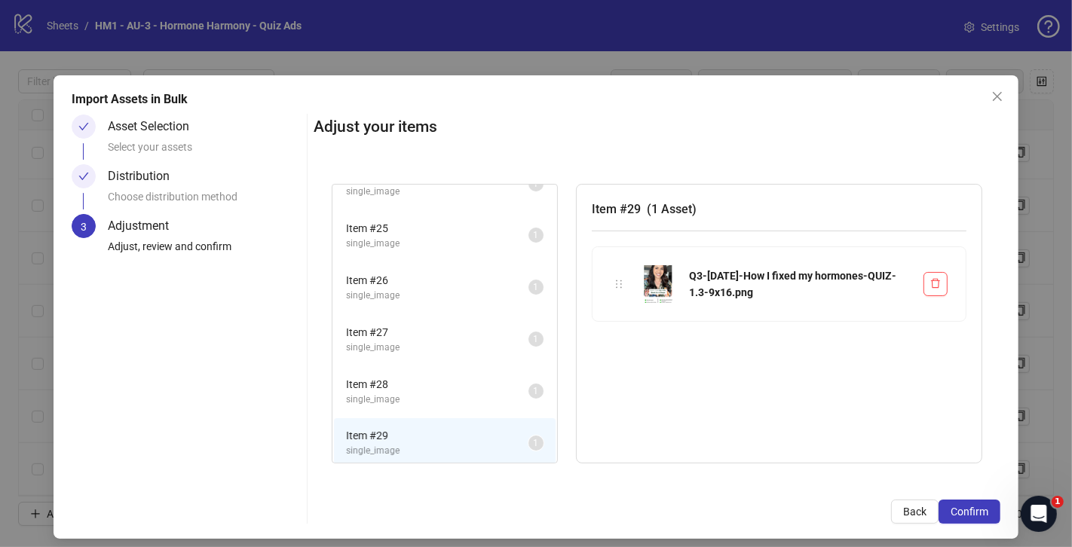
scroll to position [0, 0]
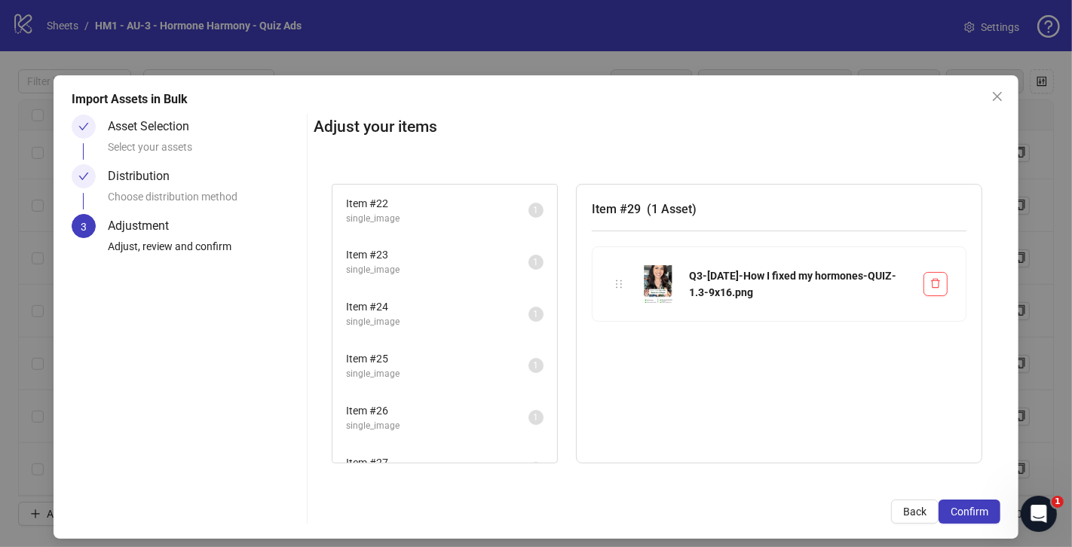
click at [455, 195] on span "Item # 22" at bounding box center [437, 203] width 182 height 17
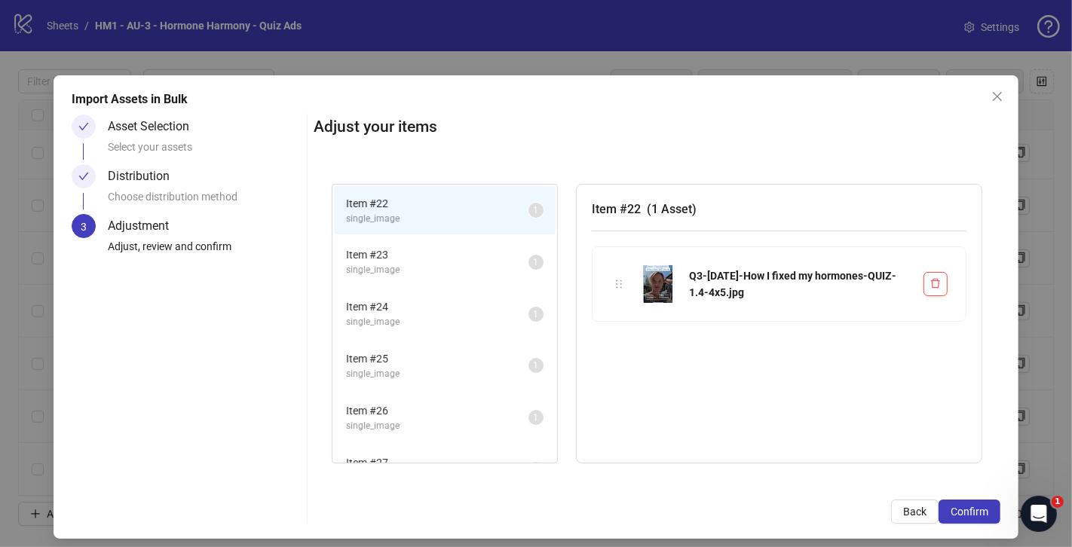
click at [440, 237] on li "Item # 23 single_image 1" at bounding box center [445, 261] width 222 height 49
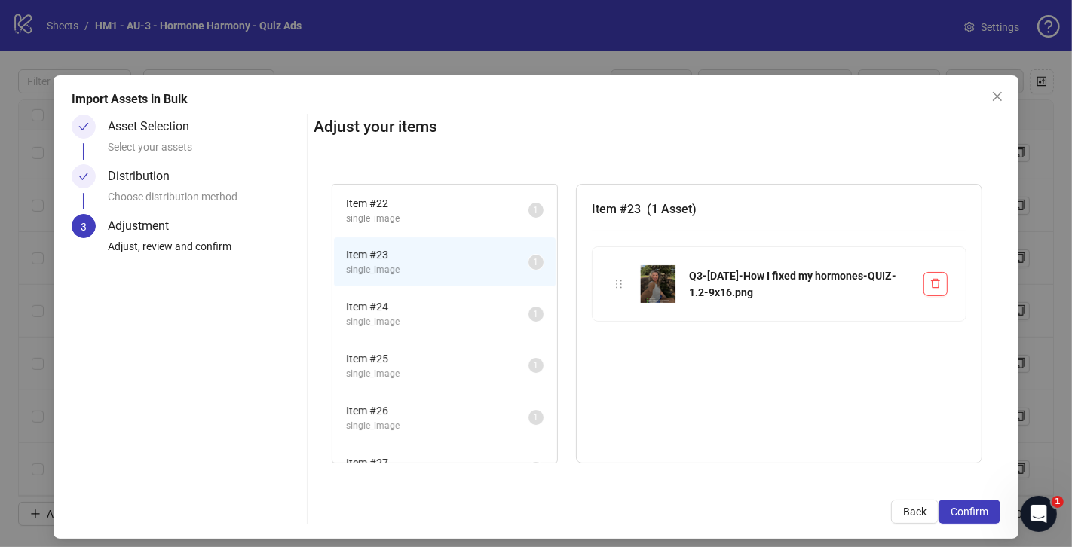
click at [435, 299] on span "Item # 24" at bounding box center [437, 306] width 182 height 17
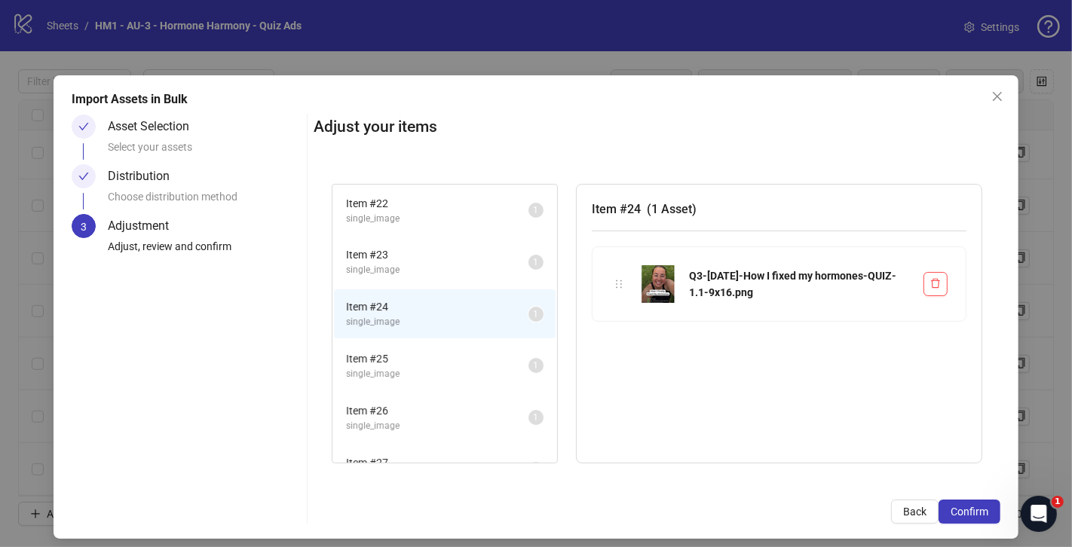
click at [436, 368] on span "single_image" at bounding box center [437, 374] width 182 height 14
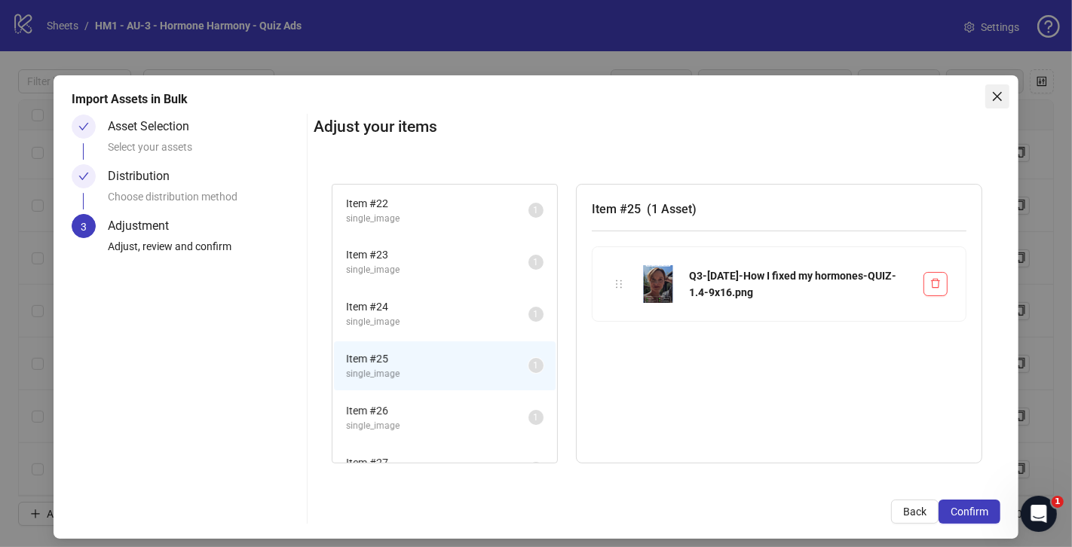
click at [1001, 101] on icon "close" at bounding box center [997, 96] width 12 height 12
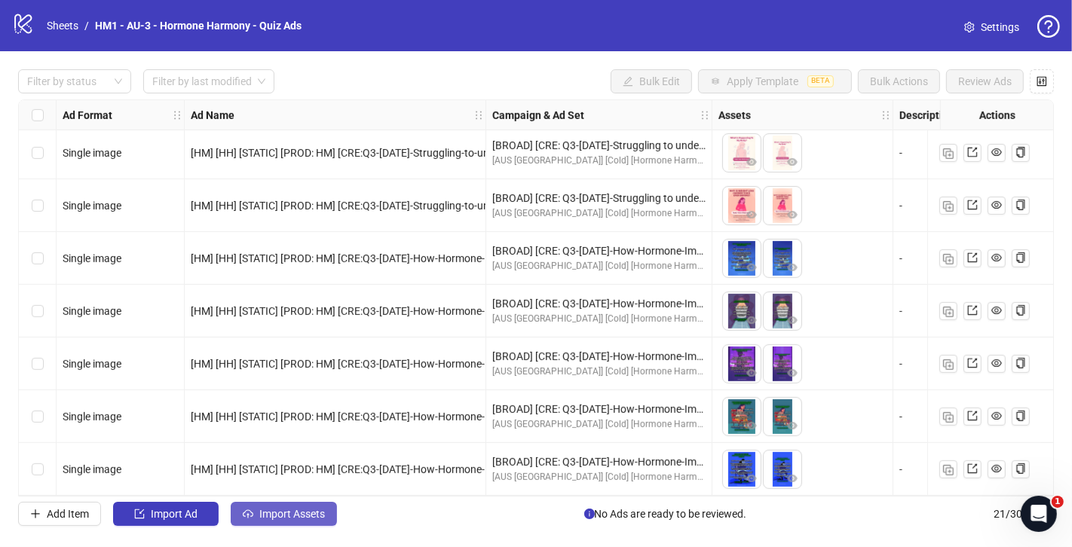
click at [280, 521] on button "Import Assets" at bounding box center [284, 514] width 106 height 24
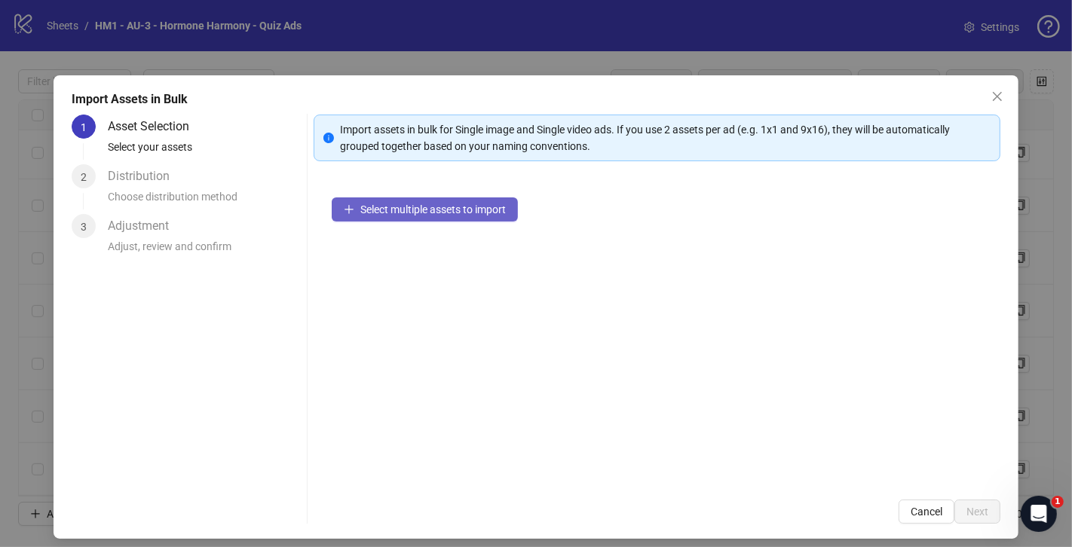
click at [417, 211] on span "Select multiple assets to import" at bounding box center [432, 210] width 145 height 12
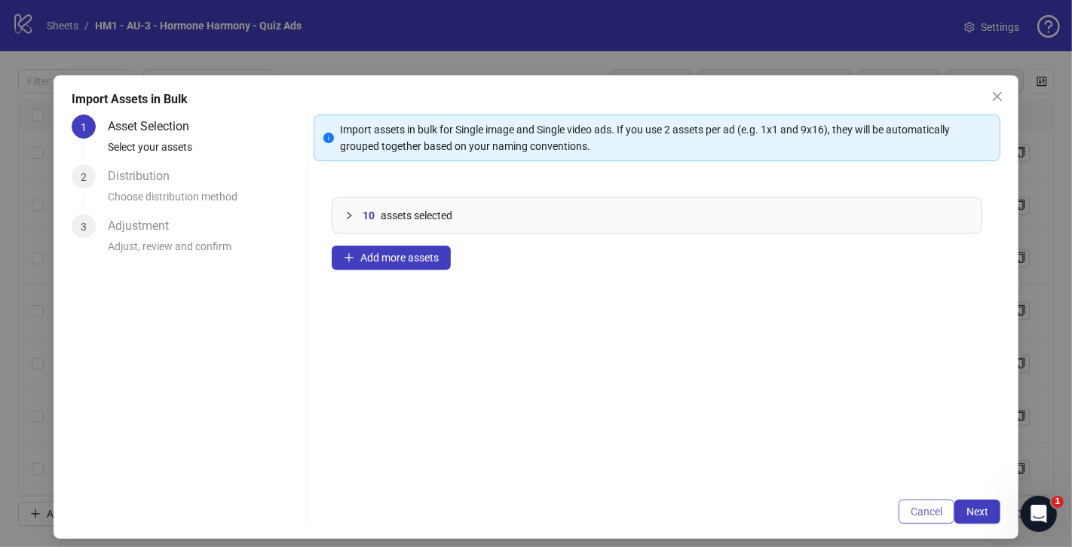
click at [941, 504] on button "Cancel" at bounding box center [926, 512] width 56 height 24
